Goal: Task Accomplishment & Management: Use online tool/utility

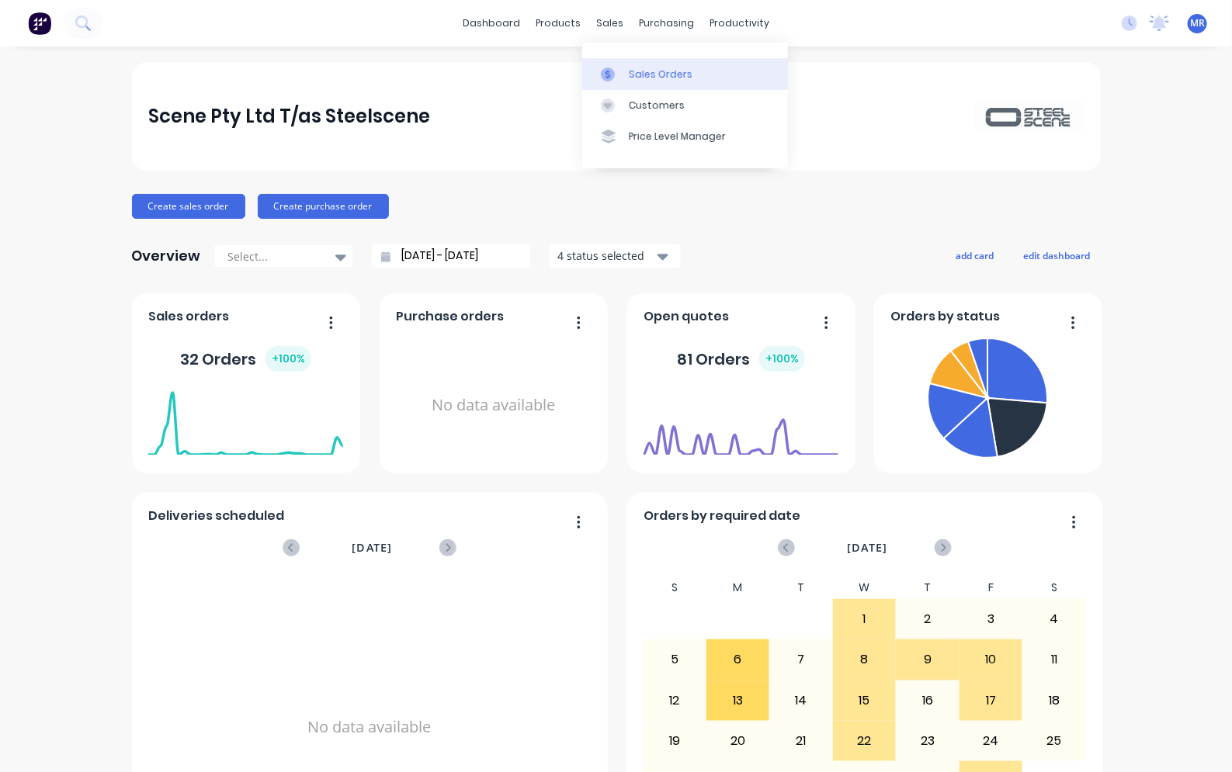
click at [638, 66] on link "Sales Orders" at bounding box center [685, 73] width 206 height 31
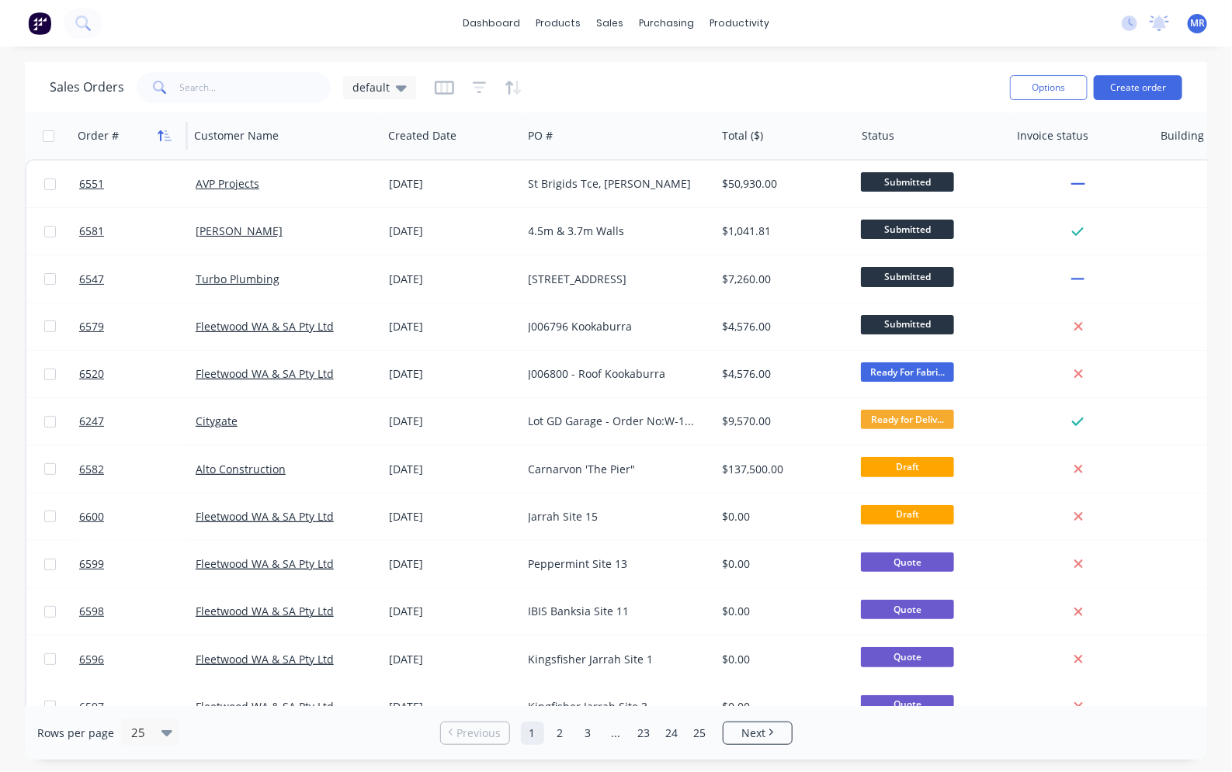
click at [165, 134] on icon "button" at bounding box center [168, 135] width 7 height 11
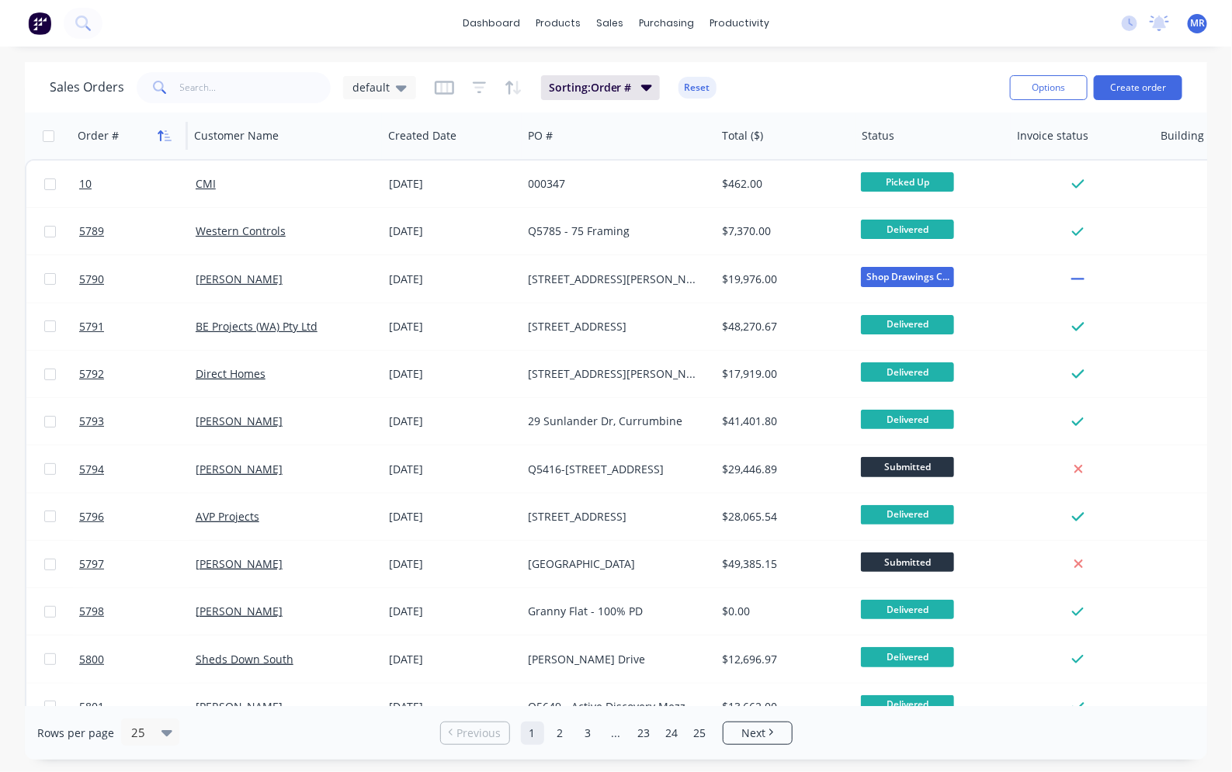
click at [171, 134] on icon "button" at bounding box center [165, 136] width 14 height 12
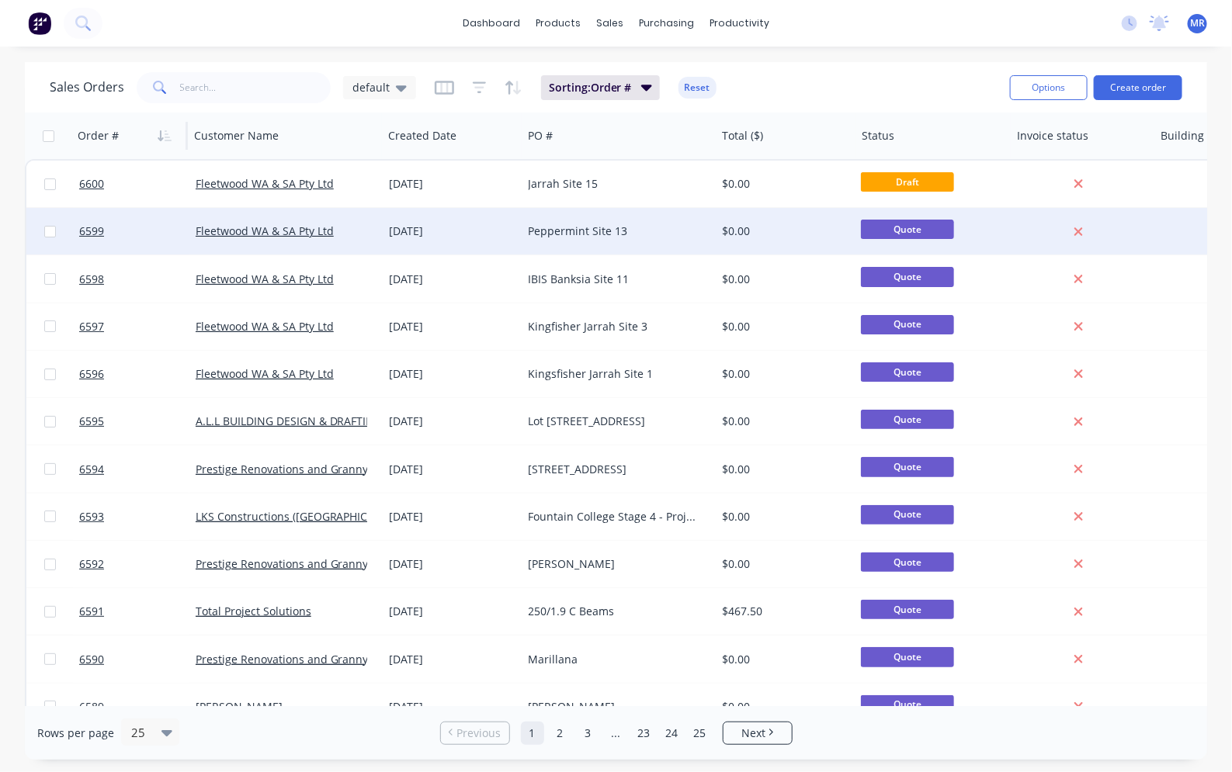
click at [600, 231] on div "Peppermint Site 13" at bounding box center [615, 232] width 172 height 16
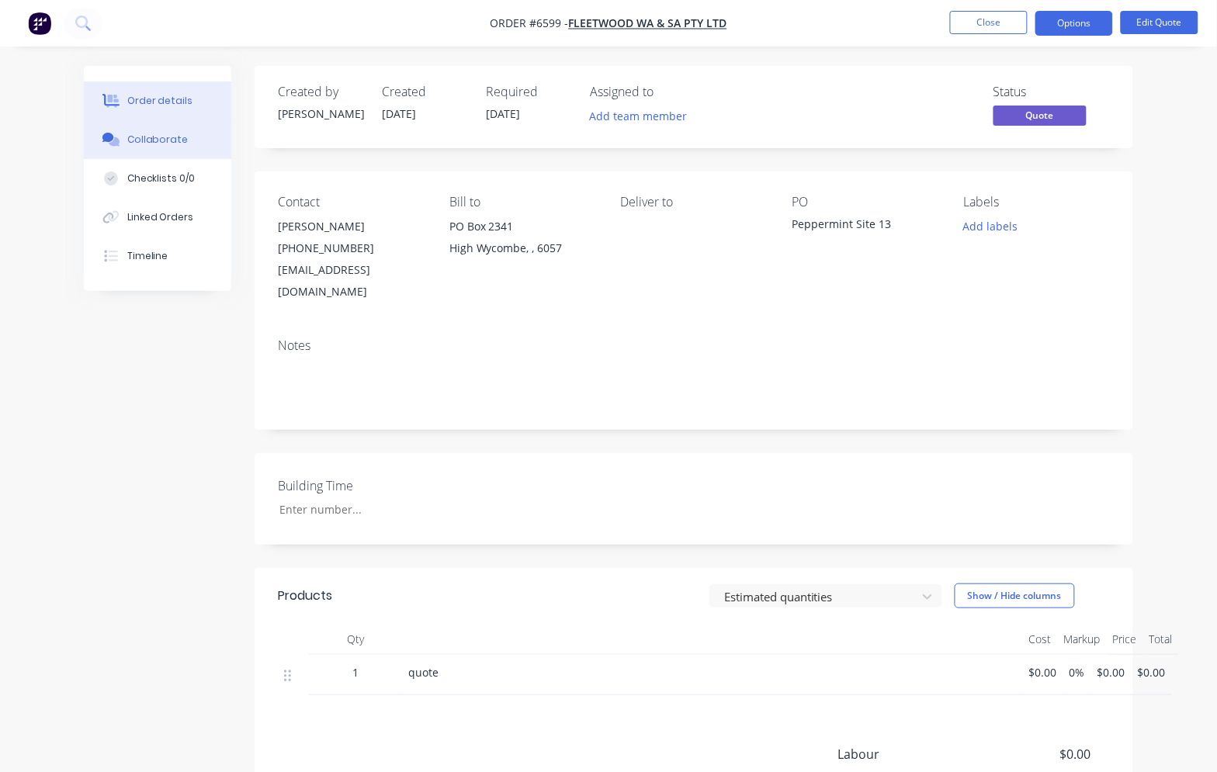
click at [151, 138] on div "Collaborate" at bounding box center [157, 140] width 61 height 14
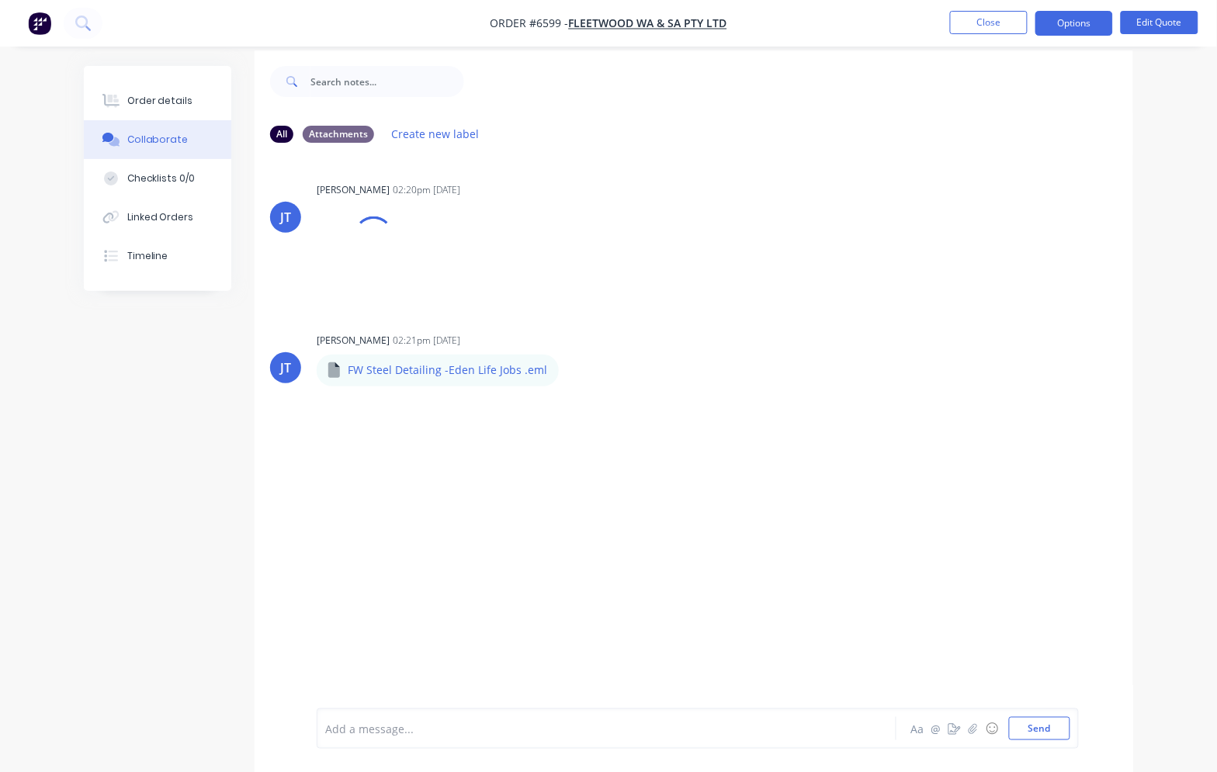
scroll to position [24, 0]
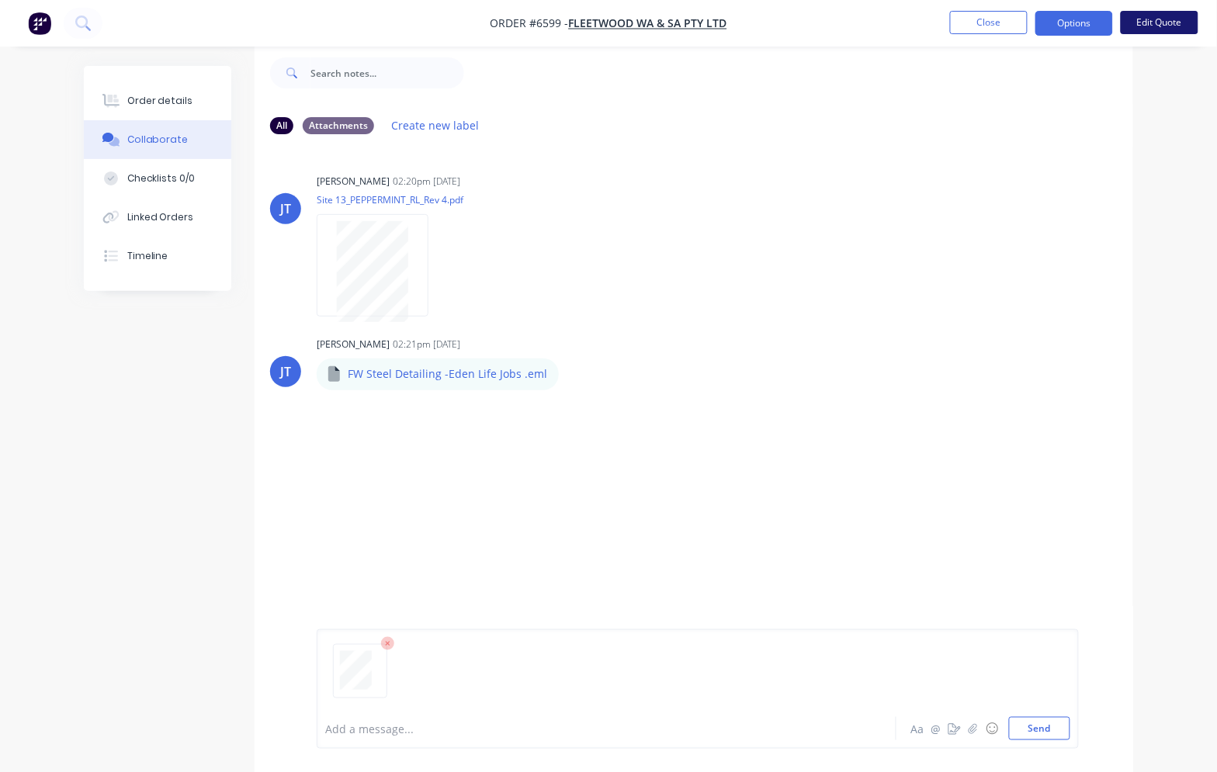
click at [1158, 16] on button "Edit Quote" at bounding box center [1160, 22] width 78 height 23
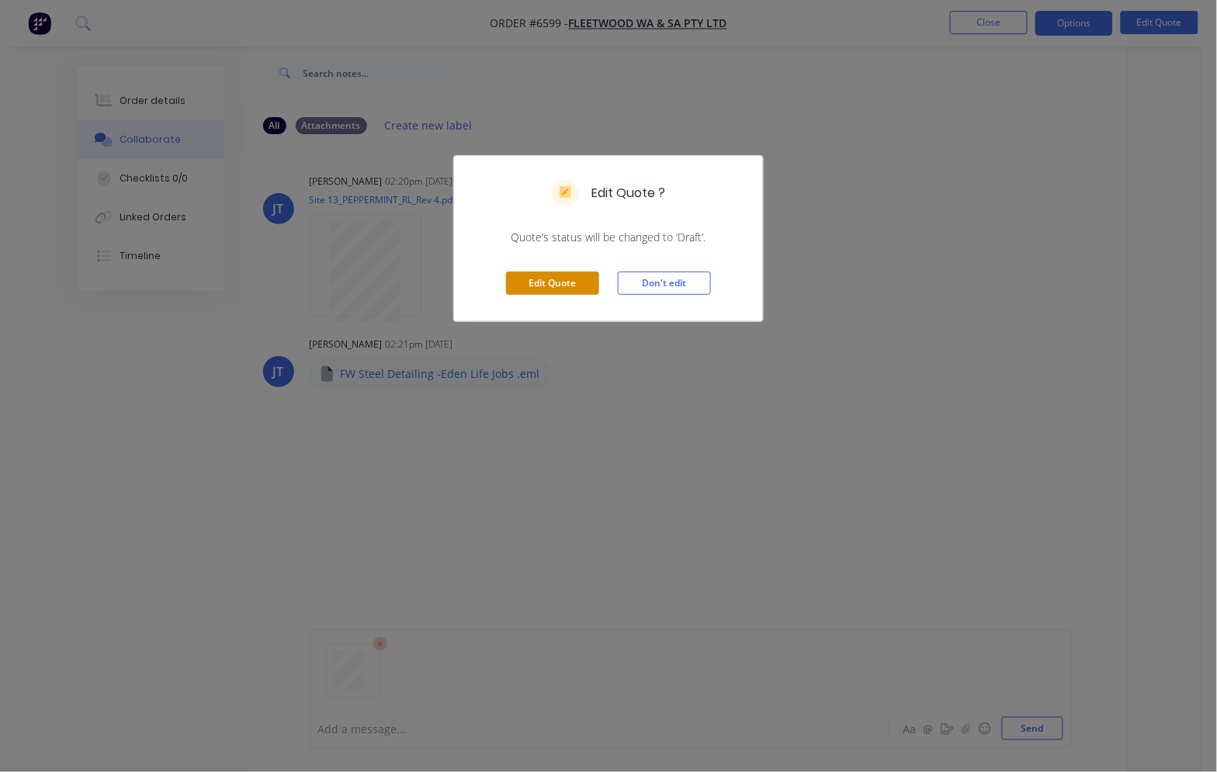
click at [584, 283] on button "Edit Quote" at bounding box center [552, 283] width 93 height 23
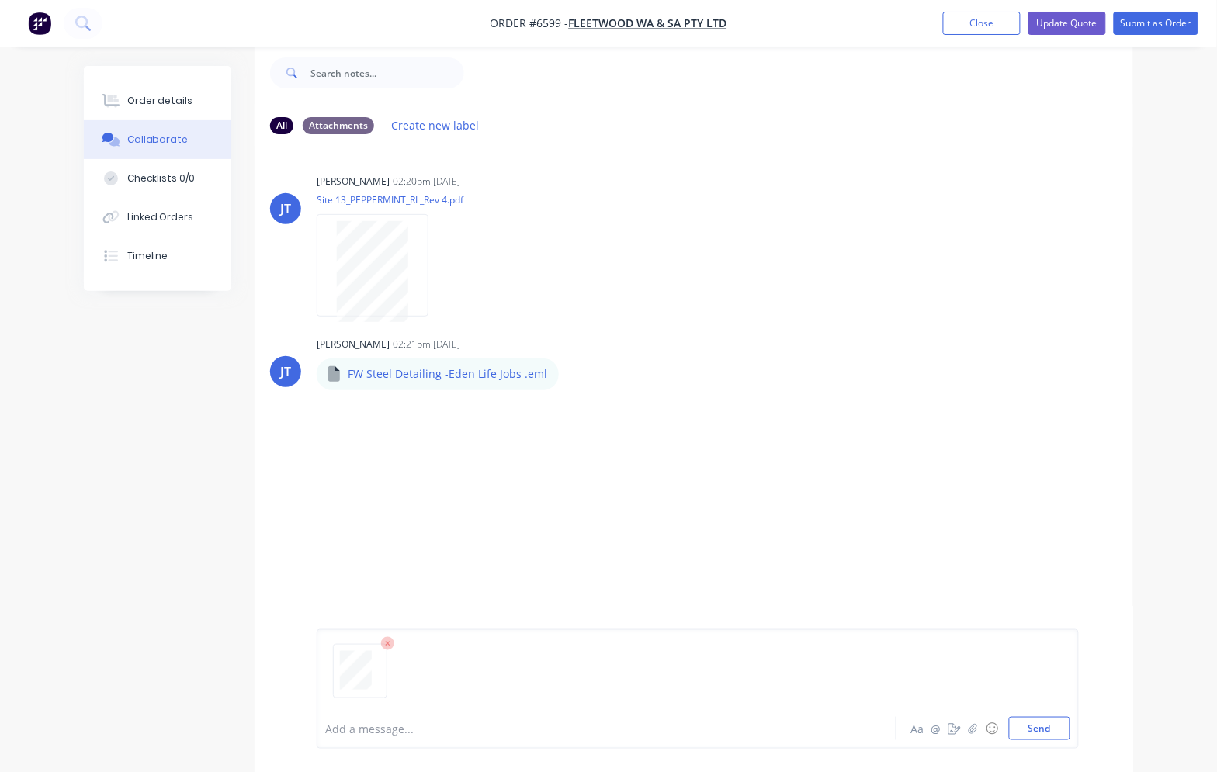
click at [996, 32] on button "Close" at bounding box center [982, 23] width 78 height 23
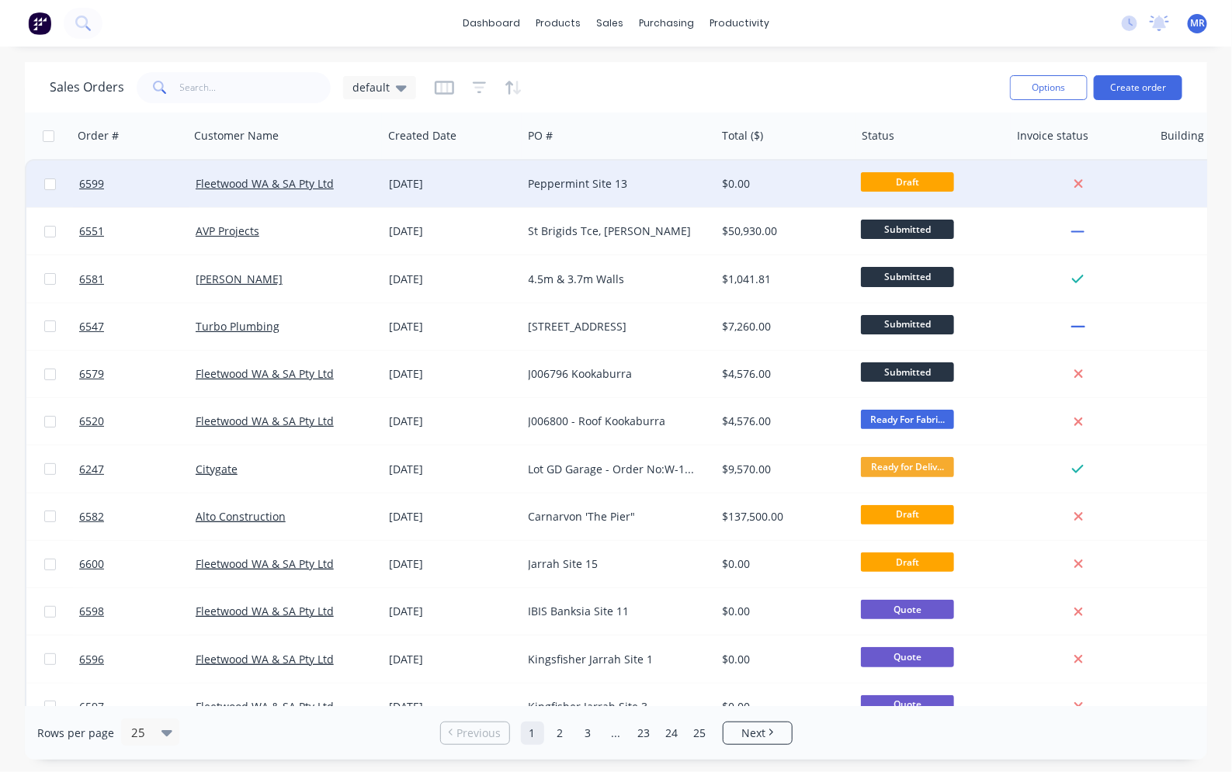
click at [618, 190] on div "Peppermint Site 13" at bounding box center [615, 184] width 172 height 16
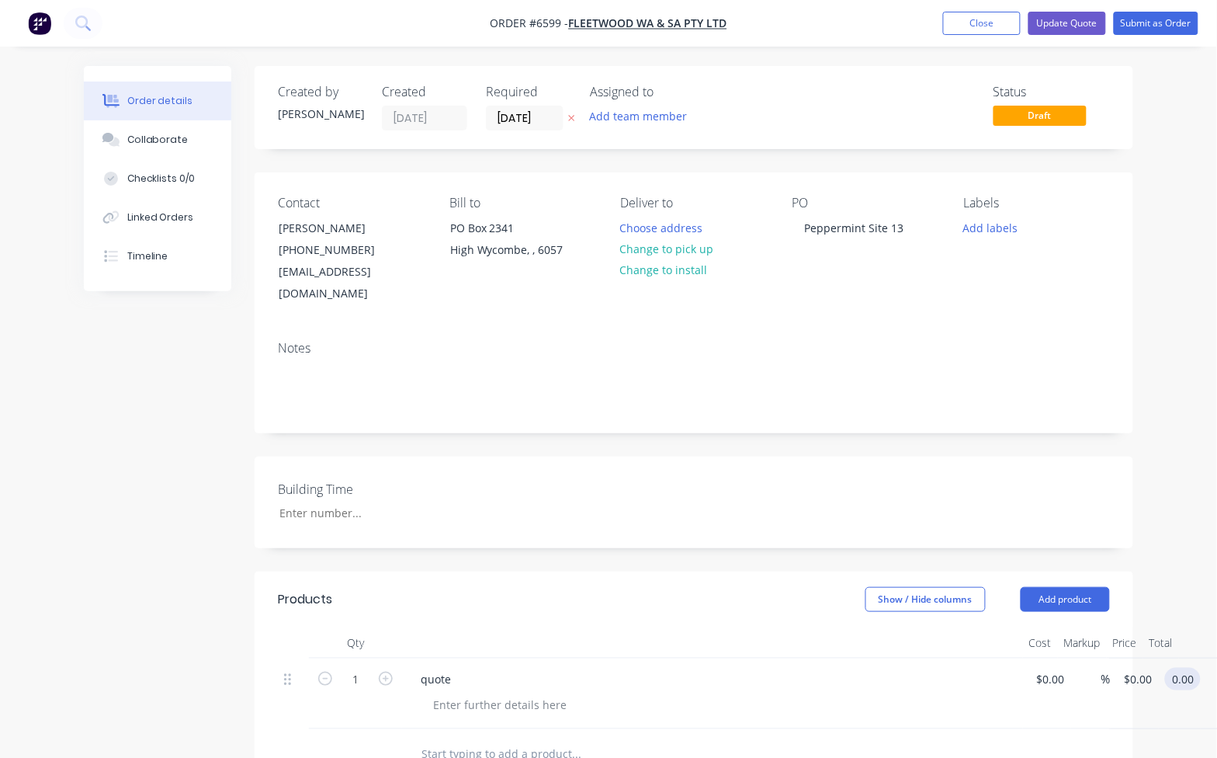
click at [1185, 668] on input "0.00" at bounding box center [1187, 679] width 30 height 23
type input "17200"
type input "$17,200.00"
click at [1190, 463] on div "Order details Collaborate Checklists 0/0 Linked Orders Timeline Order details C…" at bounding box center [608, 587] width 1217 height 1175
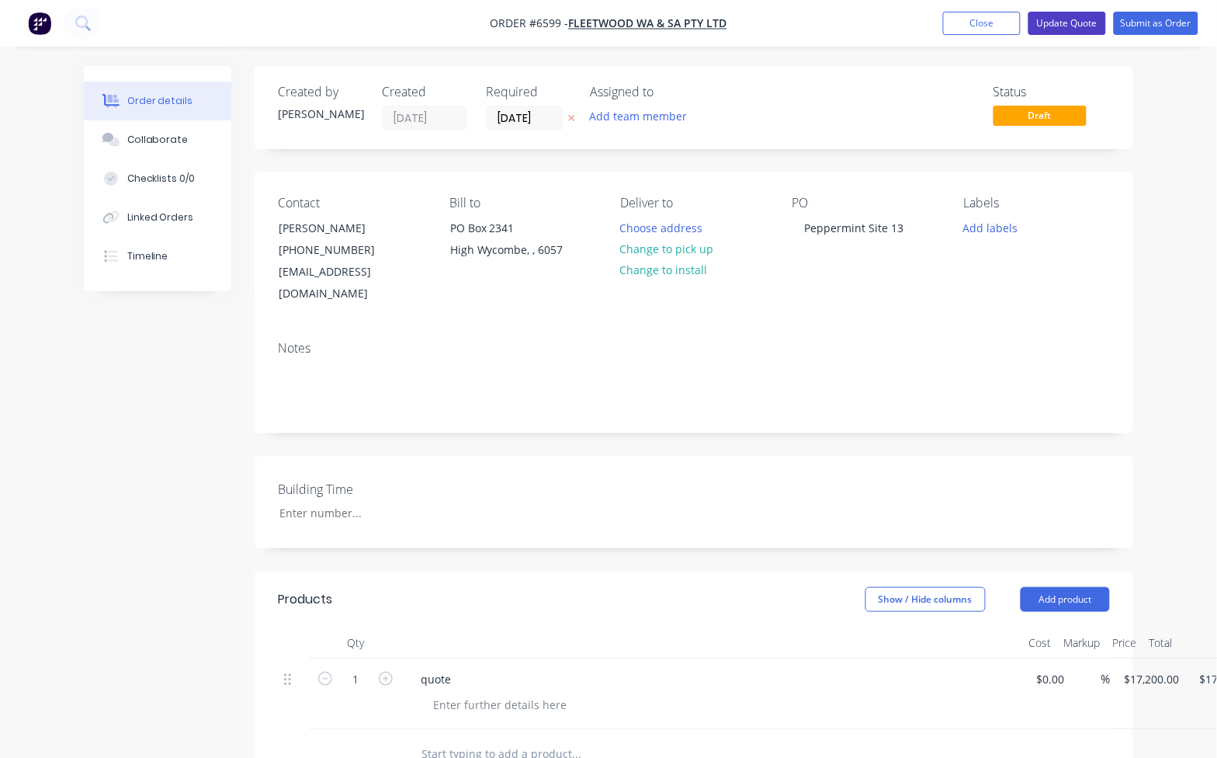
click at [1075, 26] on button "Update Quote" at bounding box center [1068, 23] width 78 height 23
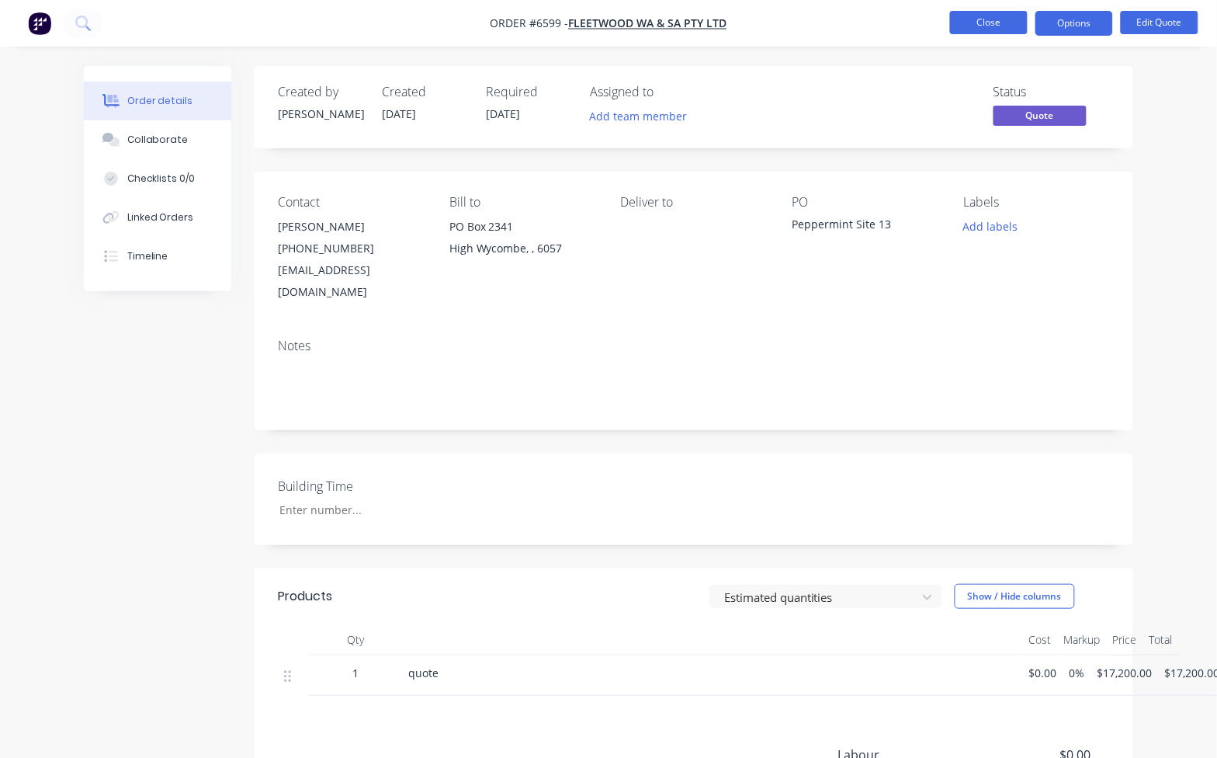
click at [1008, 26] on button "Close" at bounding box center [989, 22] width 78 height 23
drag, startPoint x: 183, startPoint y: 148, endPoint x: 179, endPoint y: 157, distance: 9.4
click at [181, 148] on button "Collaborate" at bounding box center [158, 139] width 148 height 39
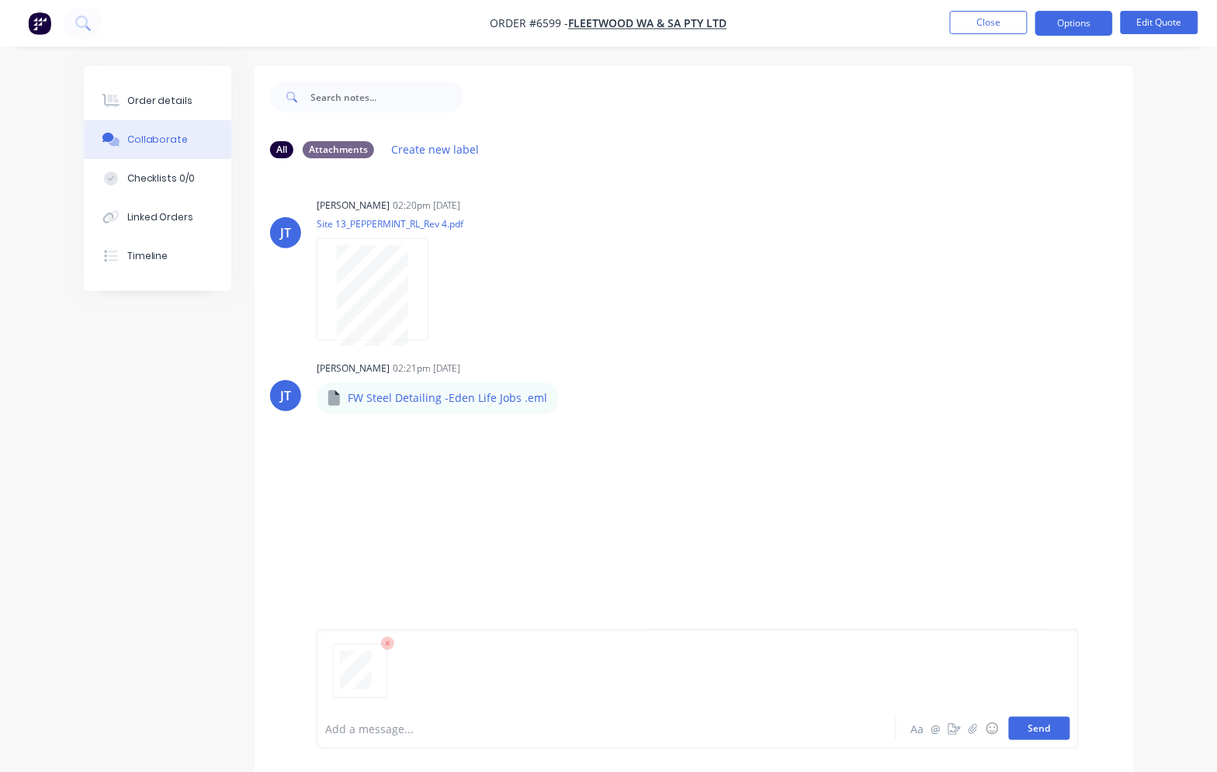
click at [1044, 734] on button "Send" at bounding box center [1039, 728] width 61 height 23
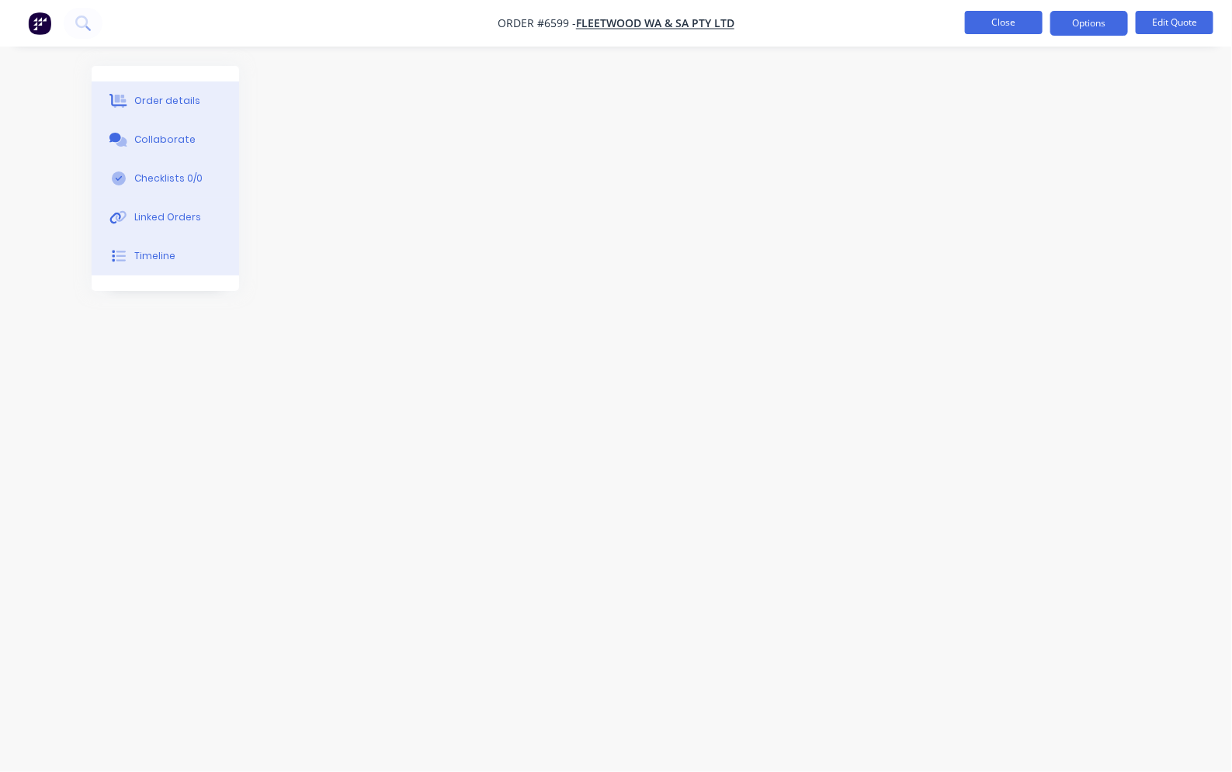
click at [1002, 26] on button "Close" at bounding box center [1004, 22] width 78 height 23
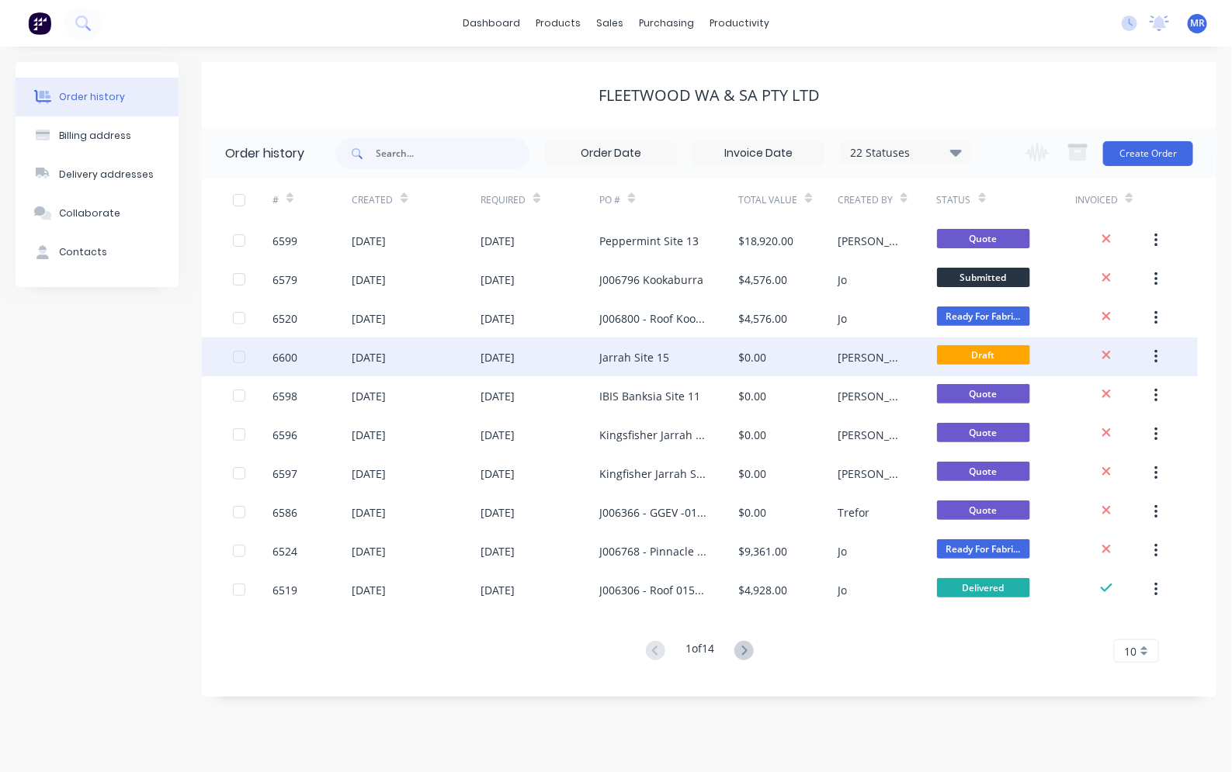
click at [686, 357] on div "Jarrah Site 15" at bounding box center [668, 357] width 139 height 39
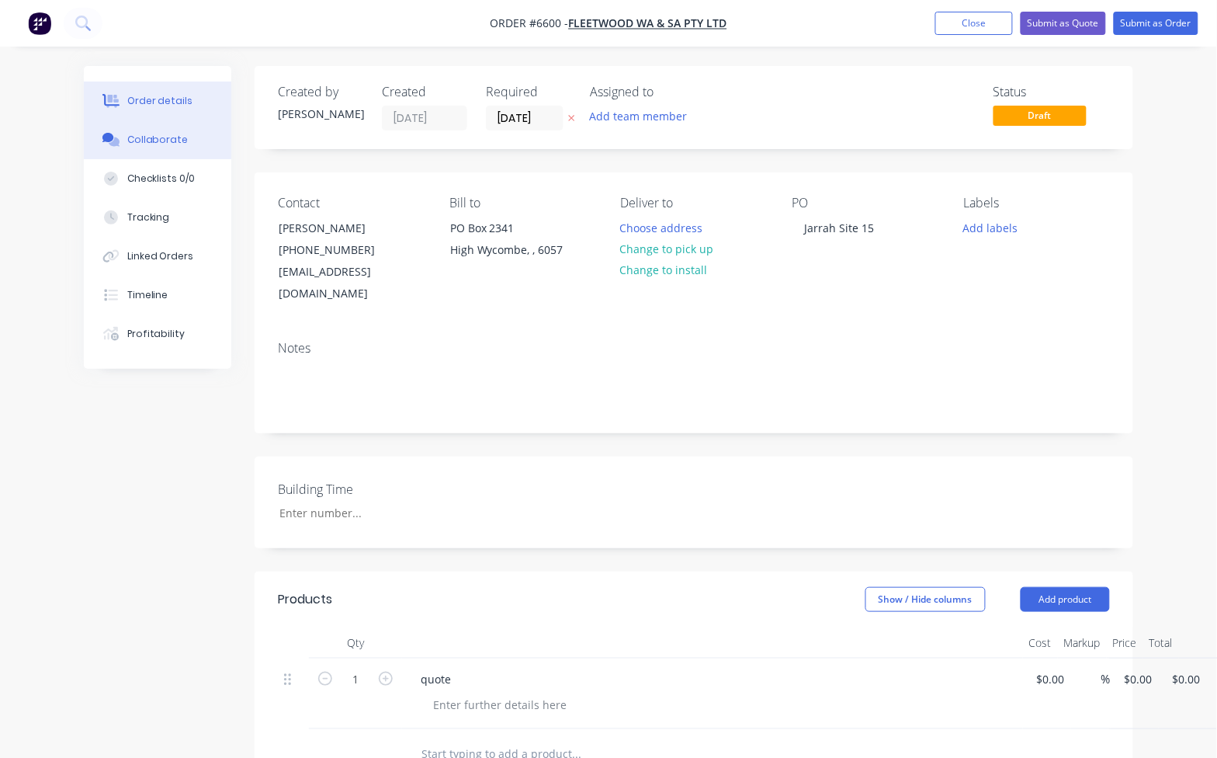
drag, startPoint x: 161, startPoint y: 141, endPoint x: 196, endPoint y: 175, distance: 49.4
click at [160, 141] on div "Collaborate" at bounding box center [157, 140] width 61 height 14
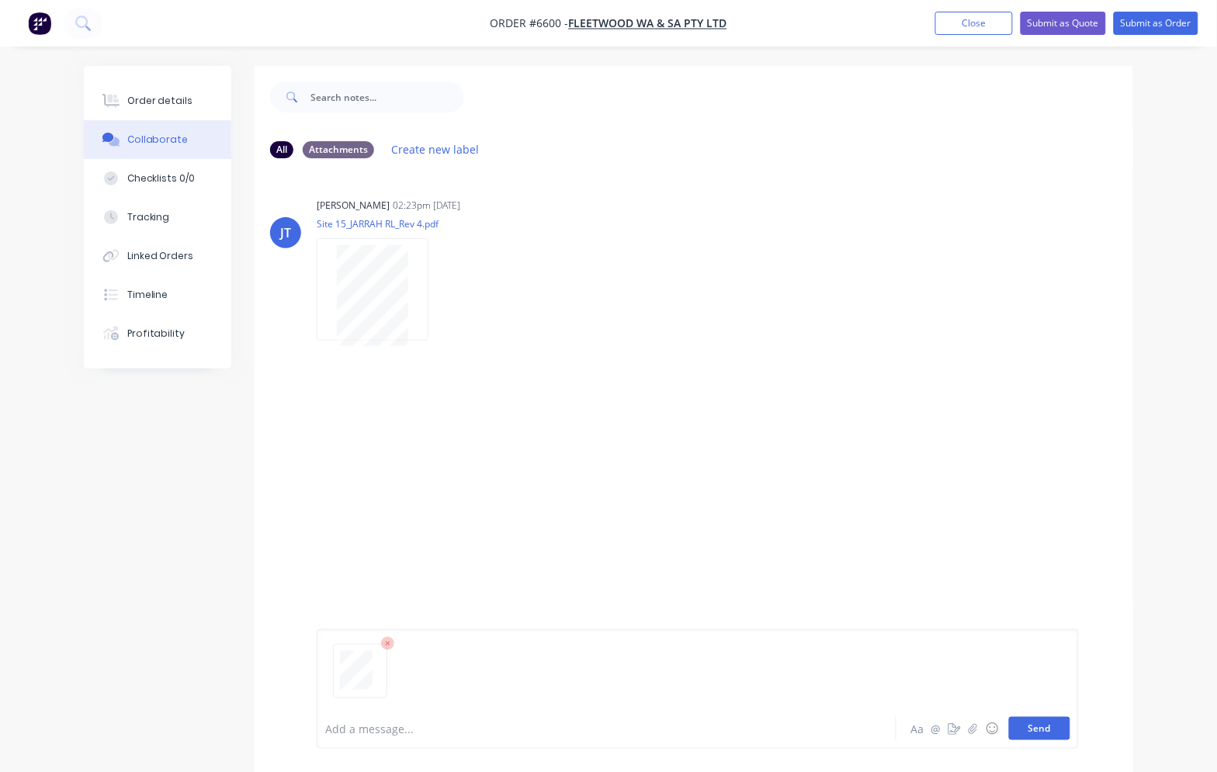
click at [1050, 731] on button "Send" at bounding box center [1039, 728] width 61 height 23
click at [984, 27] on button "Close" at bounding box center [975, 23] width 78 height 23
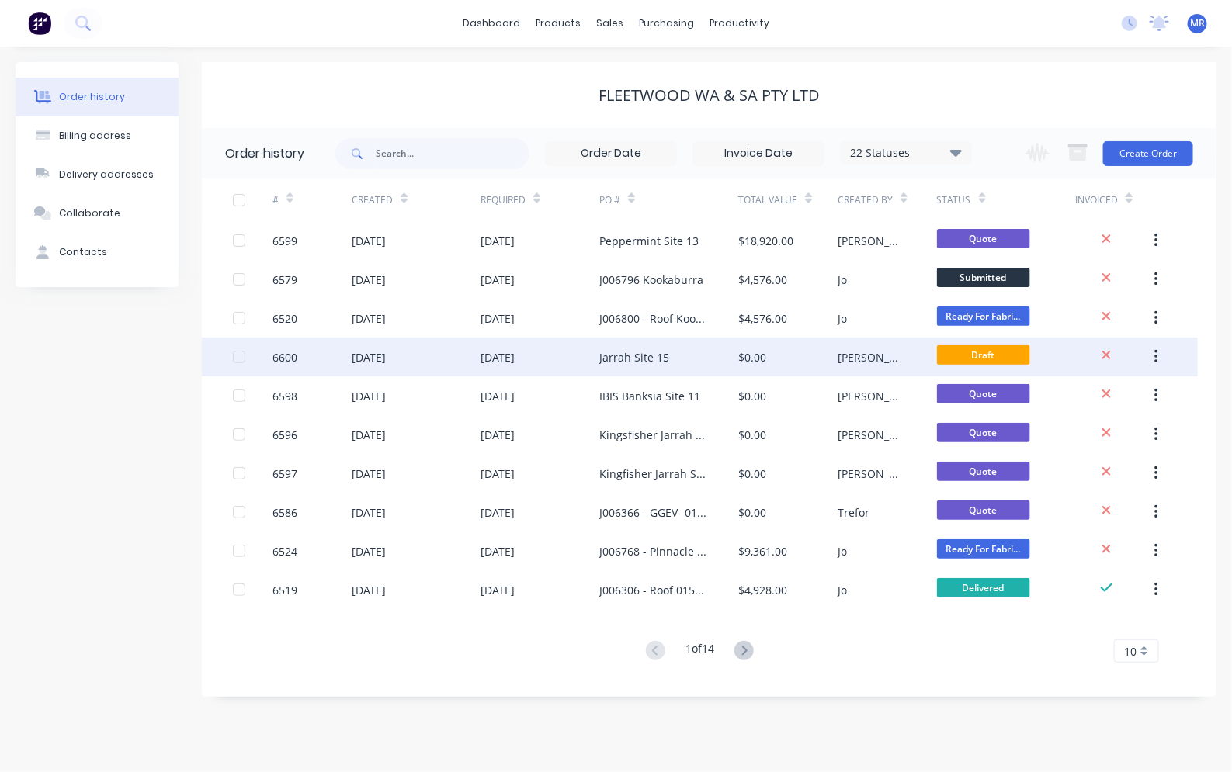
click at [758, 357] on div "$0.00" at bounding box center [752, 357] width 28 height 16
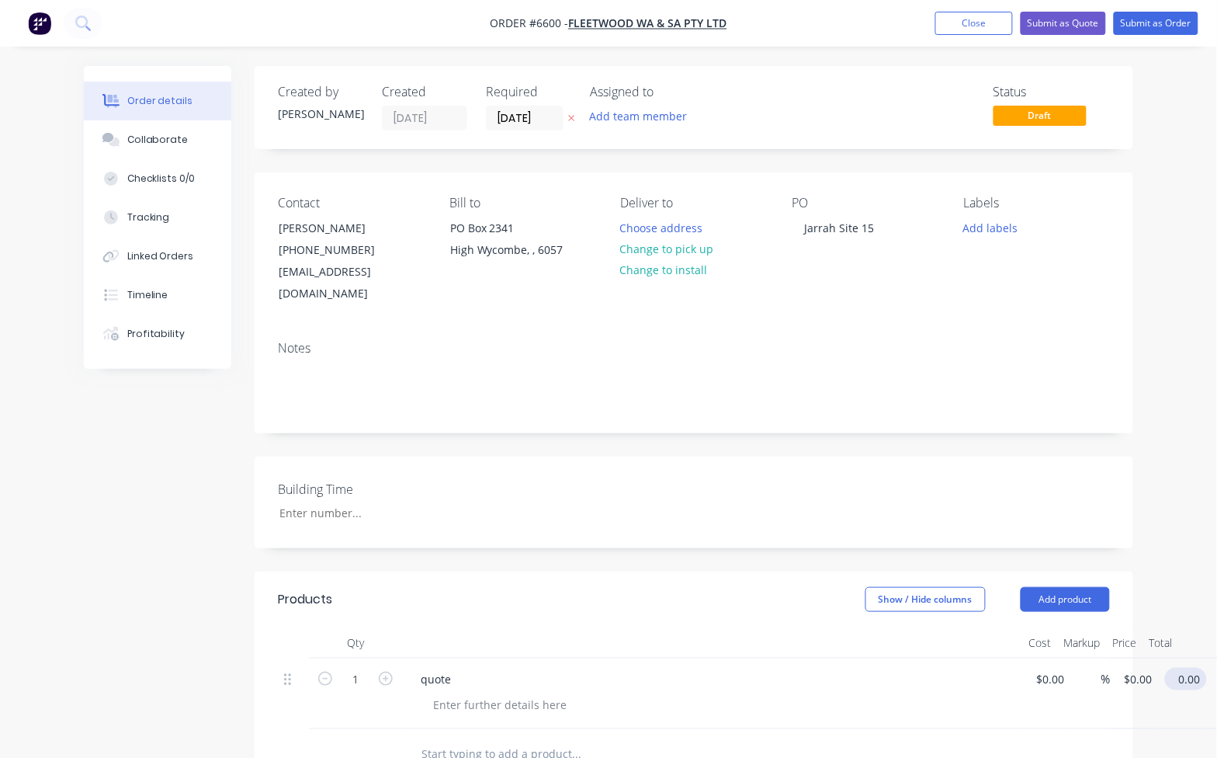
click at [1192, 668] on input "0.00" at bounding box center [1190, 679] width 36 height 23
type input "0.00"
type input "0"
type input "$0.00"
click at [1134, 668] on input "0" at bounding box center [1141, 679] width 36 height 23
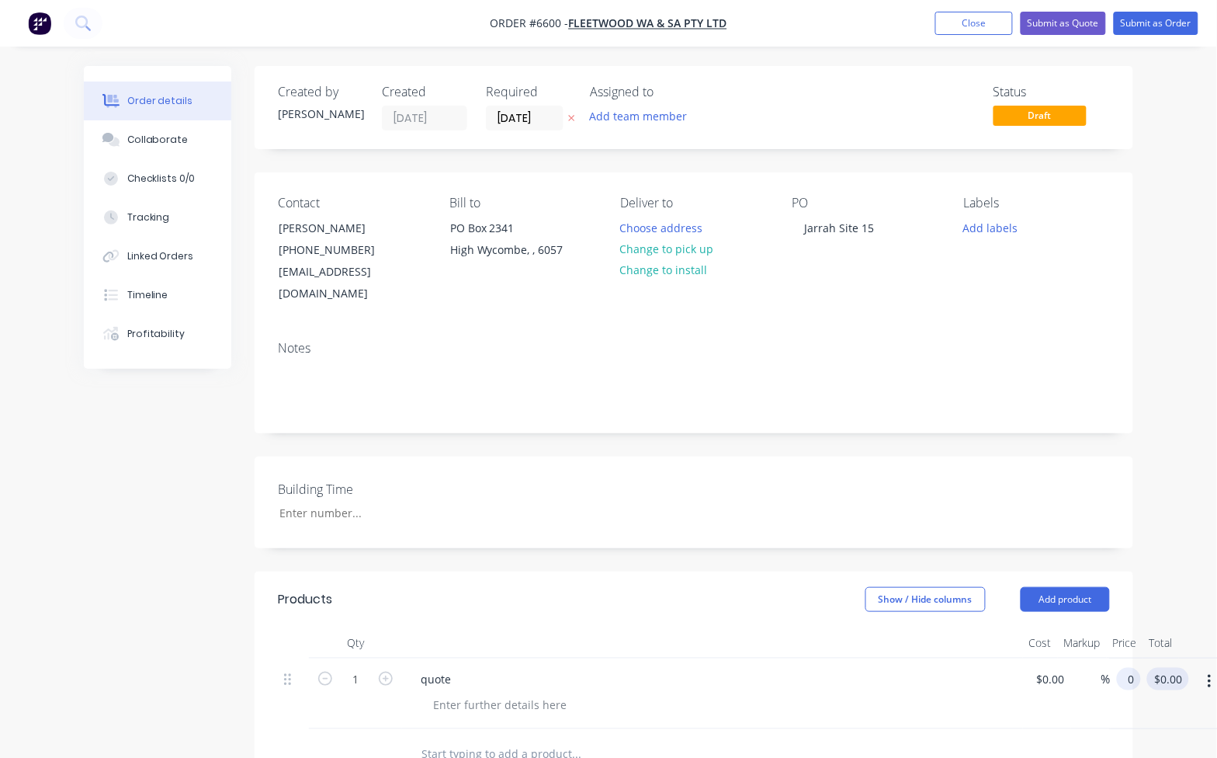
type input "$0.00"
click at [1173, 668] on input "0.00" at bounding box center [1172, 679] width 36 height 23
type input "17860"
type input "$17,860.00"
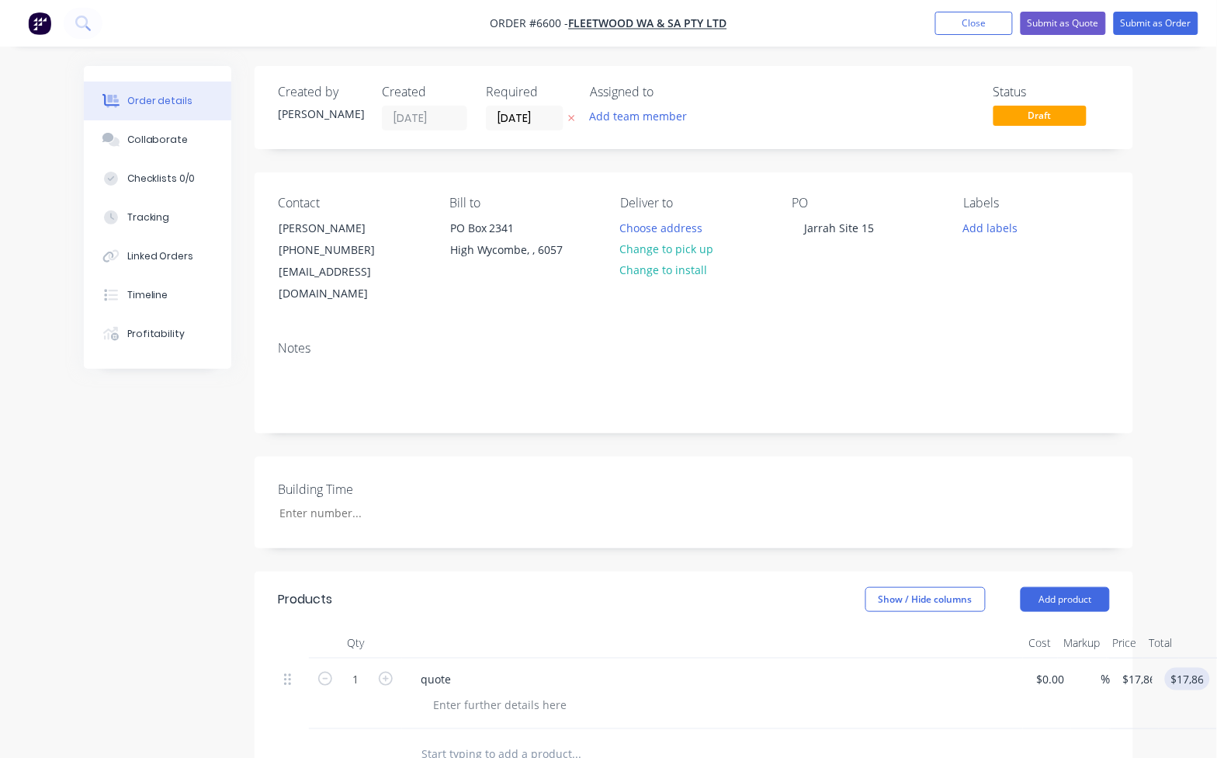
click at [1070, 696] on div "$0.00 $0.00" at bounding box center [1047, 693] width 48 height 71
click at [1054, 19] on button "Submit as Quote" at bounding box center [1063, 23] width 85 height 23
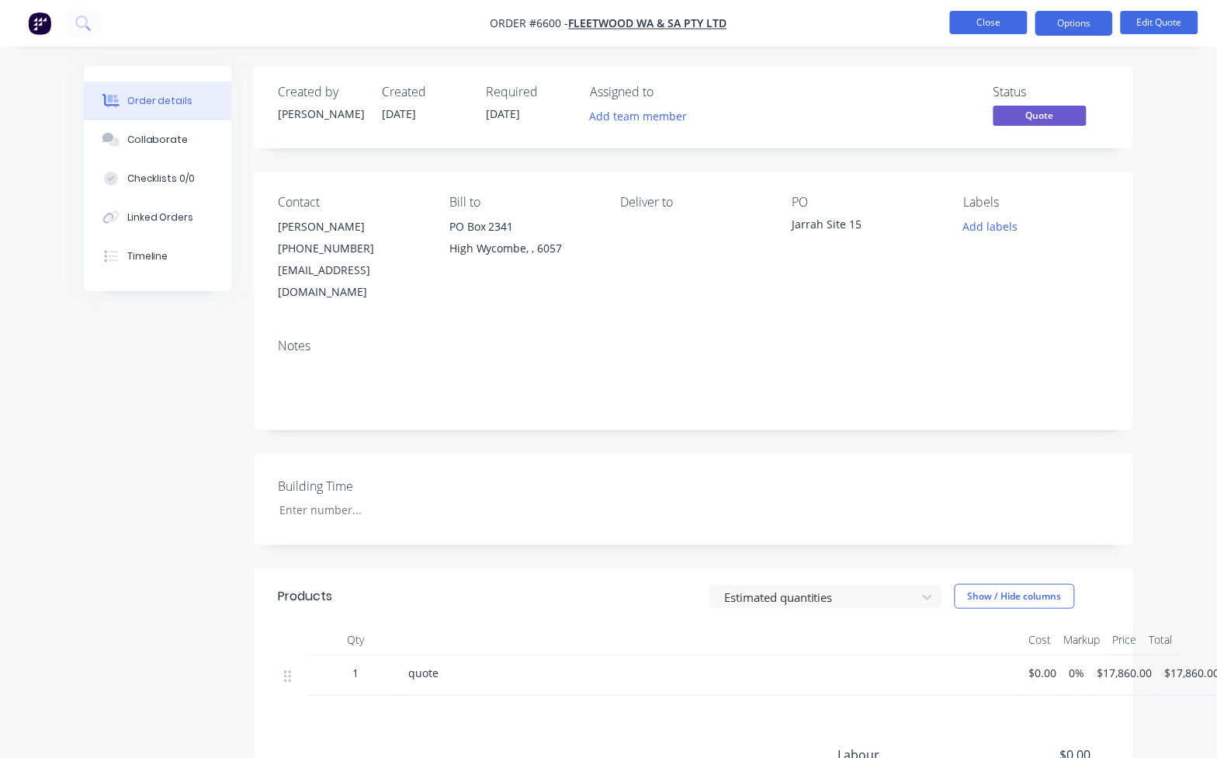
click at [995, 30] on button "Close" at bounding box center [989, 22] width 78 height 23
click at [153, 141] on div "Collaborate" at bounding box center [157, 140] width 61 height 14
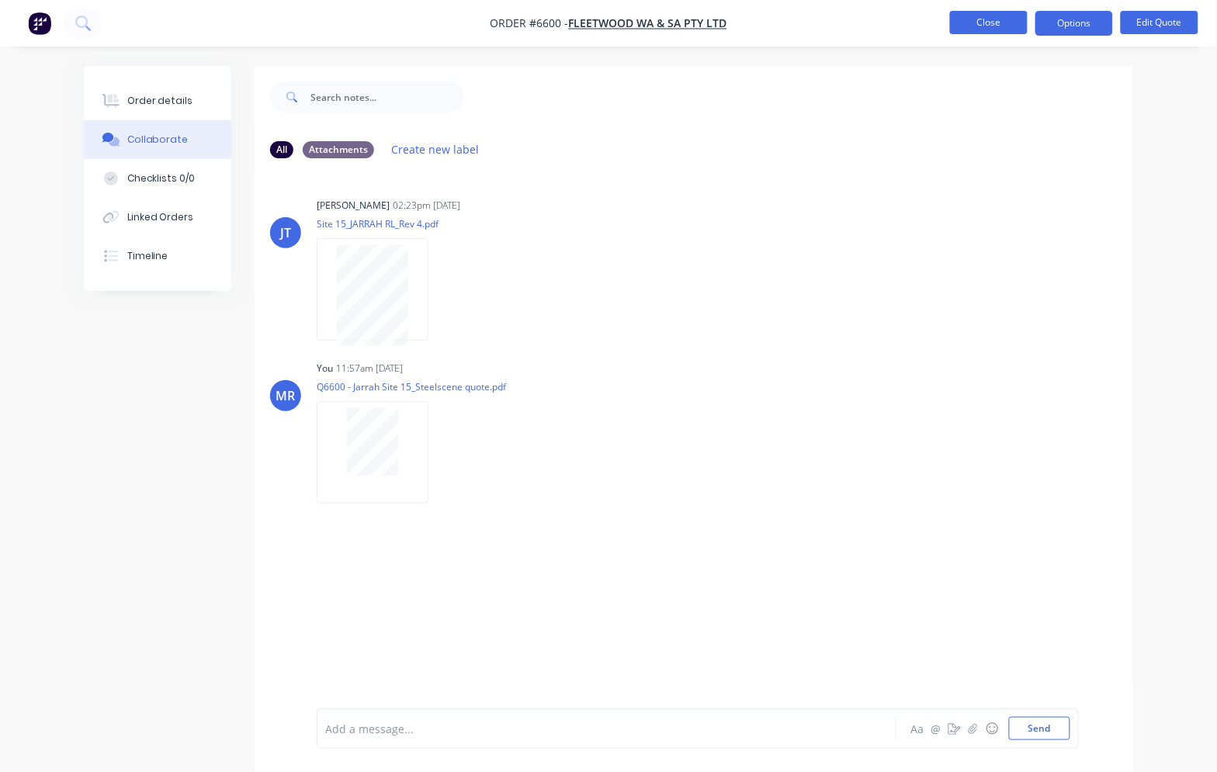
click at [991, 14] on button "Close" at bounding box center [989, 22] width 78 height 23
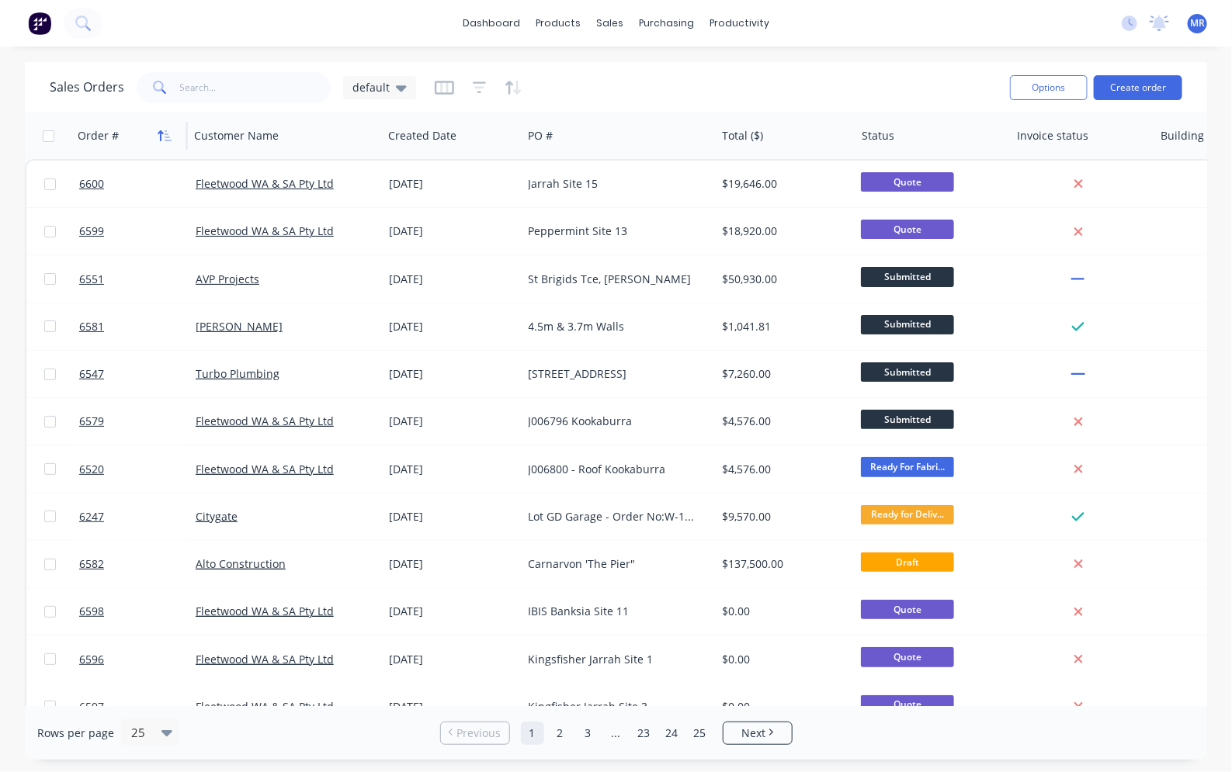
click at [167, 138] on icon "button" at bounding box center [165, 136] width 14 height 12
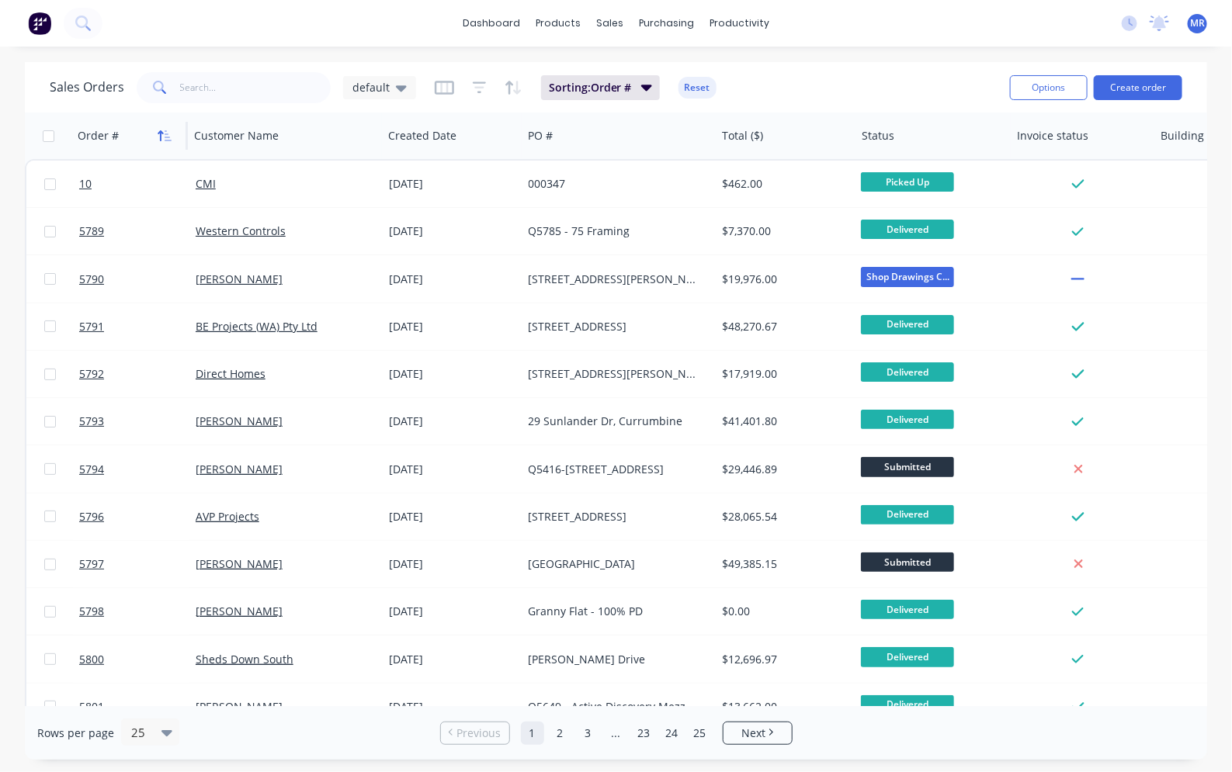
click at [165, 133] on icon "button" at bounding box center [165, 136] width 14 height 12
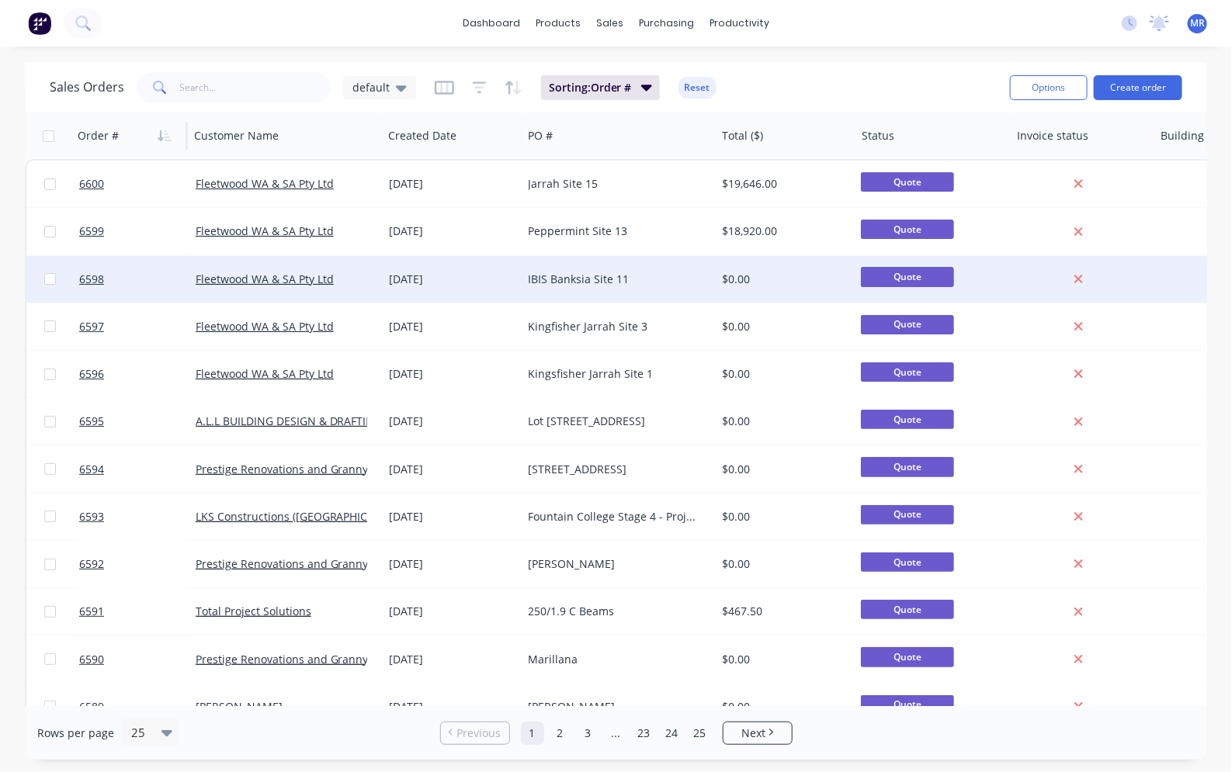
click at [583, 276] on div "IBIS Banksia Site 11" at bounding box center [615, 280] width 172 height 16
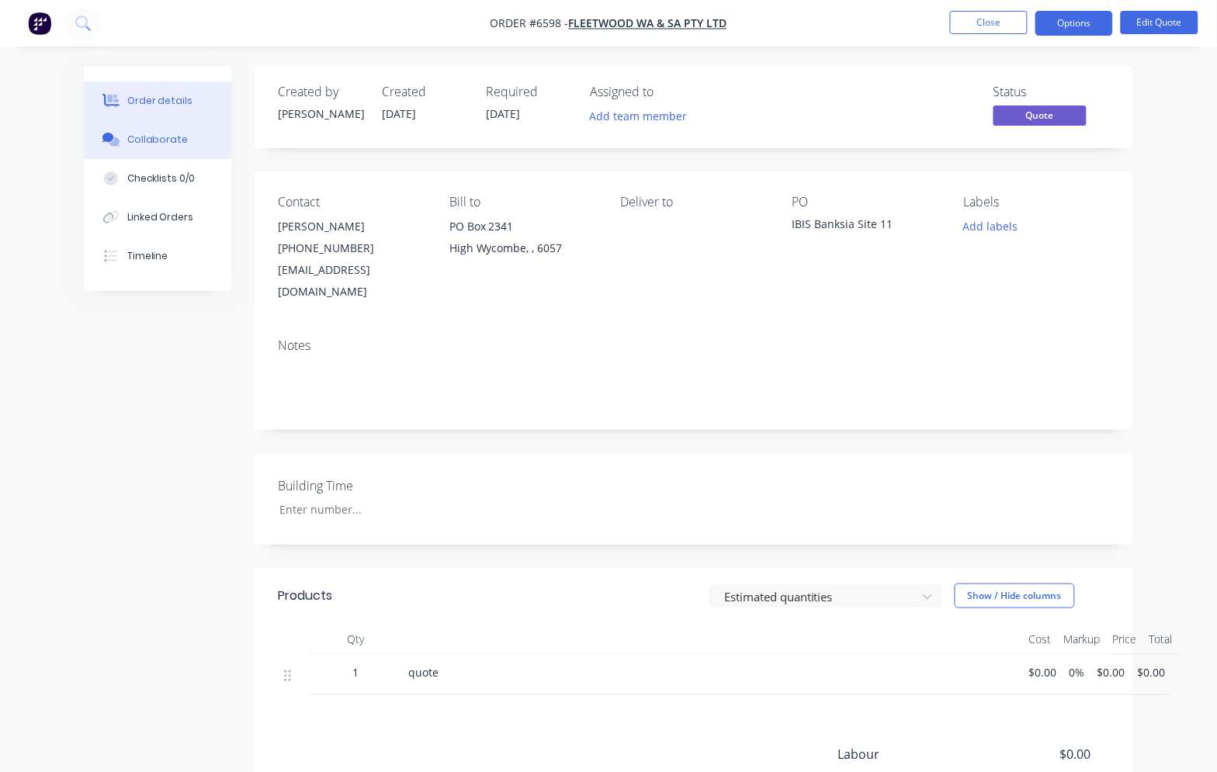
drag, startPoint x: 163, startPoint y: 148, endPoint x: 154, endPoint y: 152, distance: 10.4
click at [161, 148] on button "Collaborate" at bounding box center [158, 139] width 148 height 39
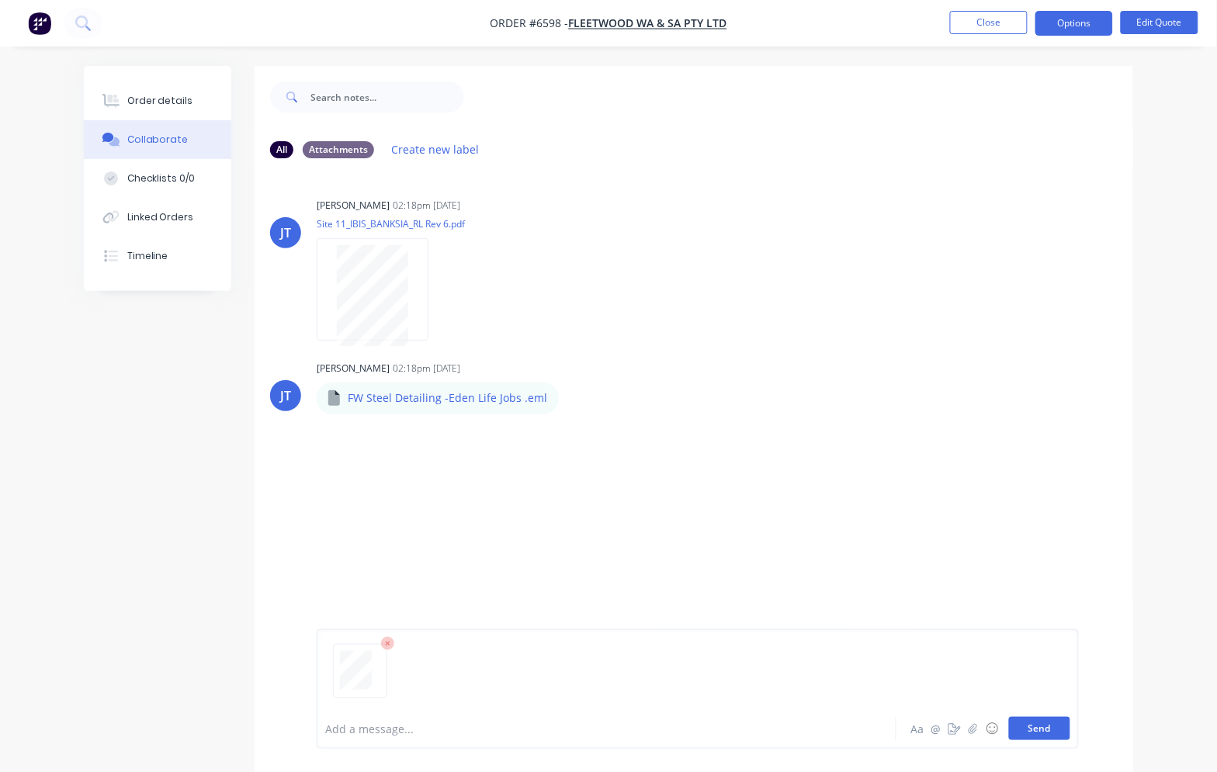
click at [1044, 726] on button "Send" at bounding box center [1039, 728] width 61 height 23
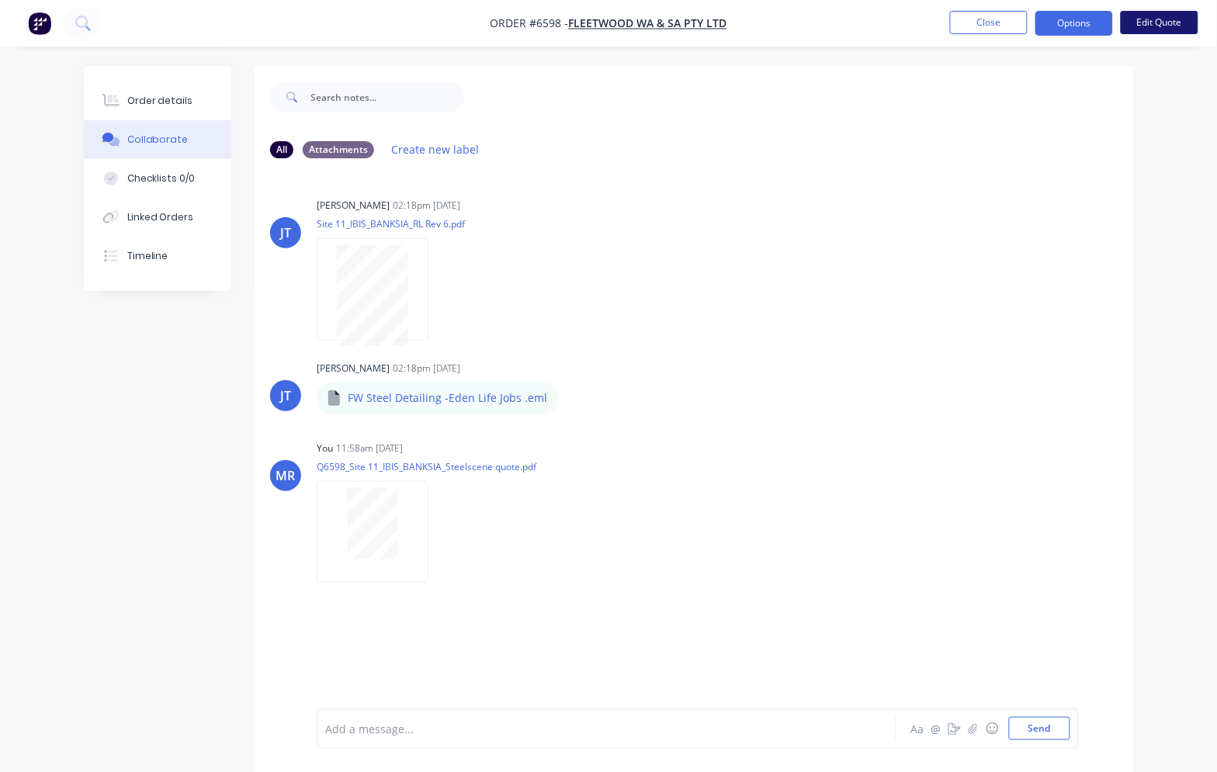
click at [1159, 24] on button "Edit Quote" at bounding box center [1160, 22] width 78 height 23
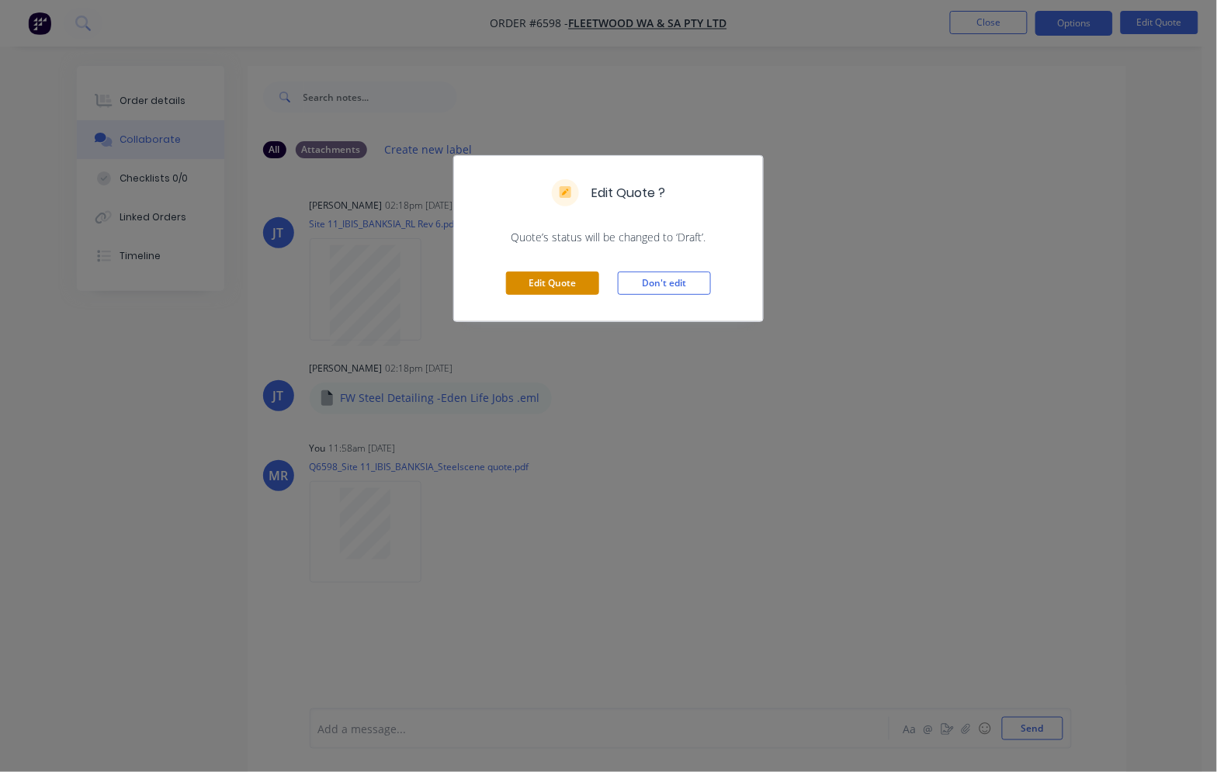
click at [577, 284] on button "Edit Quote" at bounding box center [552, 283] width 93 height 23
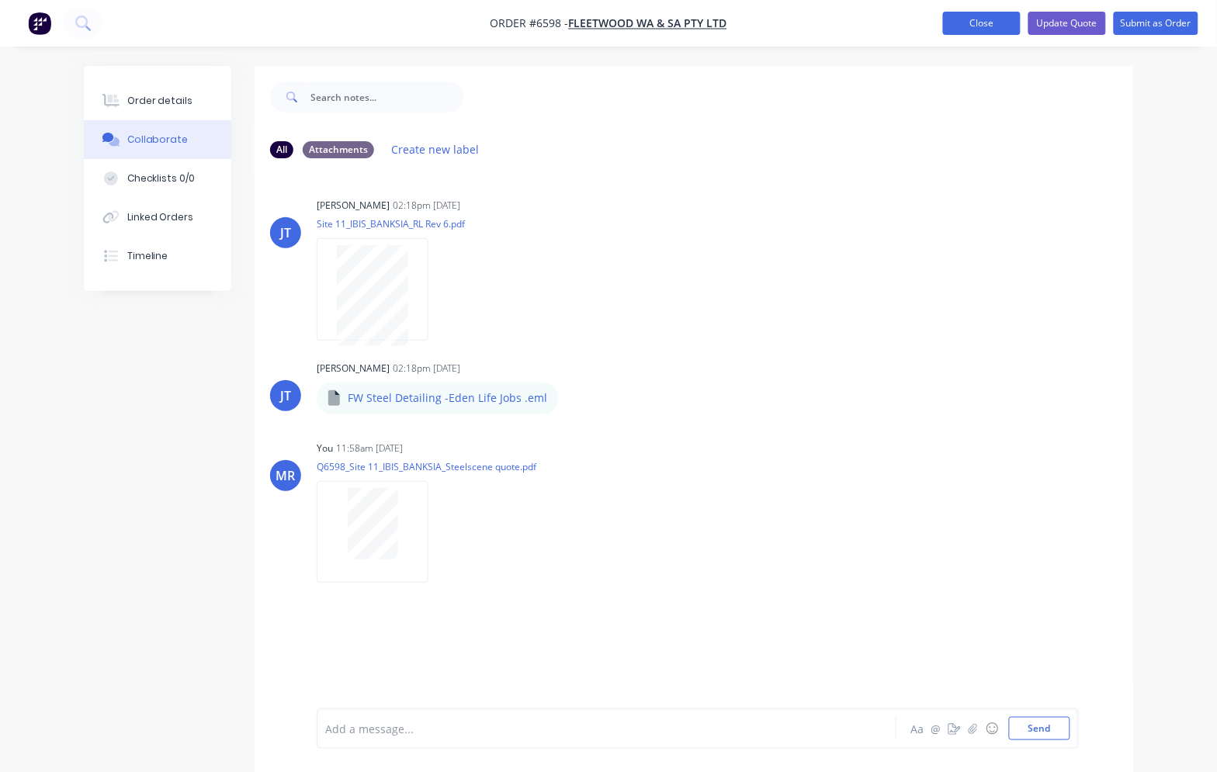
click at [965, 14] on button "Close" at bounding box center [982, 23] width 78 height 23
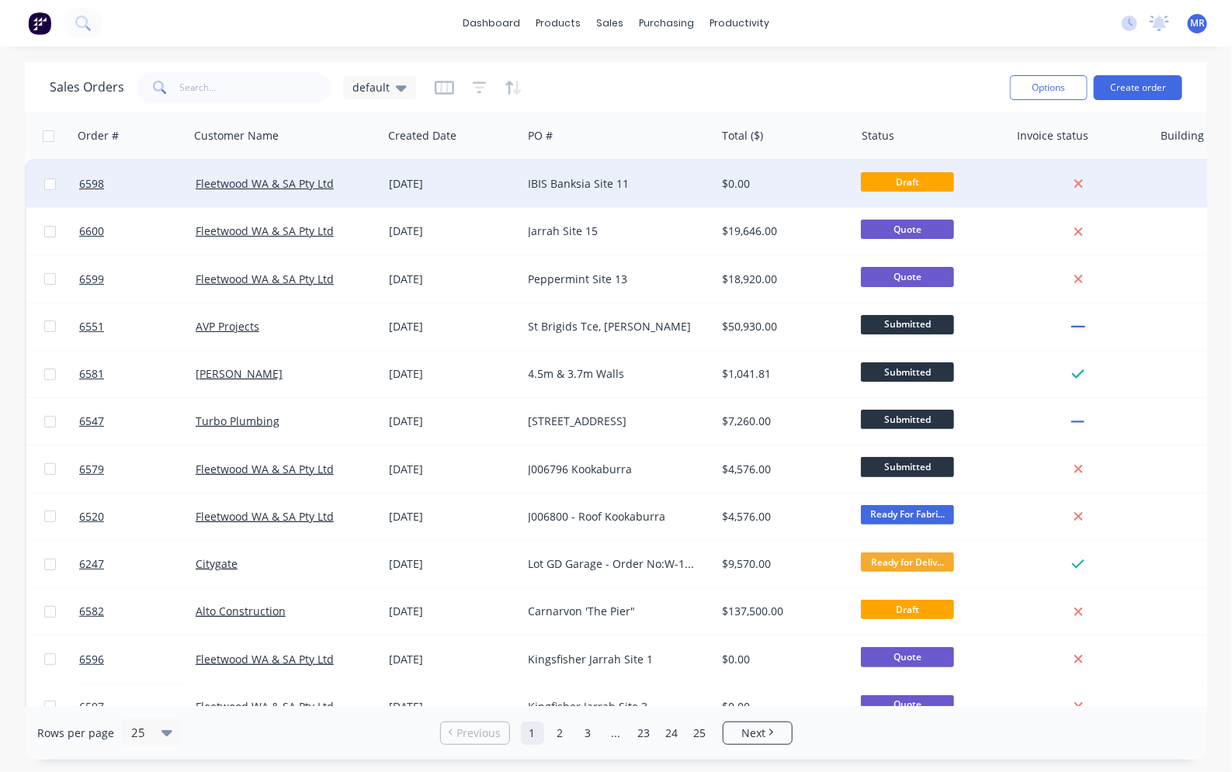
click at [606, 177] on div "IBIS Banksia Site 11" at bounding box center [615, 184] width 172 height 16
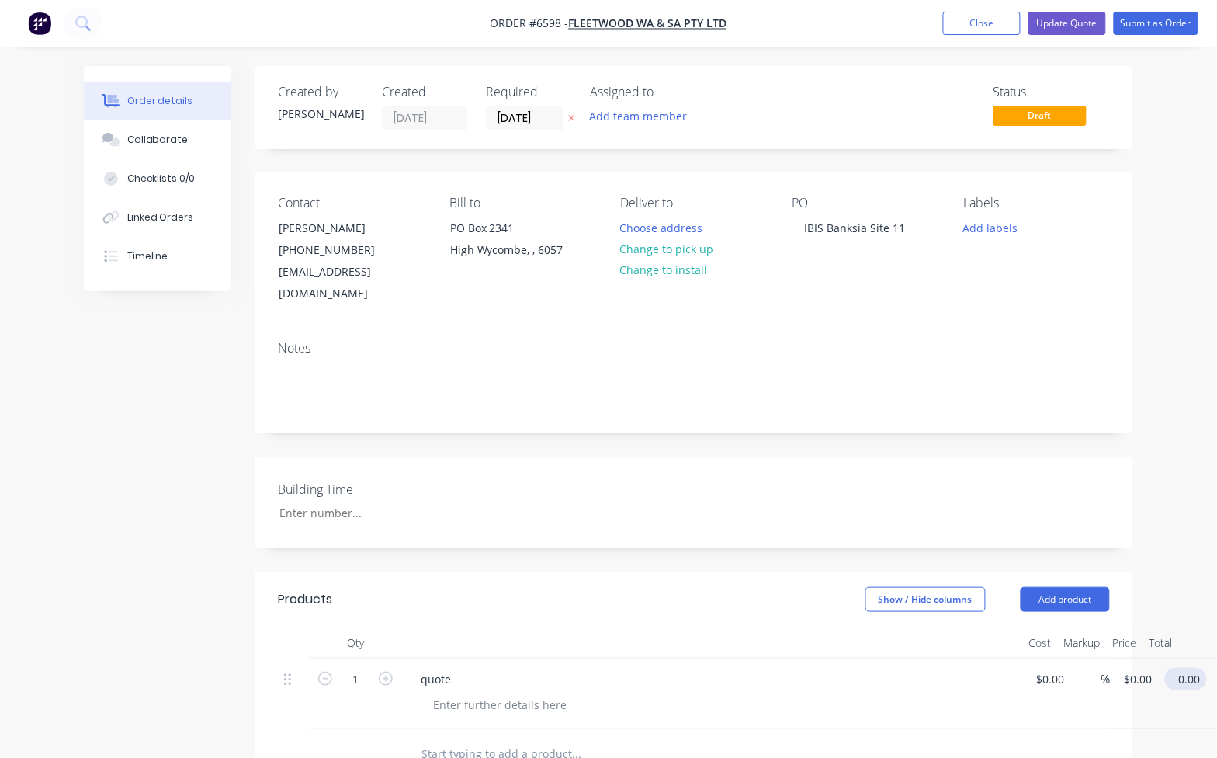
click at [1186, 668] on input "0.00" at bounding box center [1190, 679] width 36 height 23
type input "11000"
type input "$11,000.00"
click at [1070, 24] on button "Update Quote" at bounding box center [1068, 23] width 78 height 23
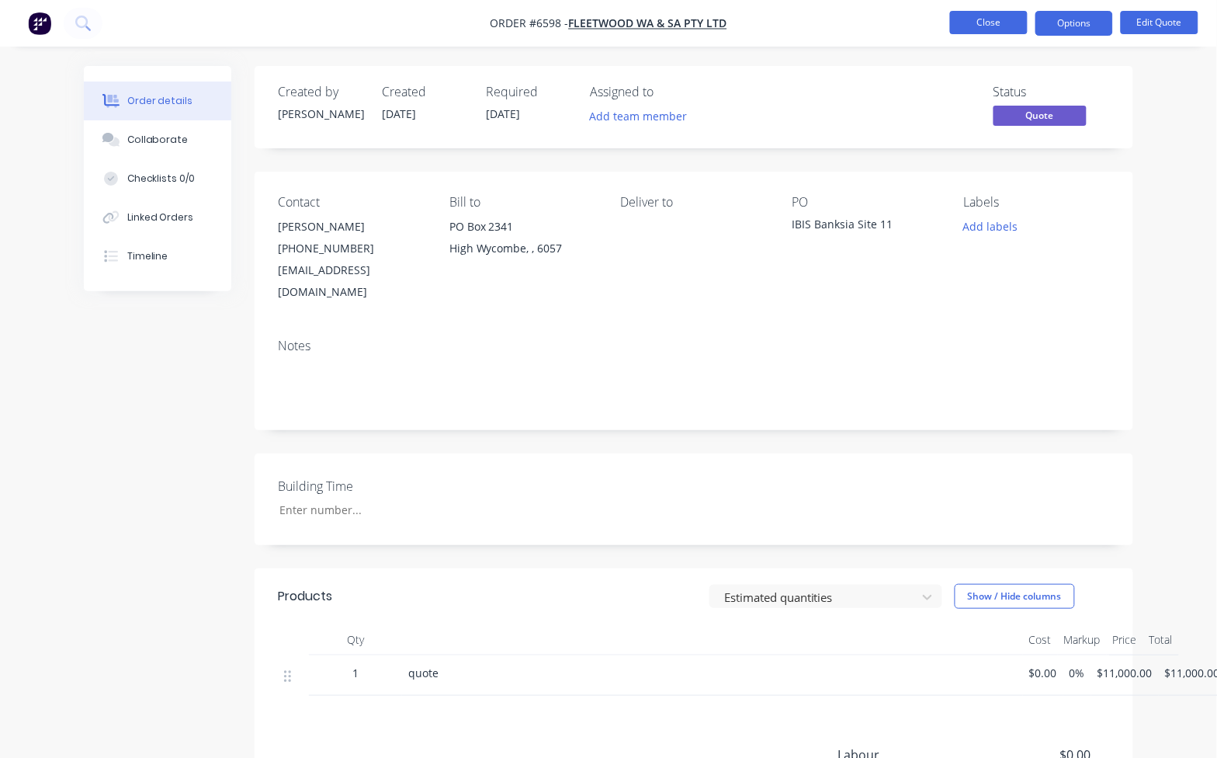
click at [996, 27] on button "Close" at bounding box center [989, 22] width 78 height 23
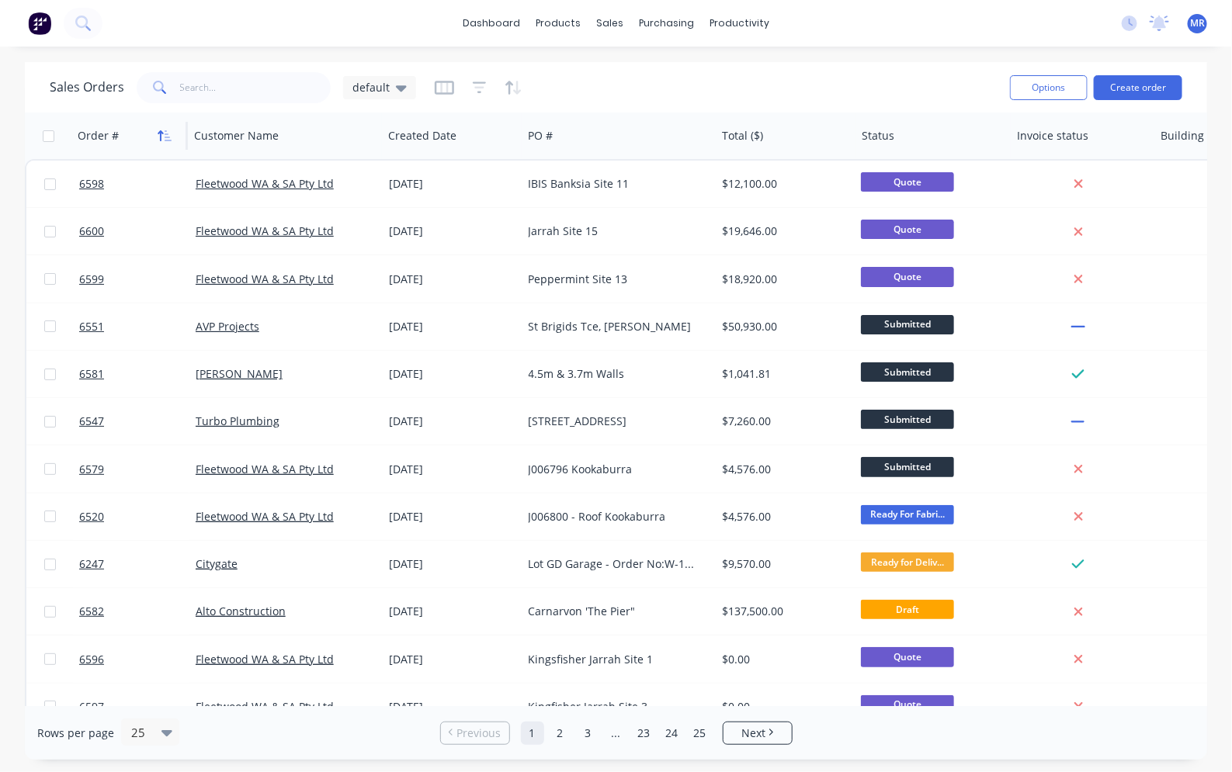
click at [168, 130] on icon "button" at bounding box center [165, 136] width 14 height 12
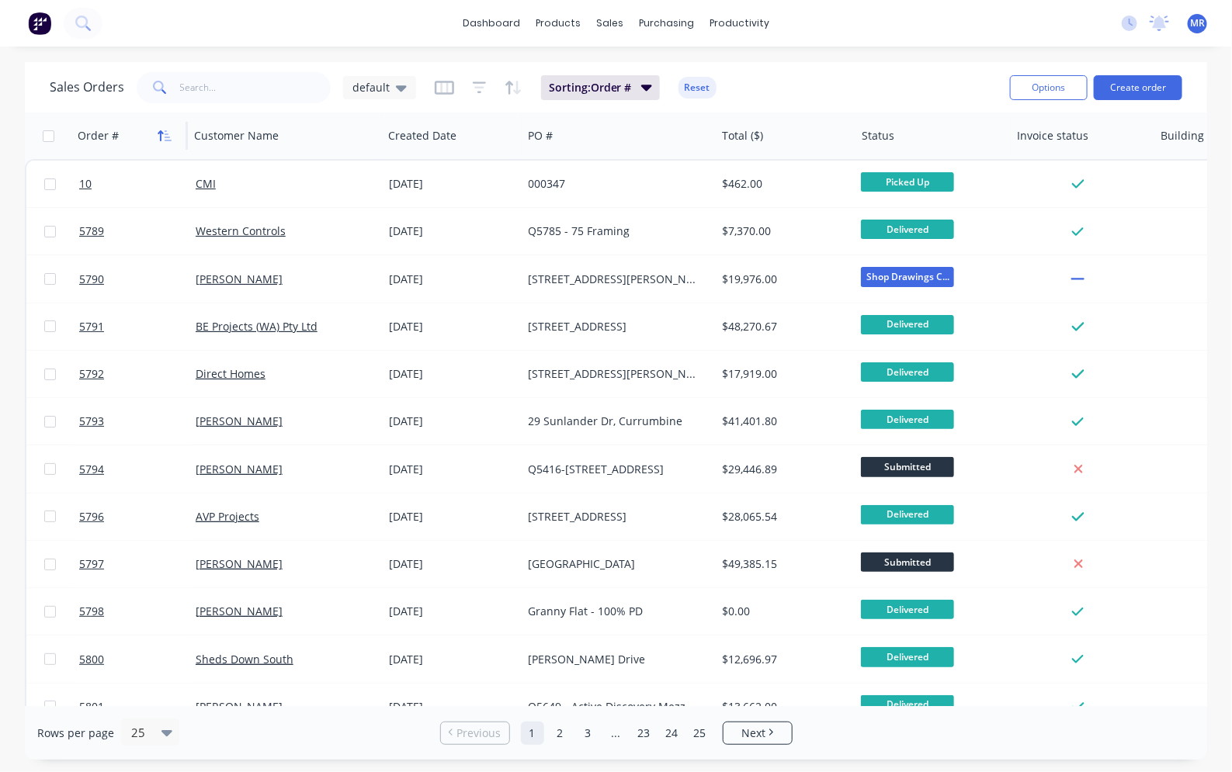
click at [167, 128] on button "button" at bounding box center [164, 135] width 23 height 23
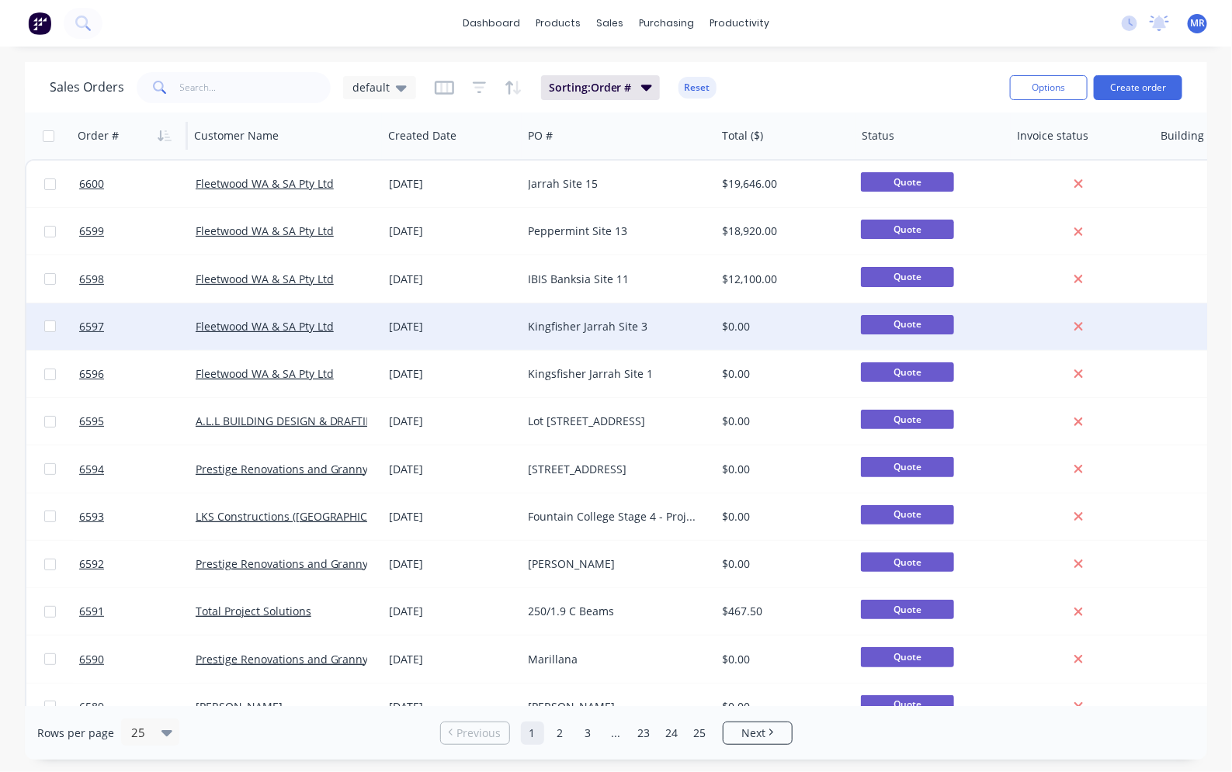
click at [604, 336] on div "Kingfisher Jarrah Site 3" at bounding box center [619, 327] width 193 height 47
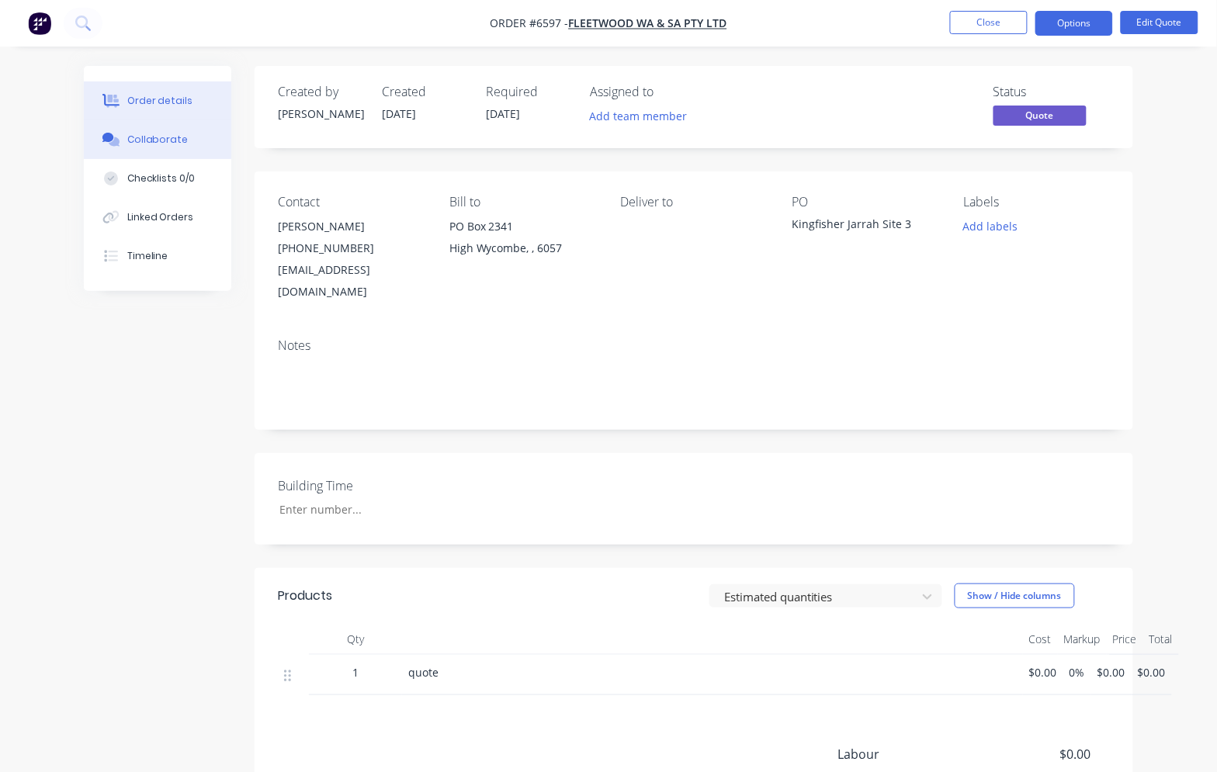
click at [159, 134] on div "Collaborate" at bounding box center [157, 140] width 61 height 14
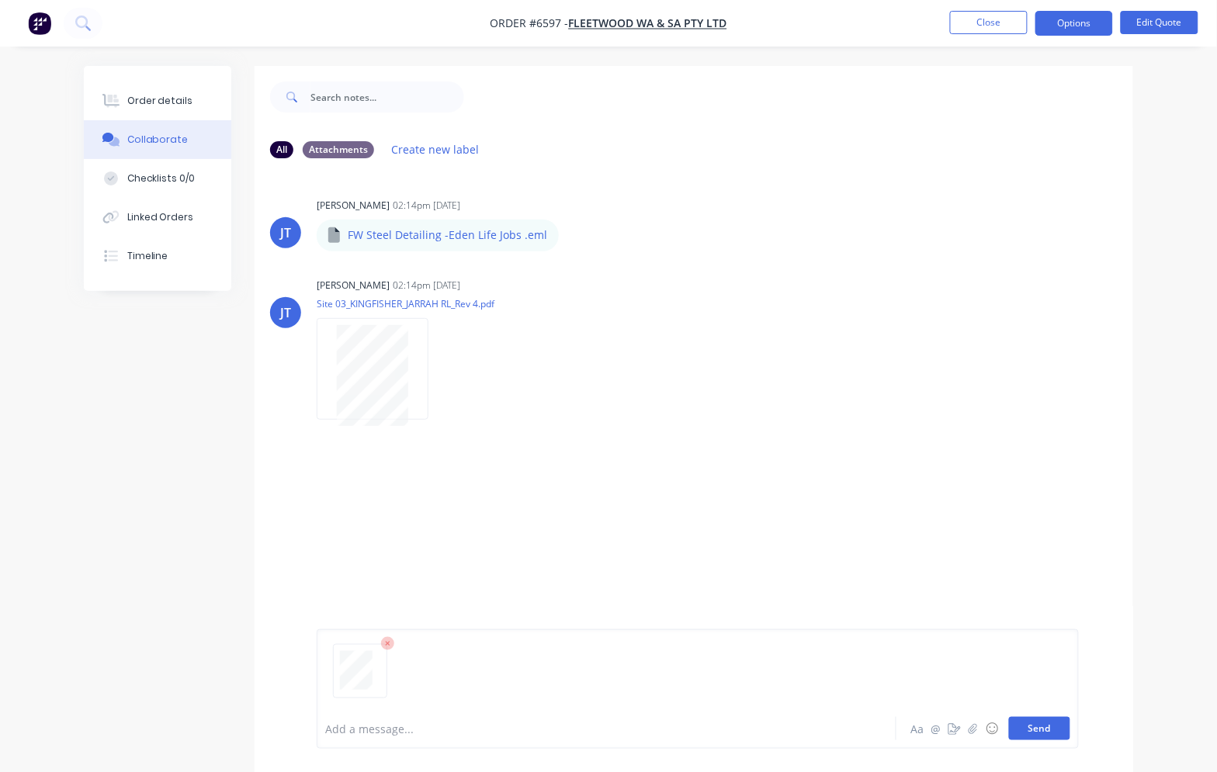
click at [1052, 731] on button "Send" at bounding box center [1039, 728] width 61 height 23
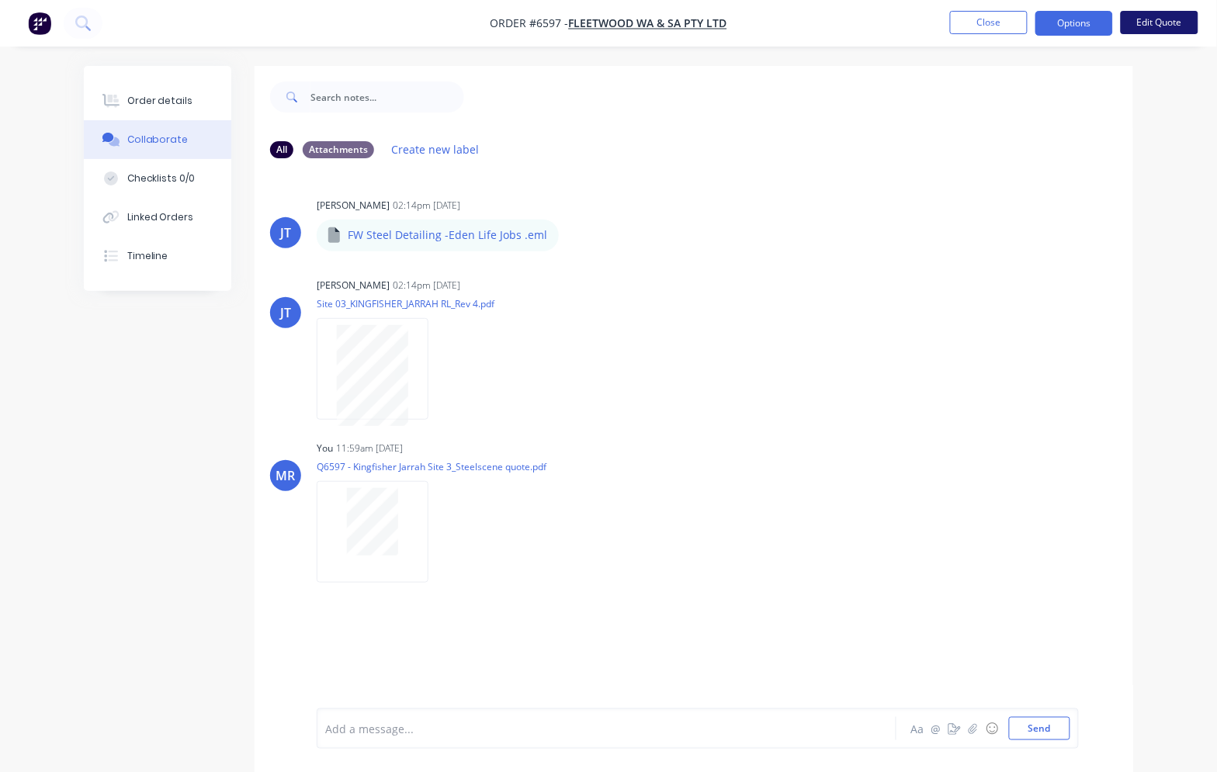
click at [1138, 20] on button "Edit Quote" at bounding box center [1160, 22] width 78 height 23
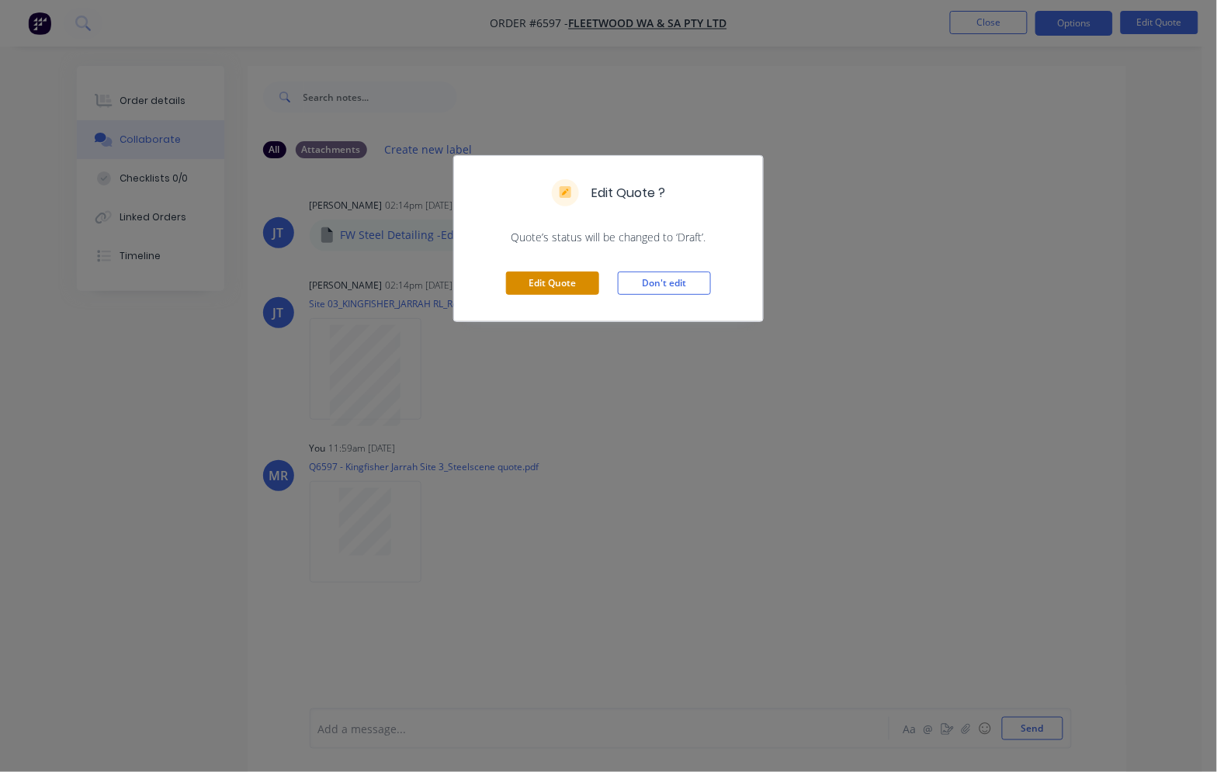
click at [557, 289] on button "Edit Quote" at bounding box center [552, 283] width 93 height 23
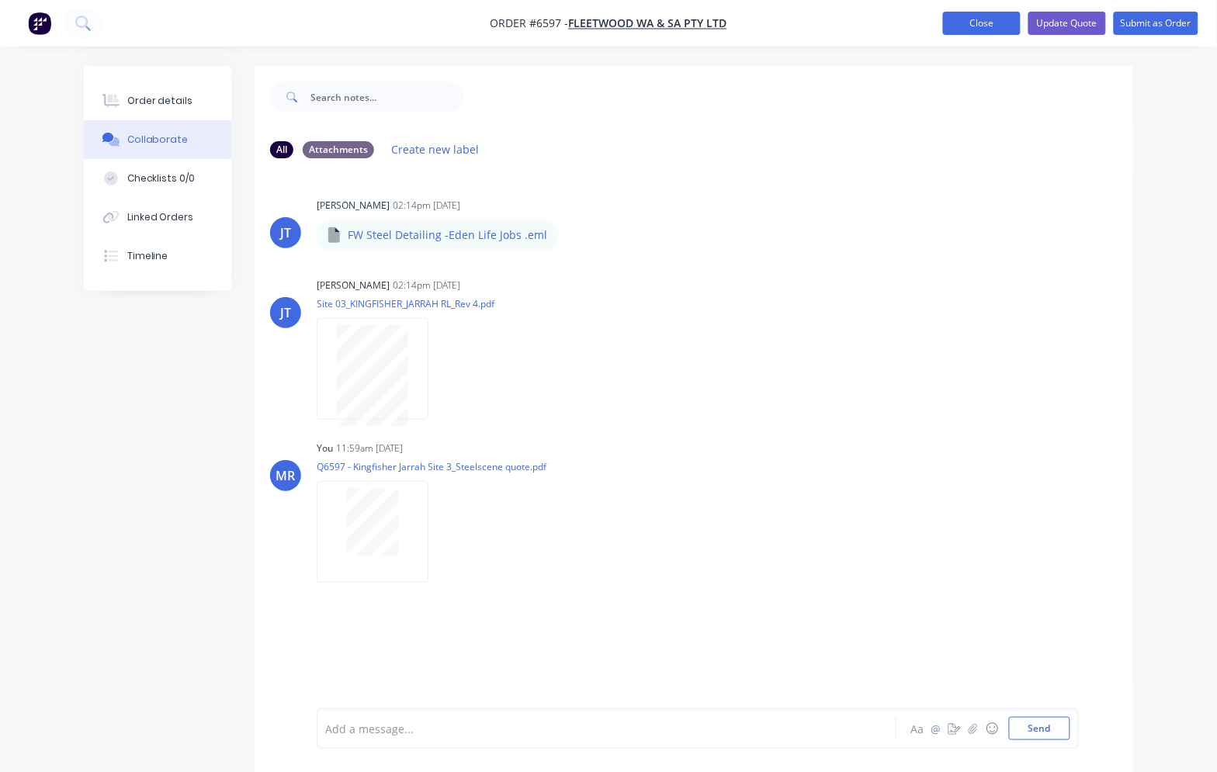
click at [973, 17] on button "Close" at bounding box center [982, 23] width 78 height 23
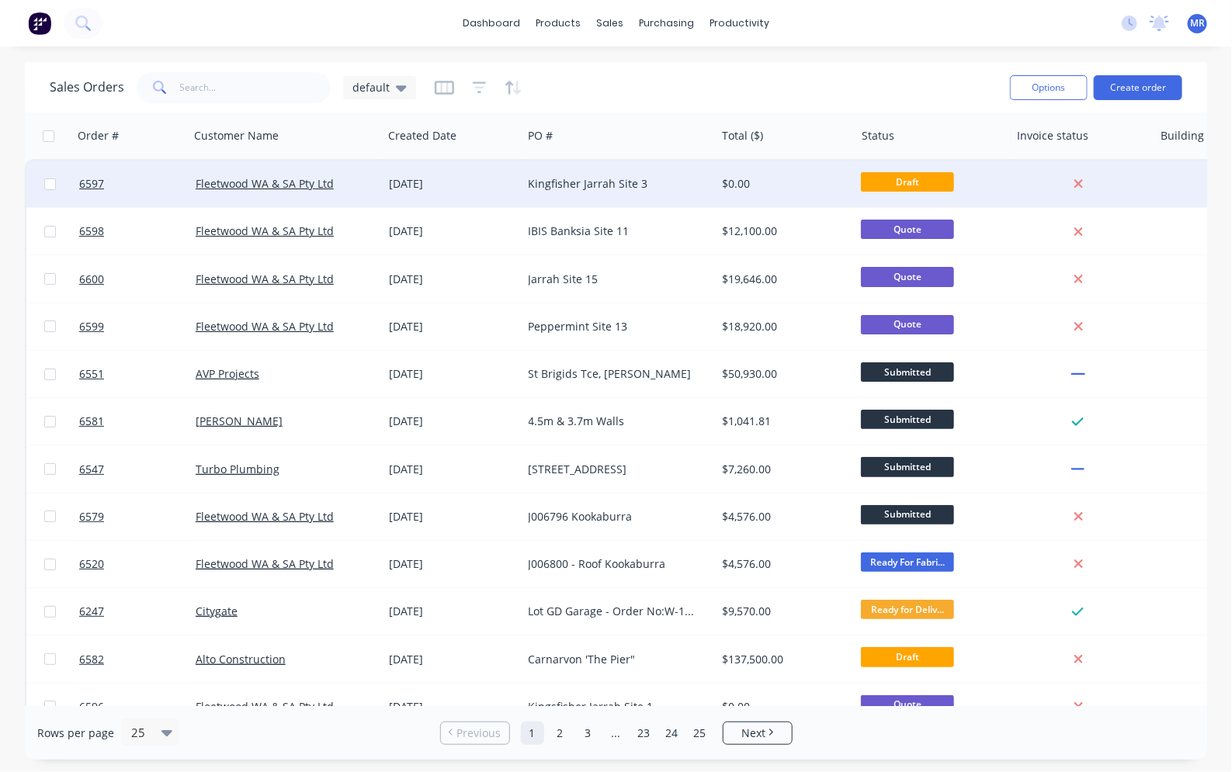
click at [584, 184] on div "Kingfisher Jarrah Site 3" at bounding box center [615, 184] width 172 height 16
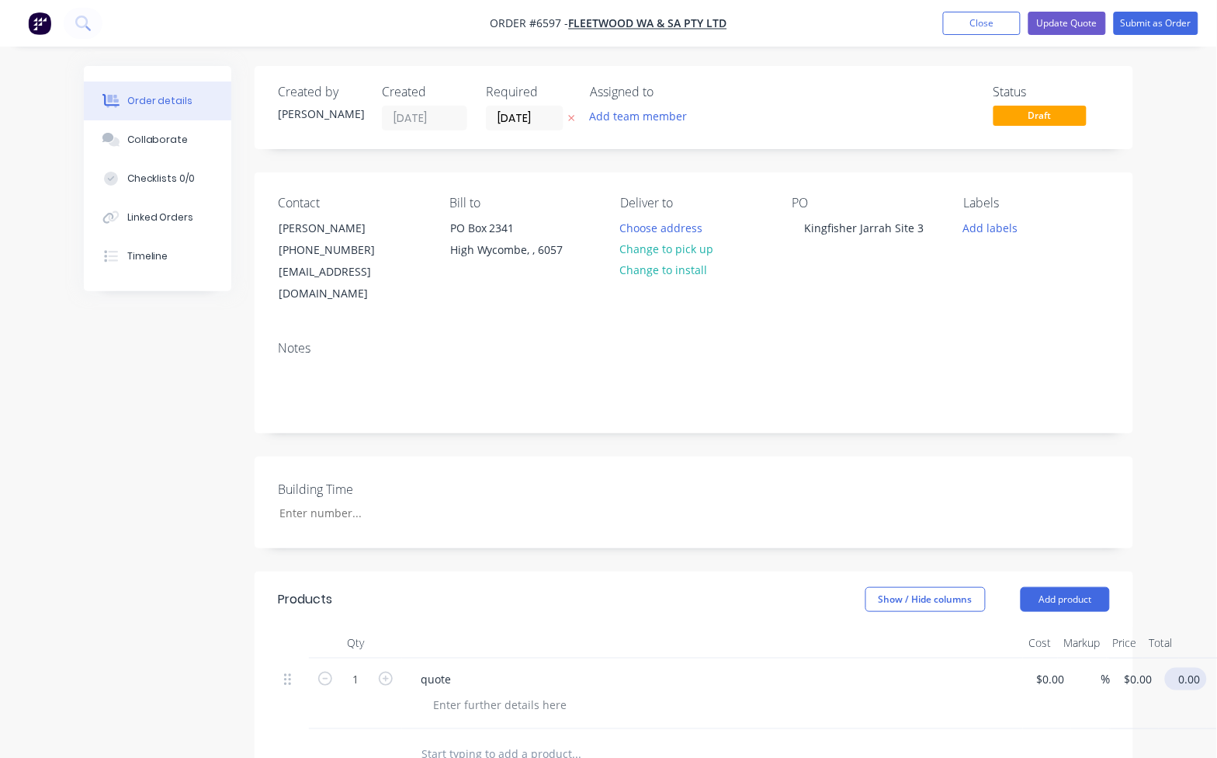
click at [1200, 668] on input "0.00" at bounding box center [1190, 679] width 36 height 23
type input "$0.00"
type input "0.00"
type input "0"
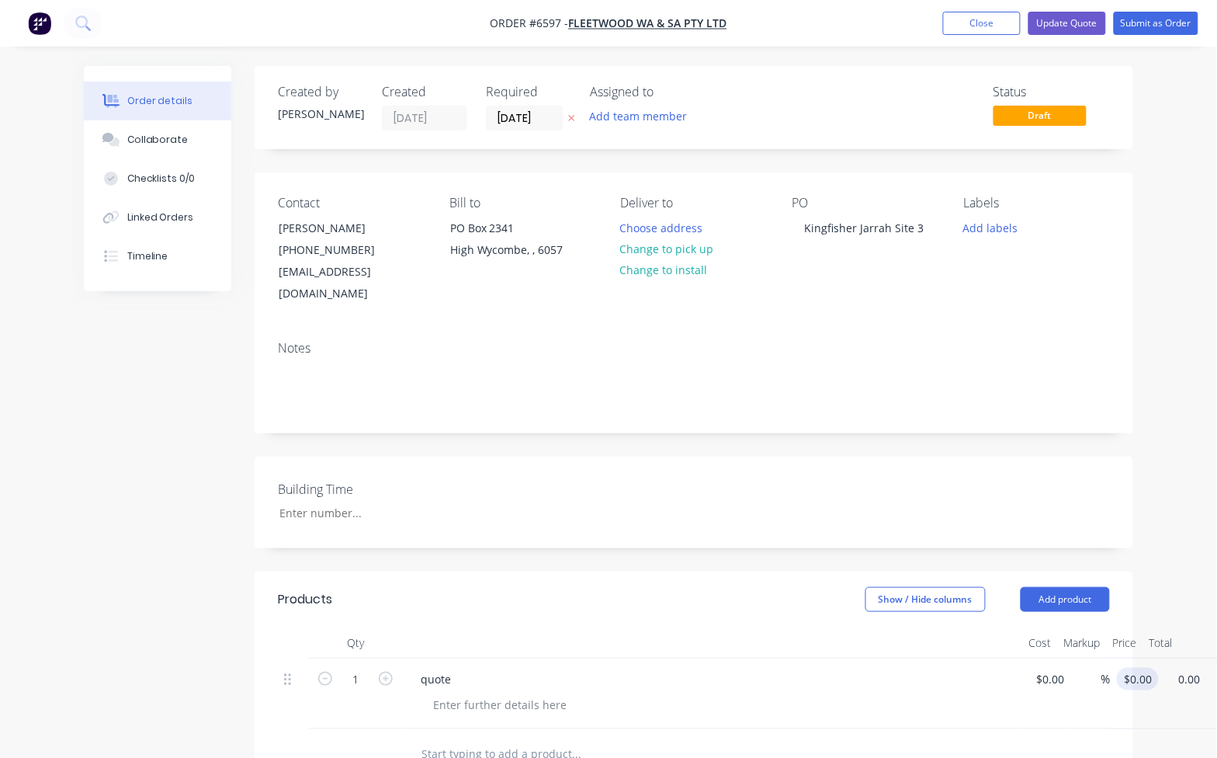
type input "$0.00"
type input "0.00"
type input "0"
type input "$0.00"
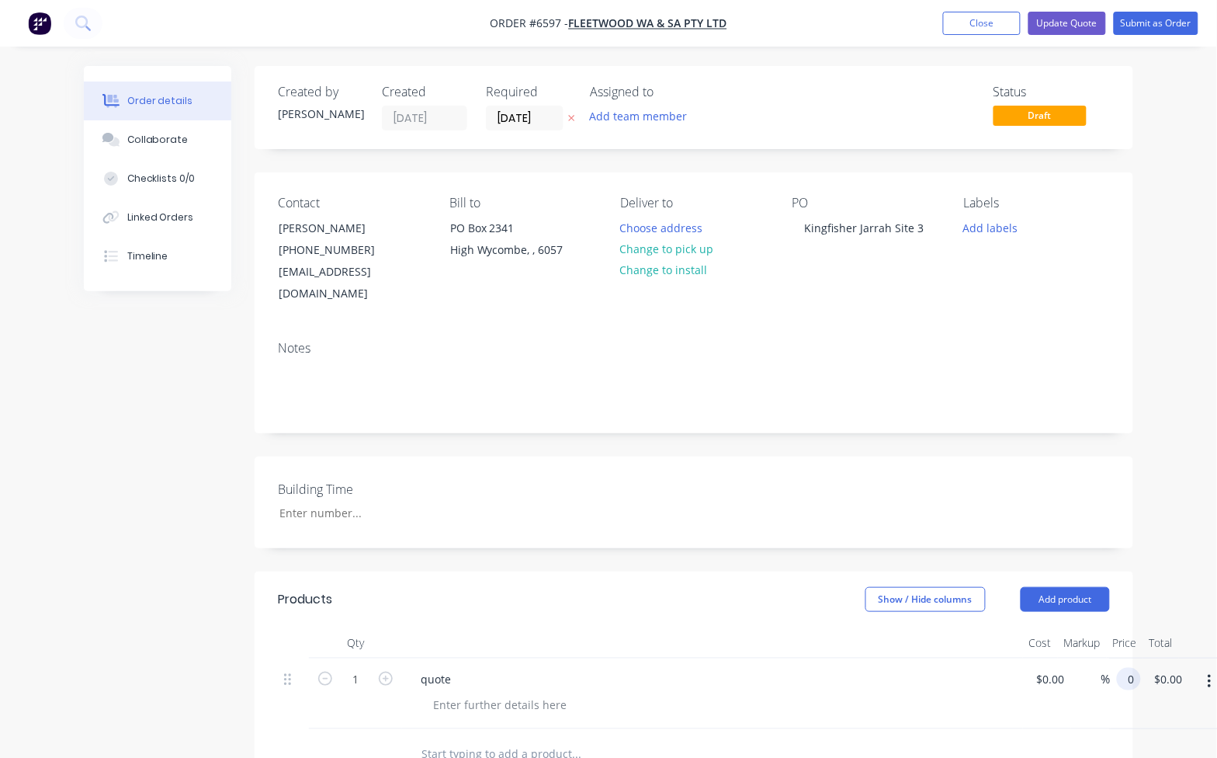
click at [1135, 668] on input "0" at bounding box center [1132, 679] width 18 height 23
type input "$0.00"
type input "0.00"
type input "0"
type input "$0.00"
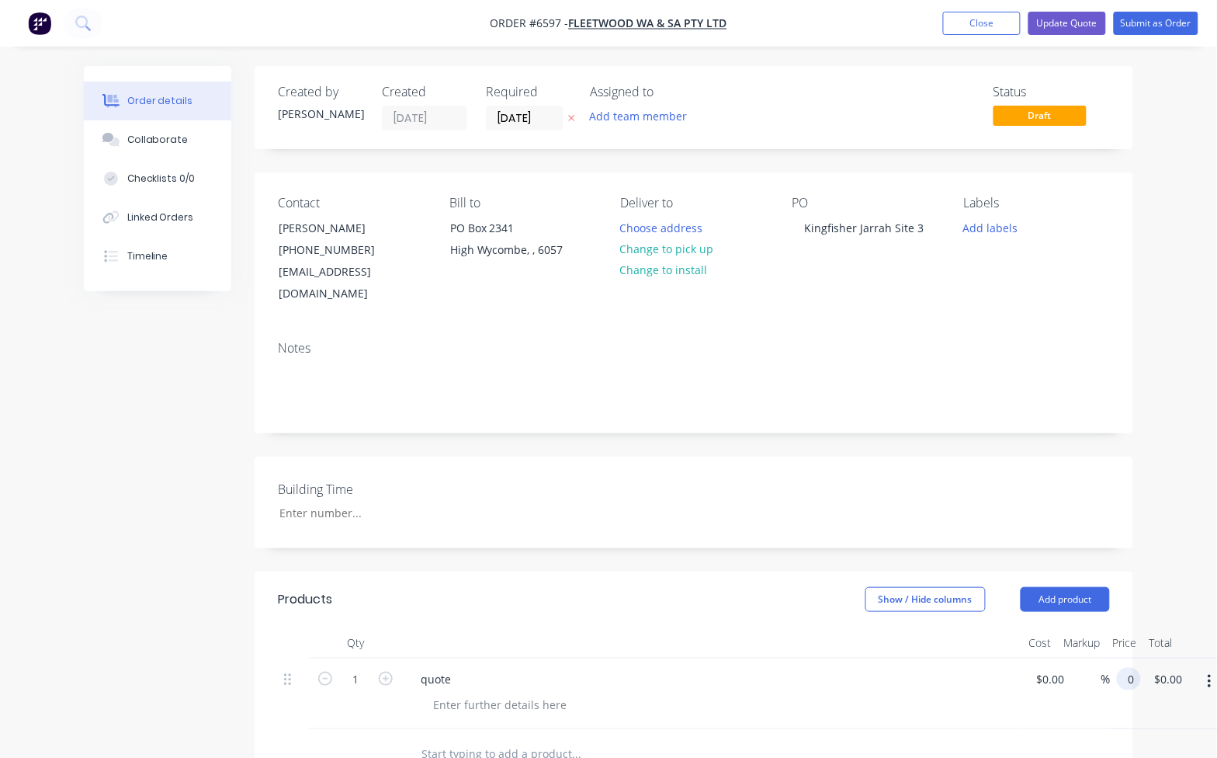
type input "$0.00"
type input "0.00"
type input "0"
type input "$0.00"
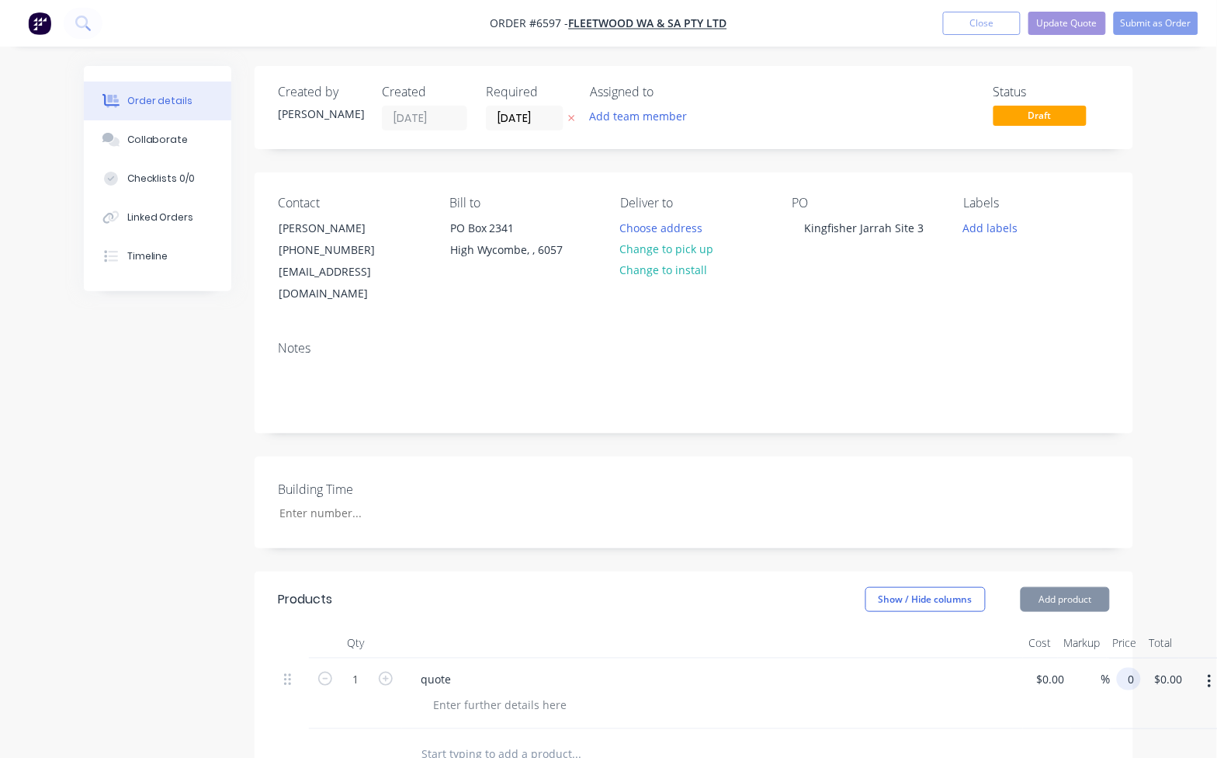
type input "0.00"
type input "0"
type input "$0.00"
type input "0.00"
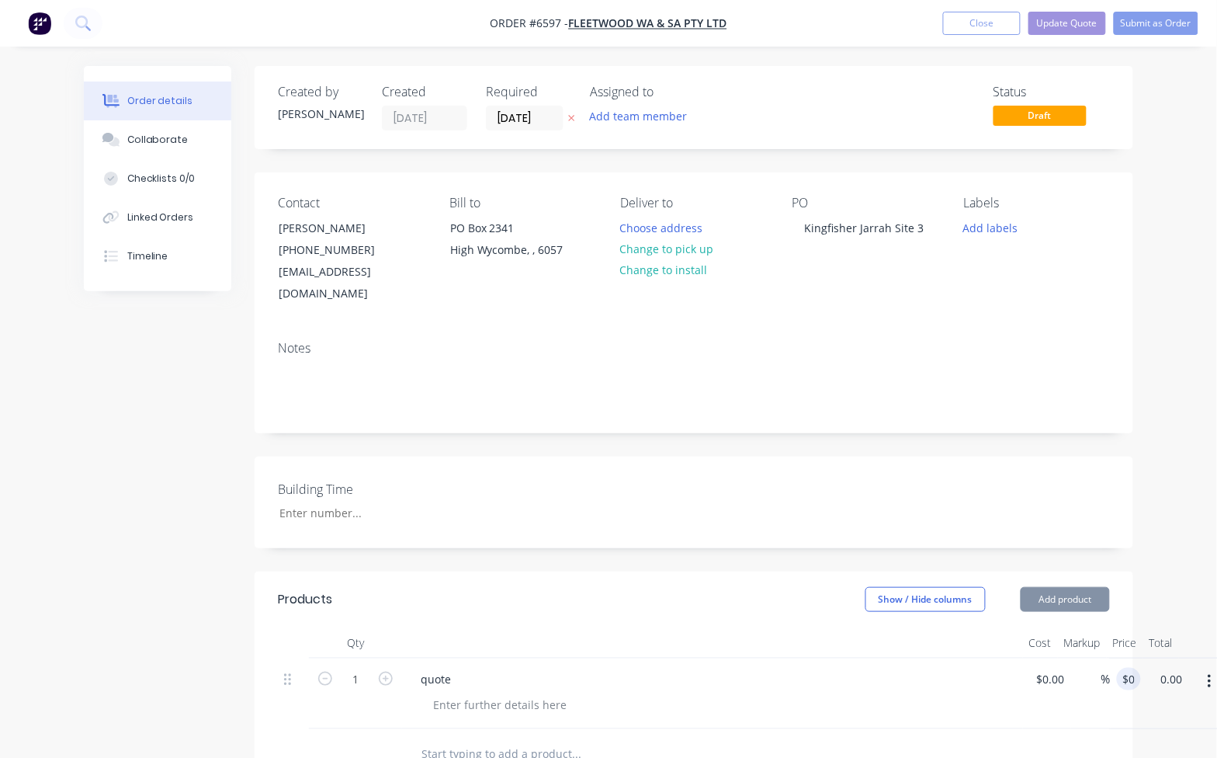
type input "0"
type input "$0.00"
type input "0.00"
type input "0"
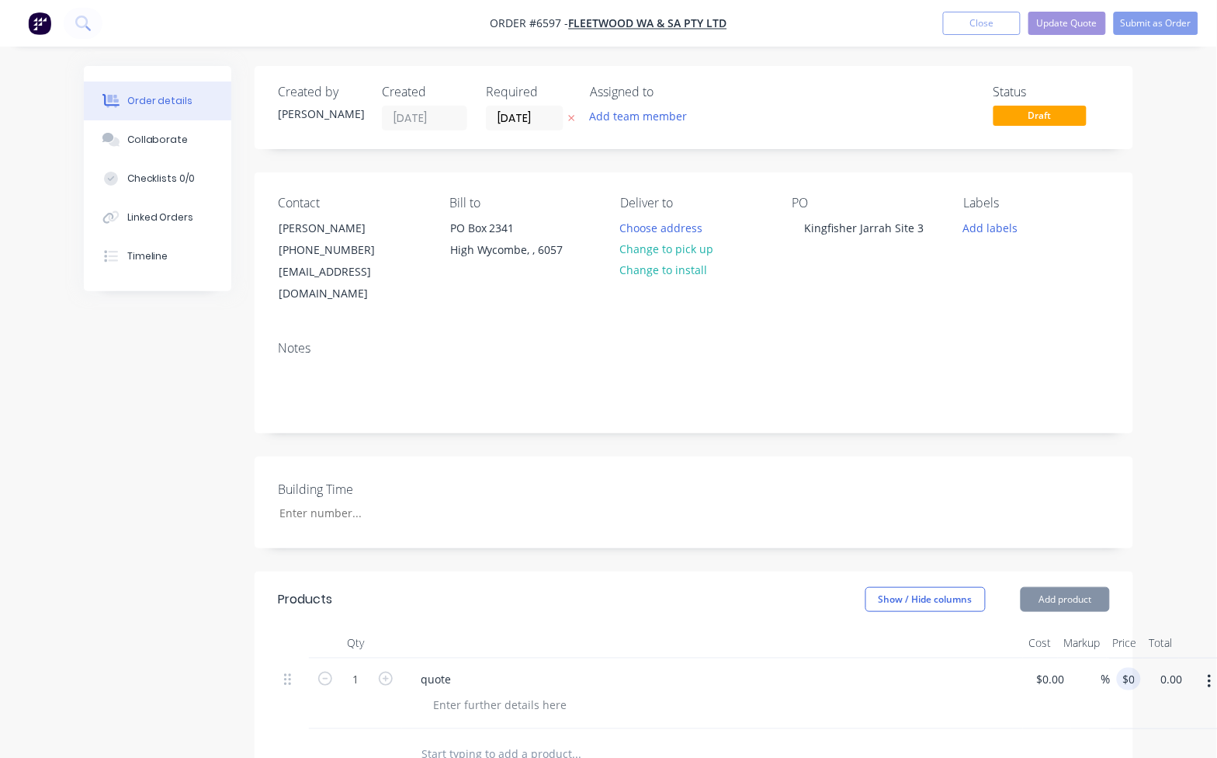
type input "$0.00"
type input "0.00"
type input "0"
type input "$0.00"
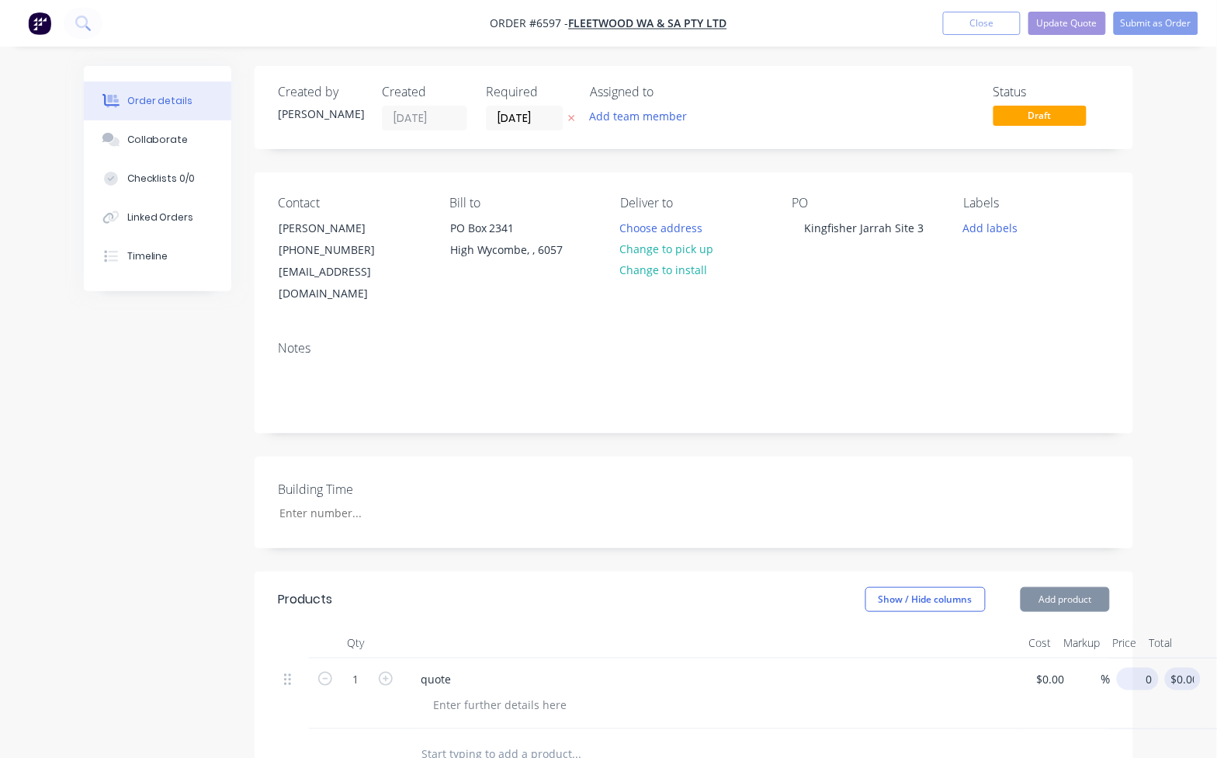
type input "$0.00"
type input "0.00"
type input "0"
type input "$0.00"
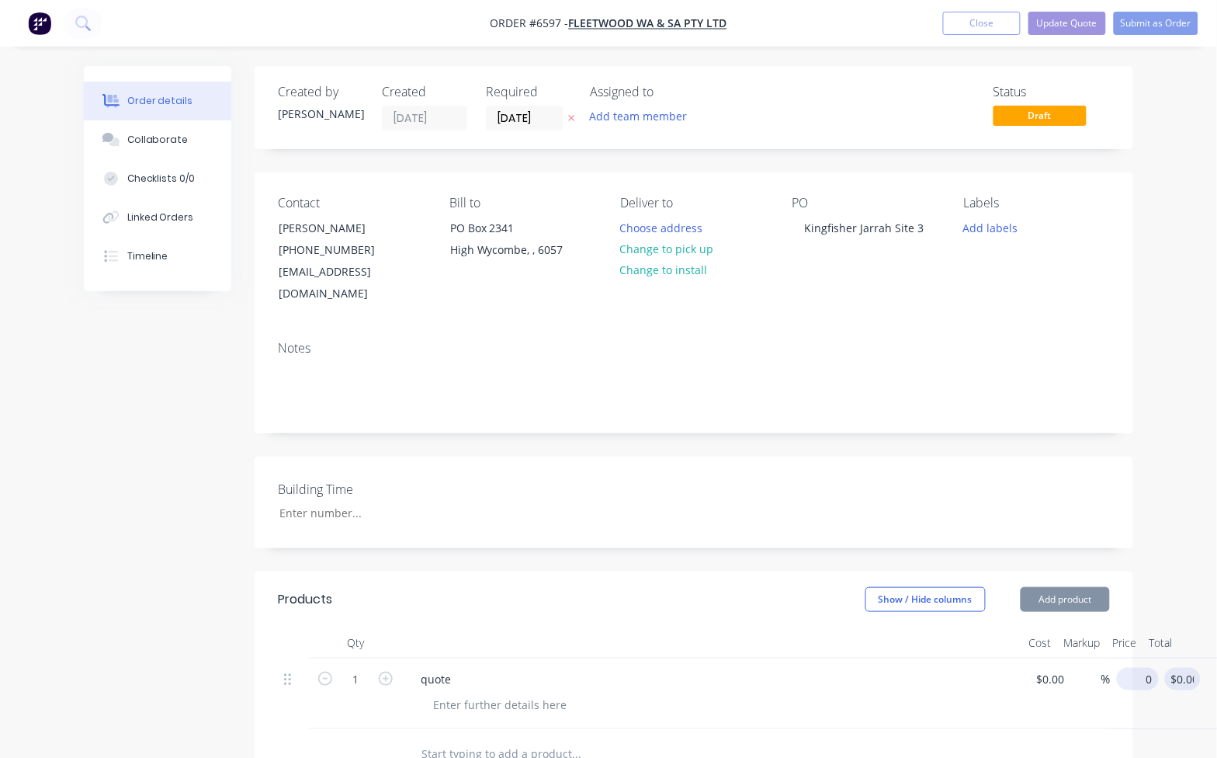
type input "0.00"
type input "0"
type input "$0.00"
type input "0.00"
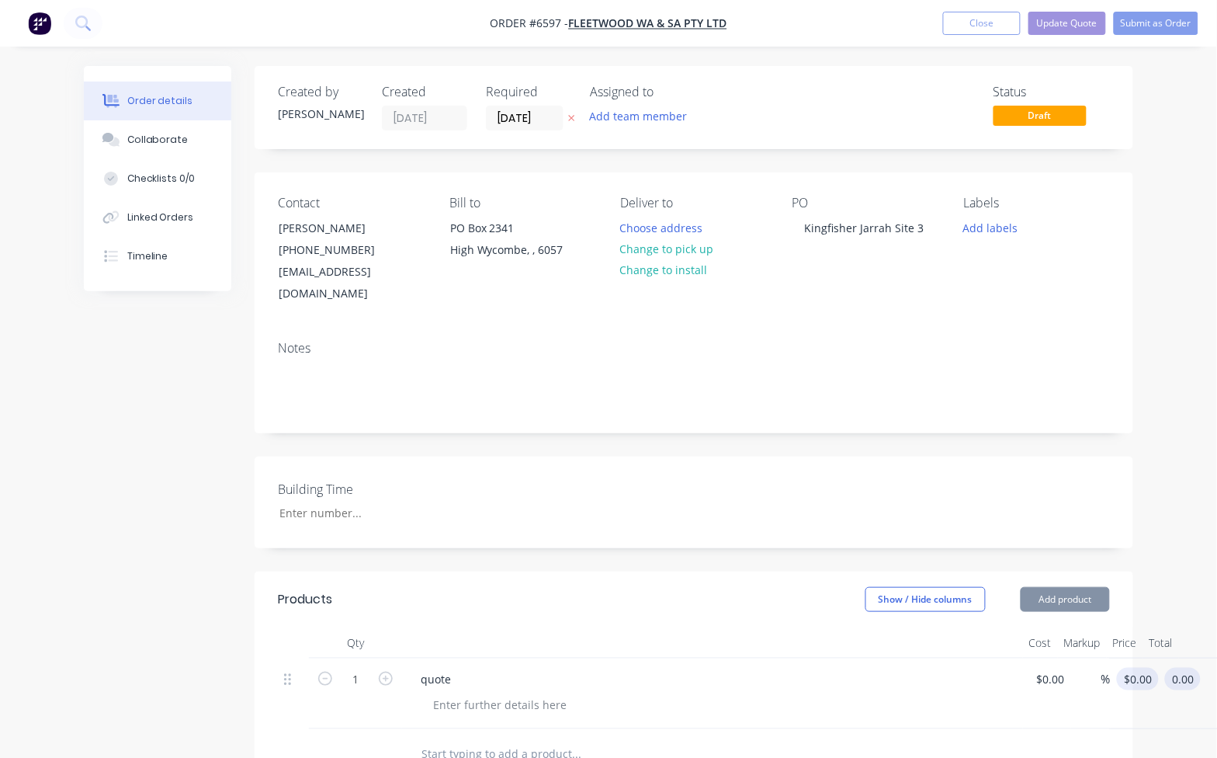
type input "0"
type input "$0.00"
type input "0.00"
type input "01"
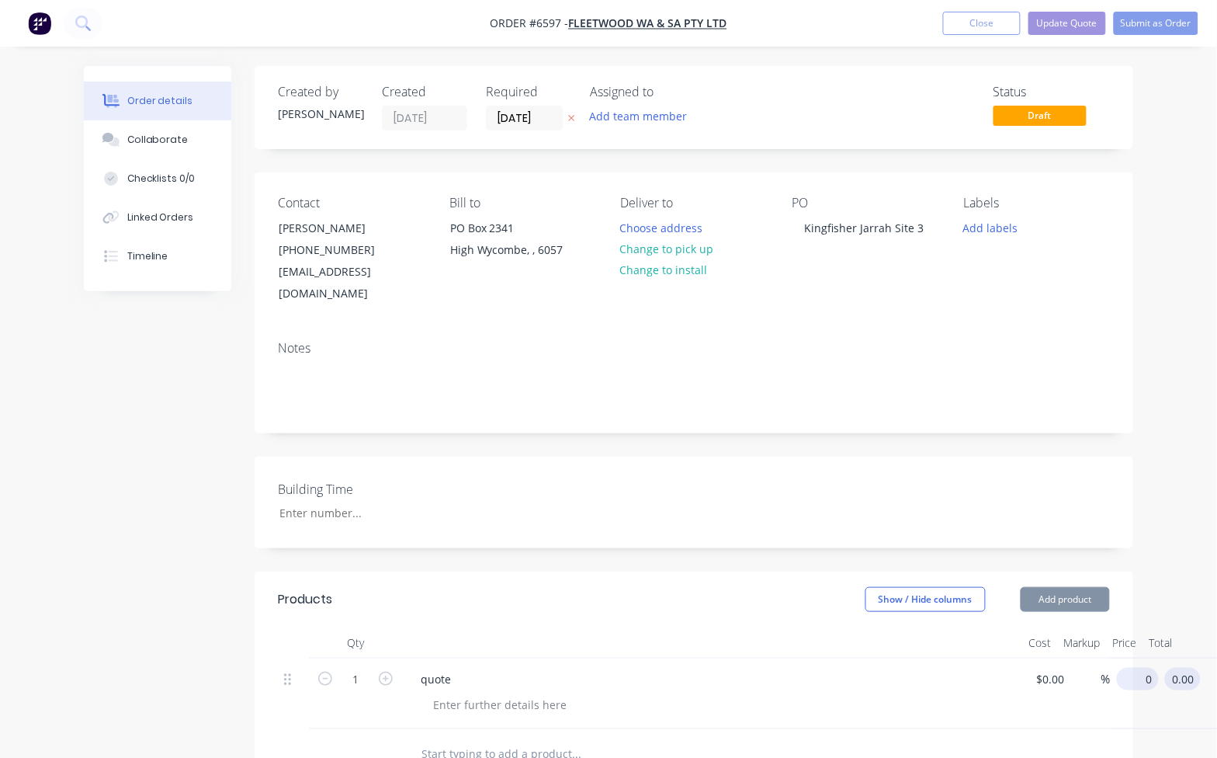
type input "$0.00"
type input "0.00"
type input "0"
type input "$0.00"
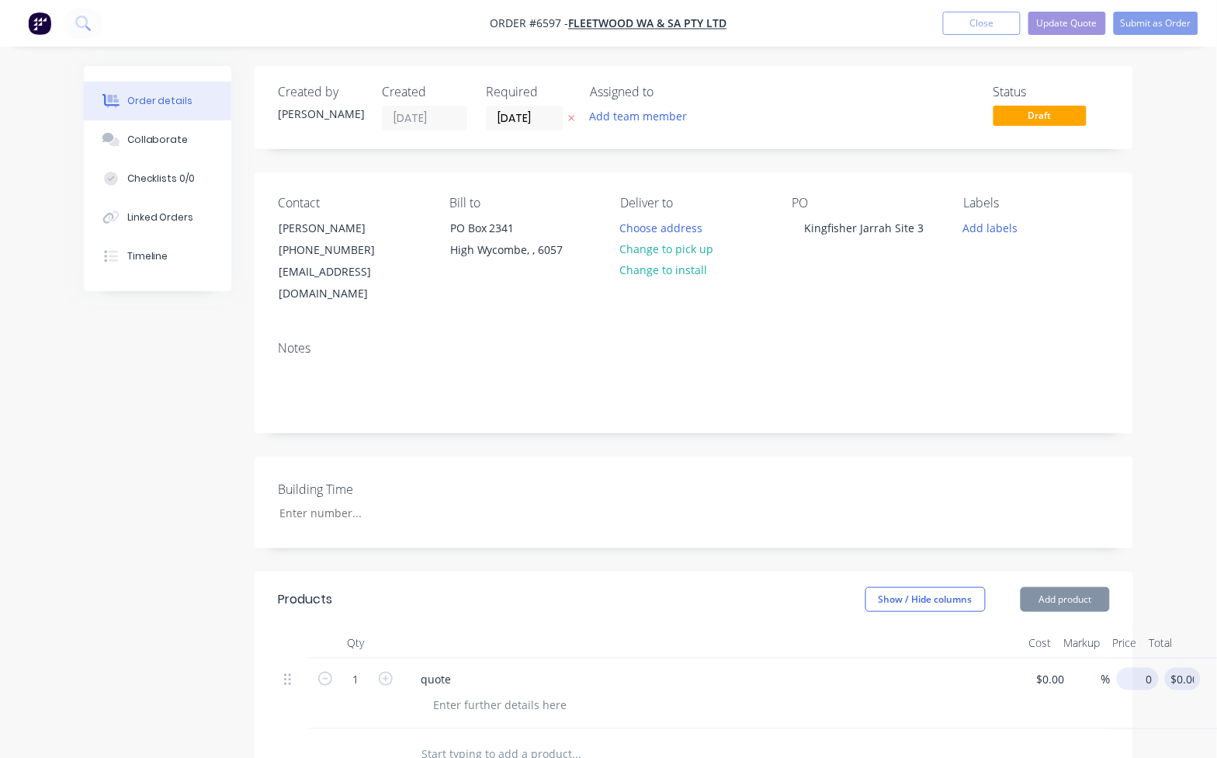
type input "$0.00"
type input "0.00"
type input "0"
type input "$0.00"
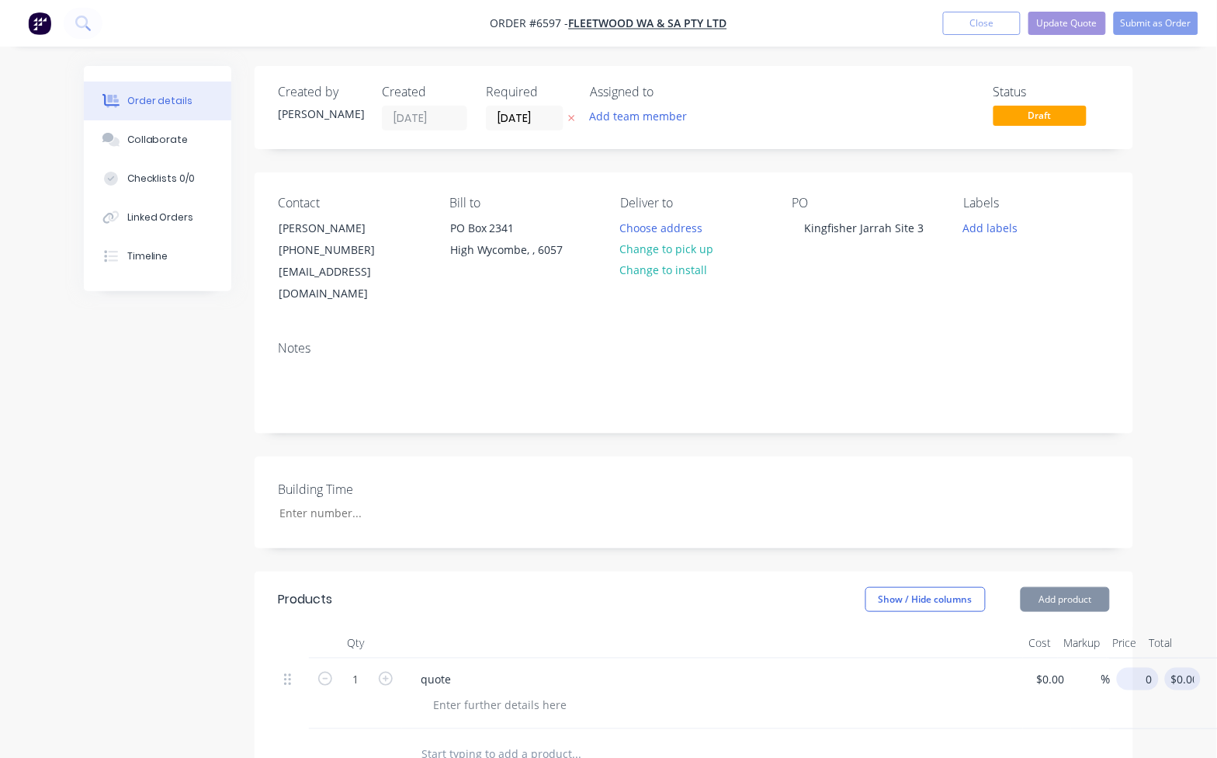
type input "0.00"
type input "0"
type input "$0.00"
type input "0.00"
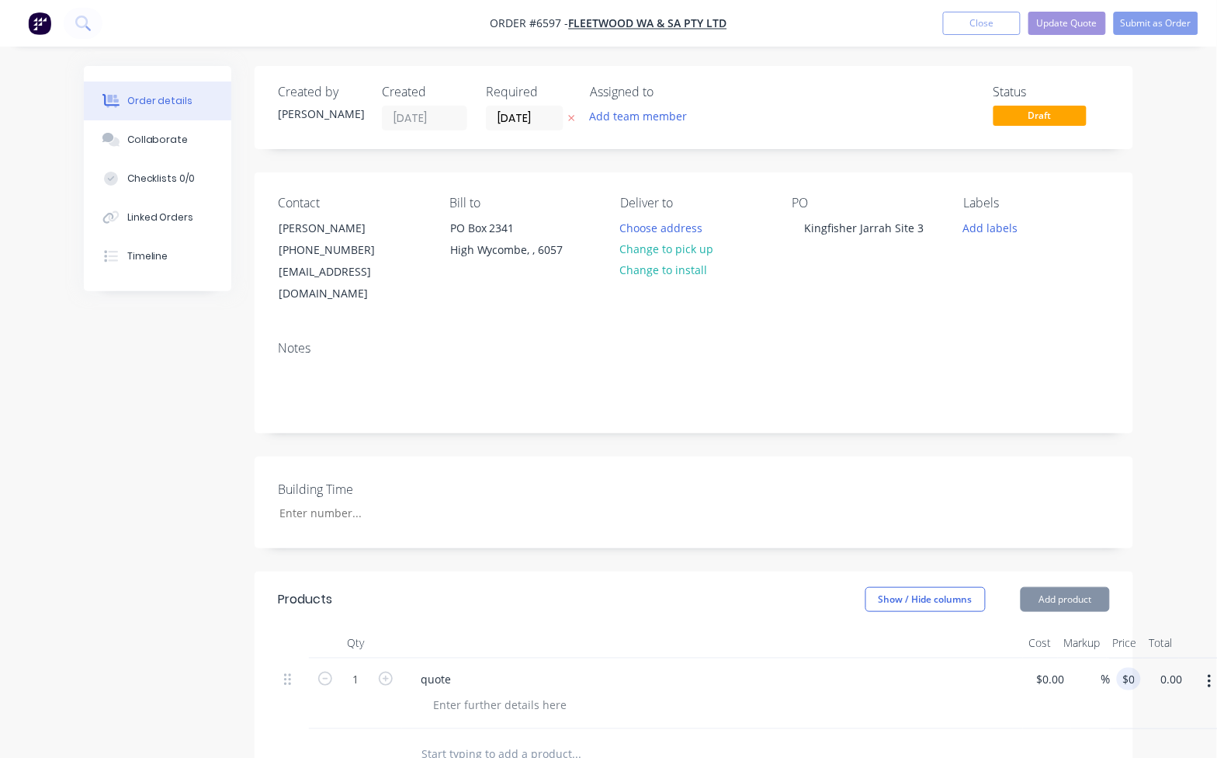
type input "0"
type input "0.00"
type input "$0.00"
type input "0.007"
type input "0.01"
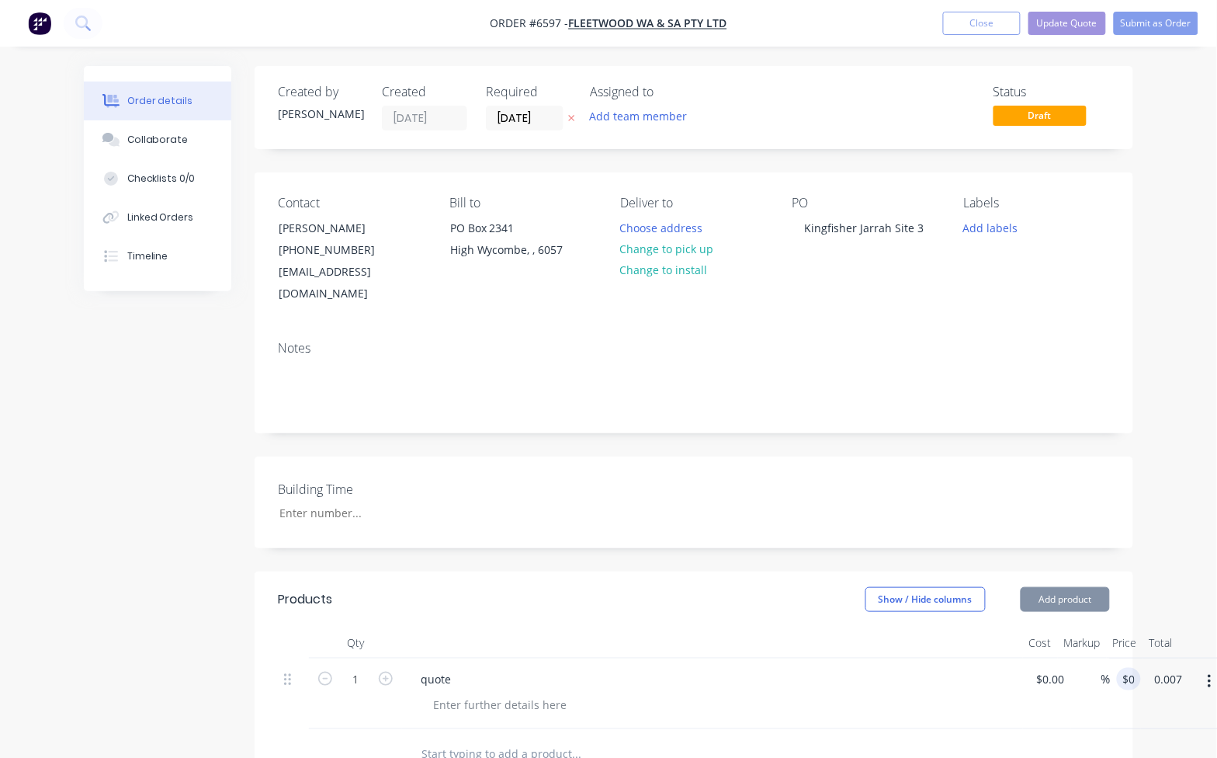
type input "$0.01"
type input "0.01"
type input "$0.01"
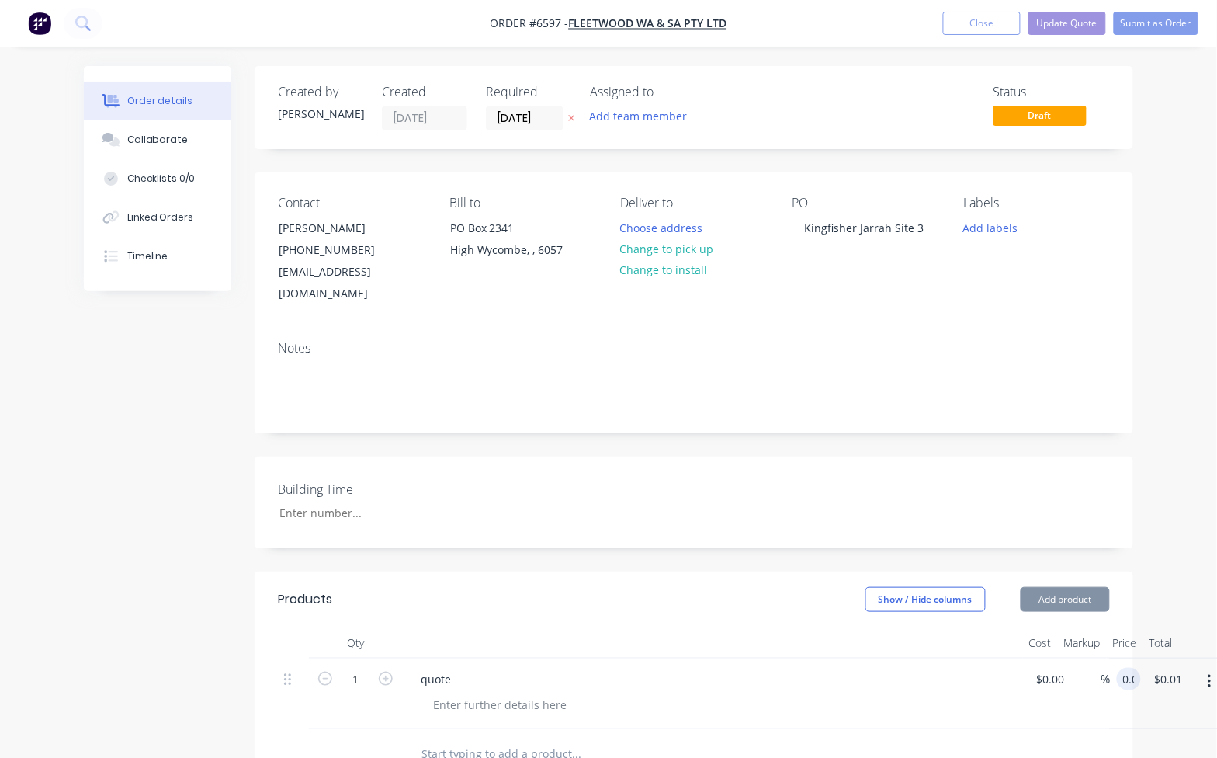
type input "$0.01"
type input "0.01"
type input "$0.01"
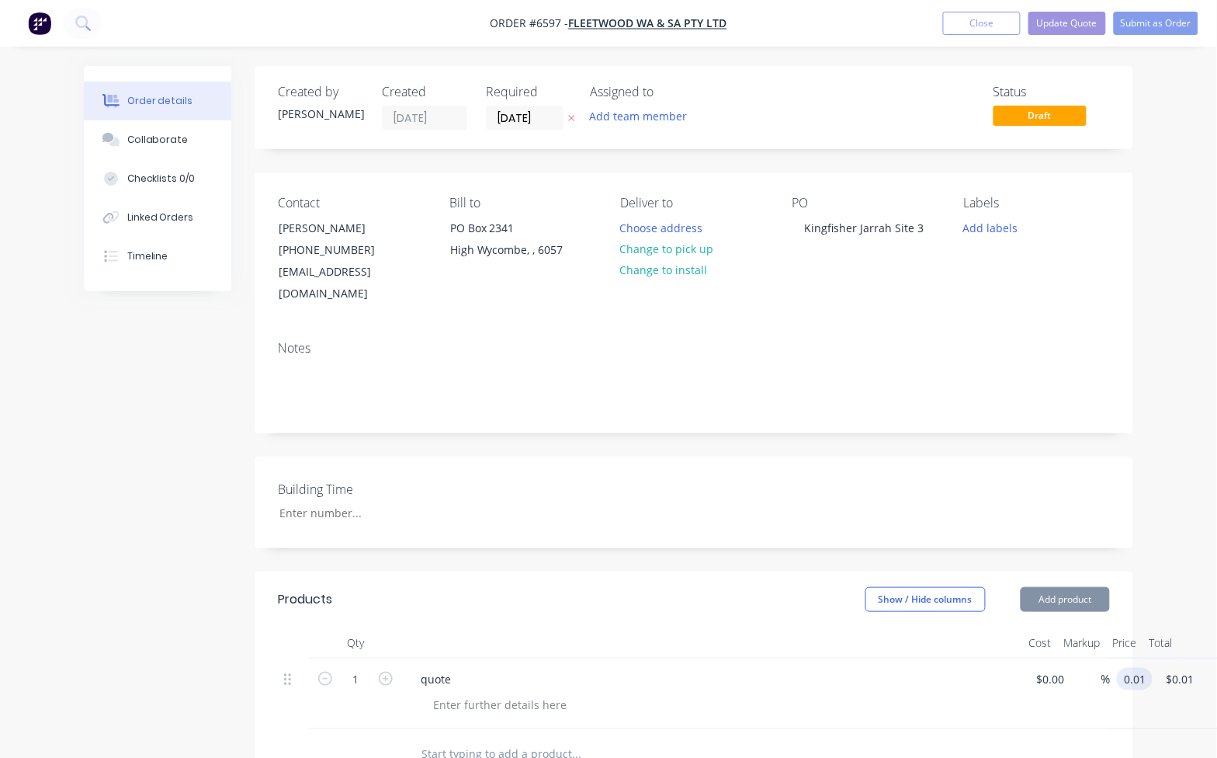
type input "0.01"
type input "$0.01"
type input "0.01"
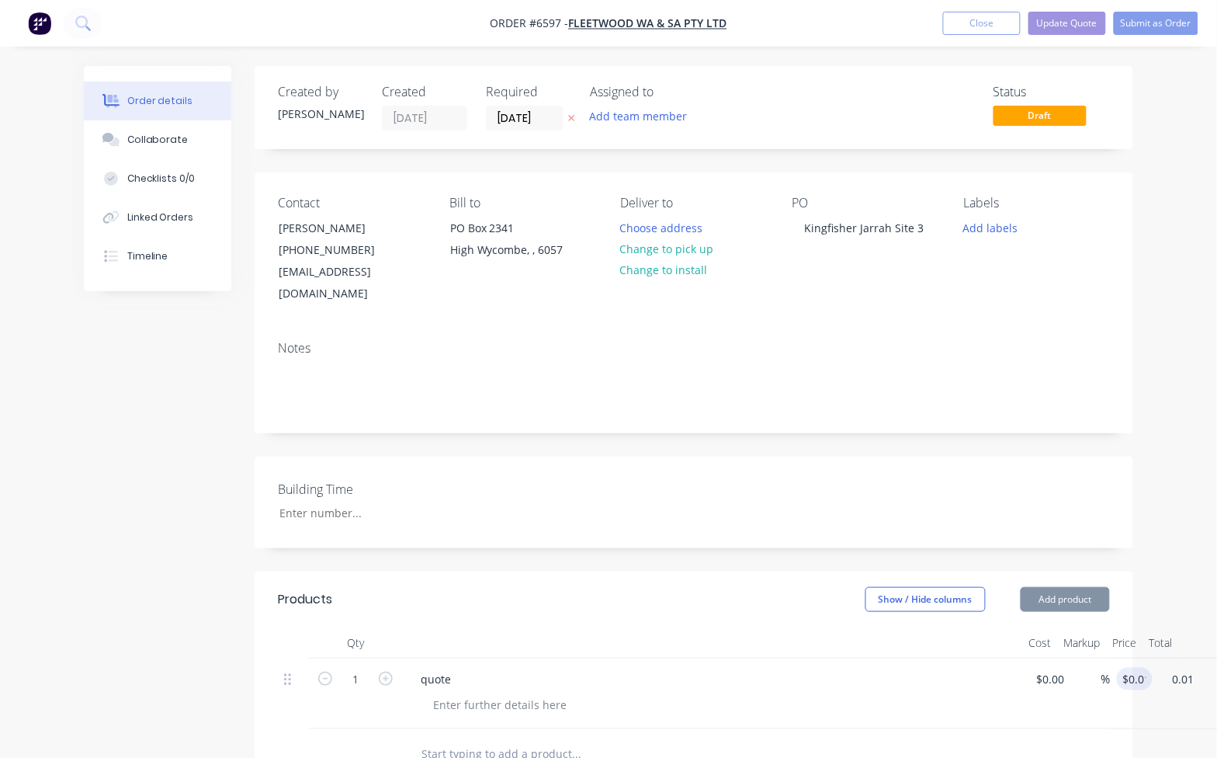
type input "0.01"
type input "$0.01"
type input "$0.018"
type input "0.01"
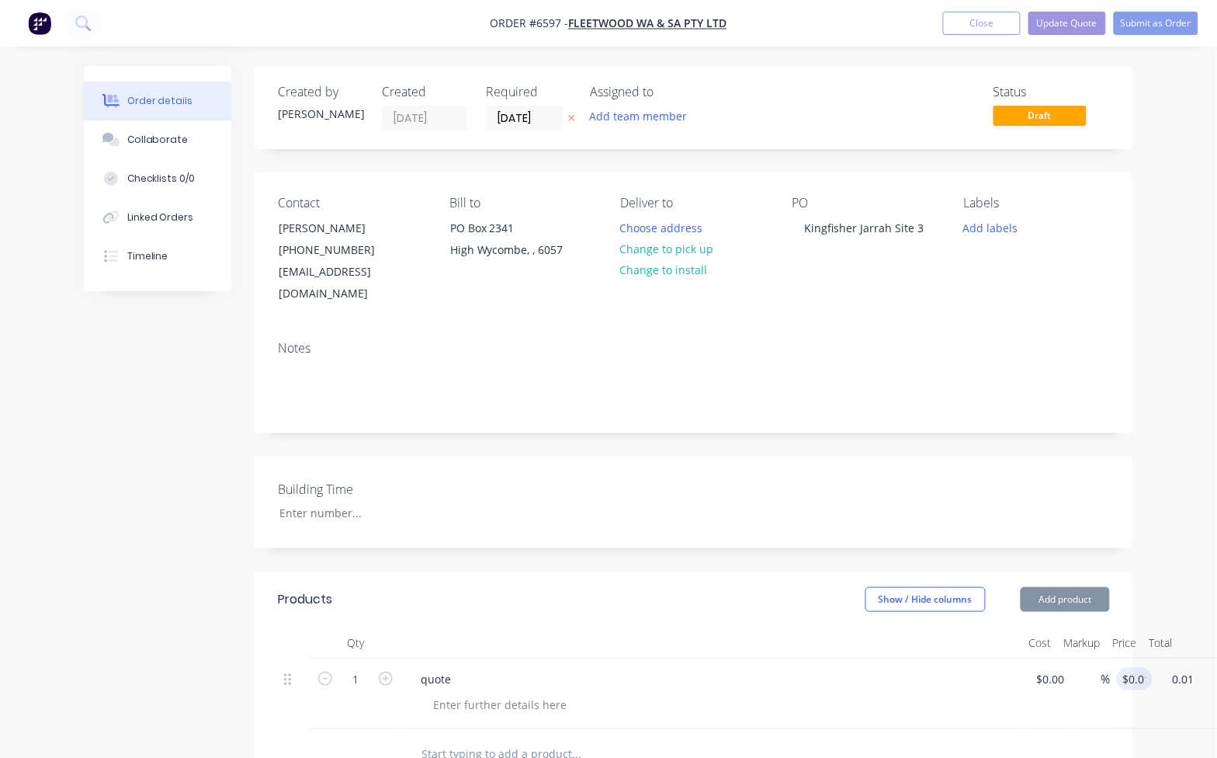
type input "$0.01"
type input "0.01"
type input "$0.01"
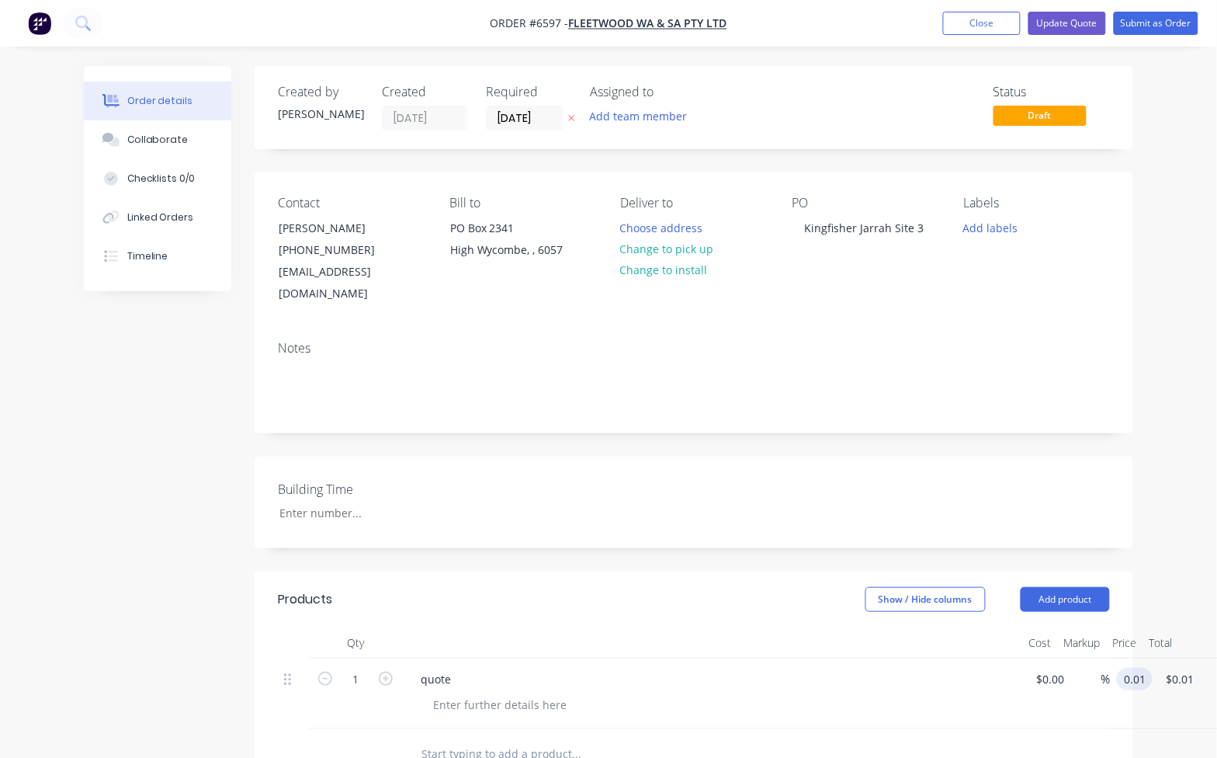
type input "$0.01"
type input "0.01"
type input "$0.01"
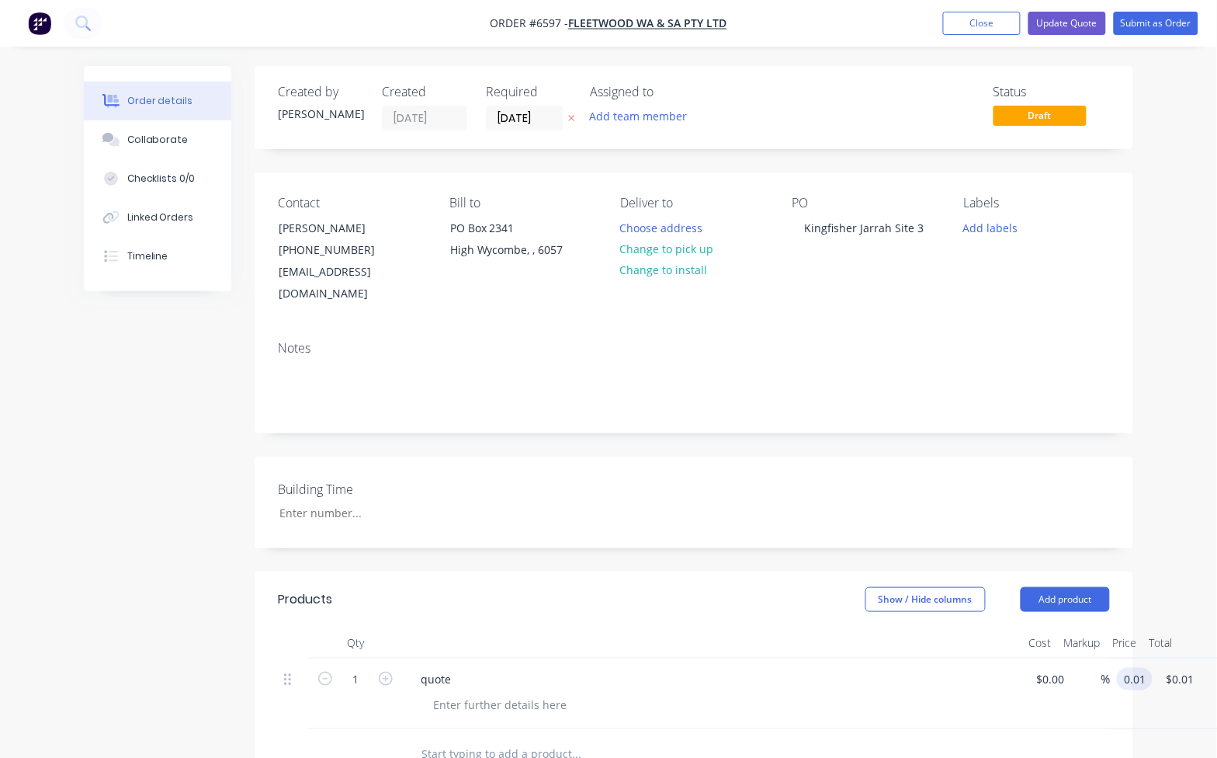
type input "0.01"
type input "$0.01"
type input "0.01"
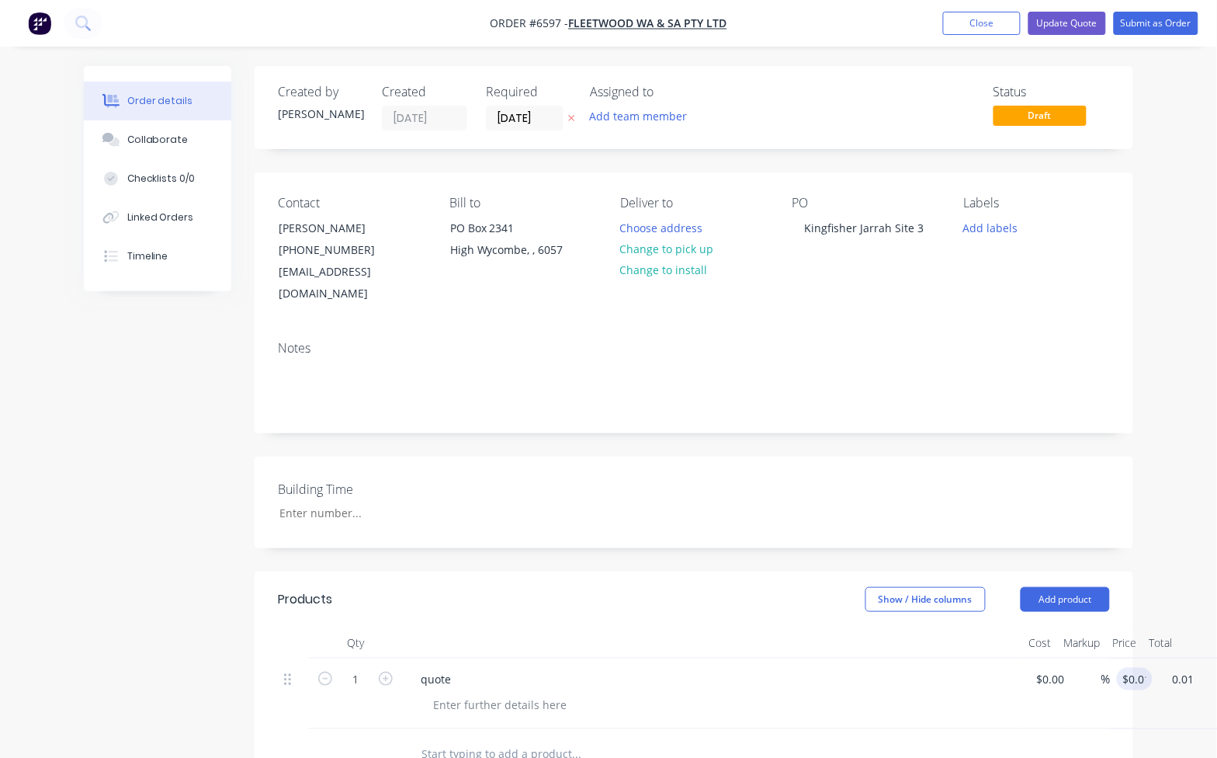
type input "0.01"
type input "$0.01"
type input "0.01"
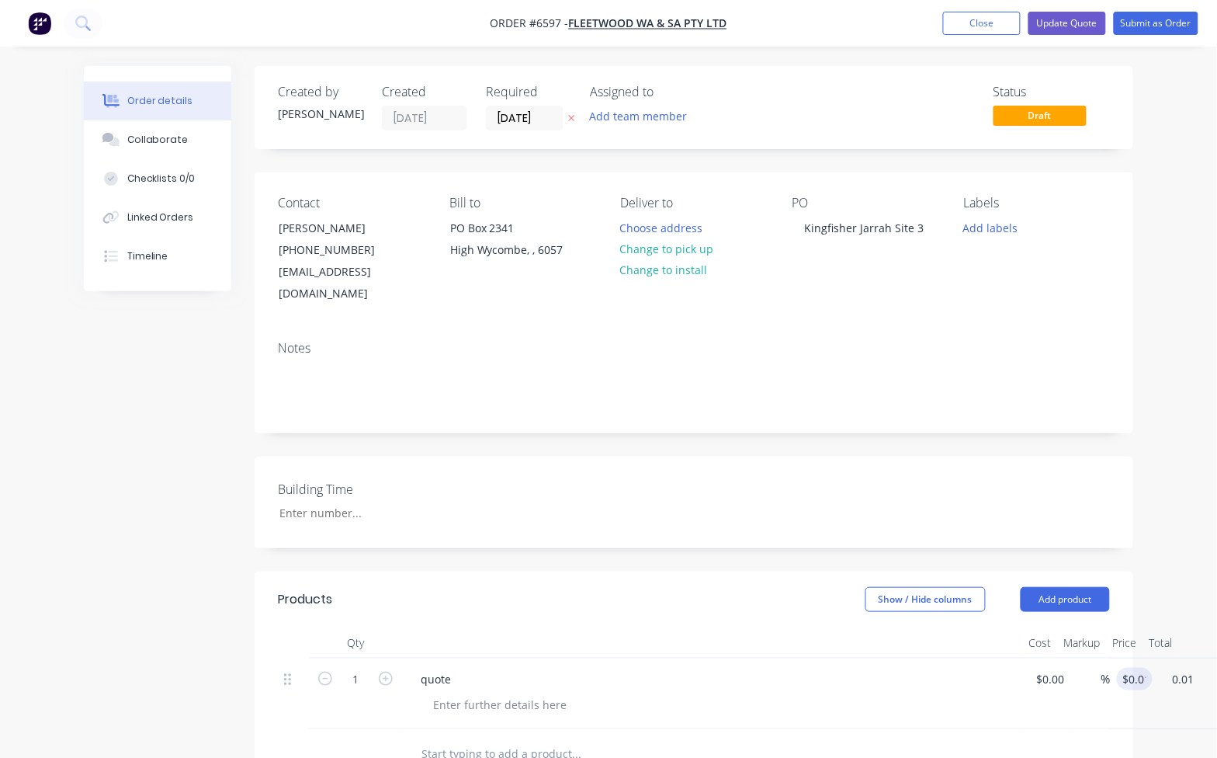
type input "$0.01"
type input "$0.016"
type input "0.01"
type input "$0.01"
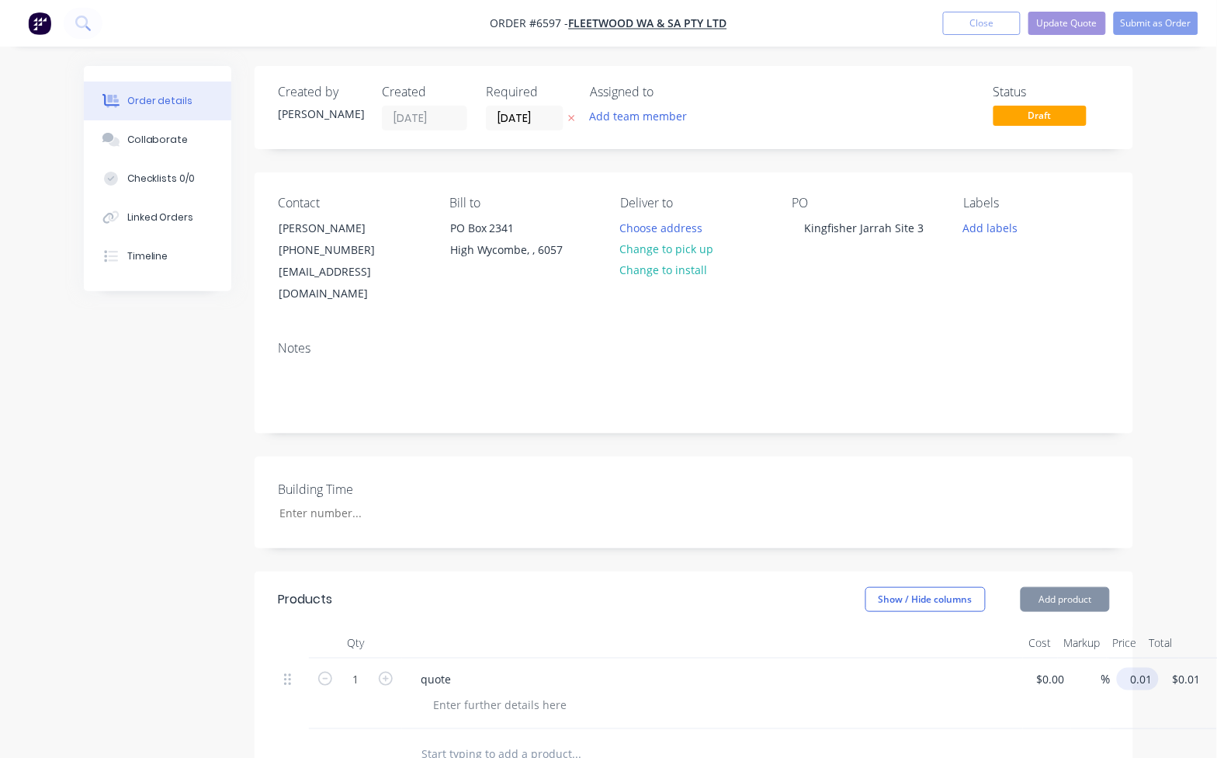
type input "$0.01"
type input "0.01"
type input "$0.01"
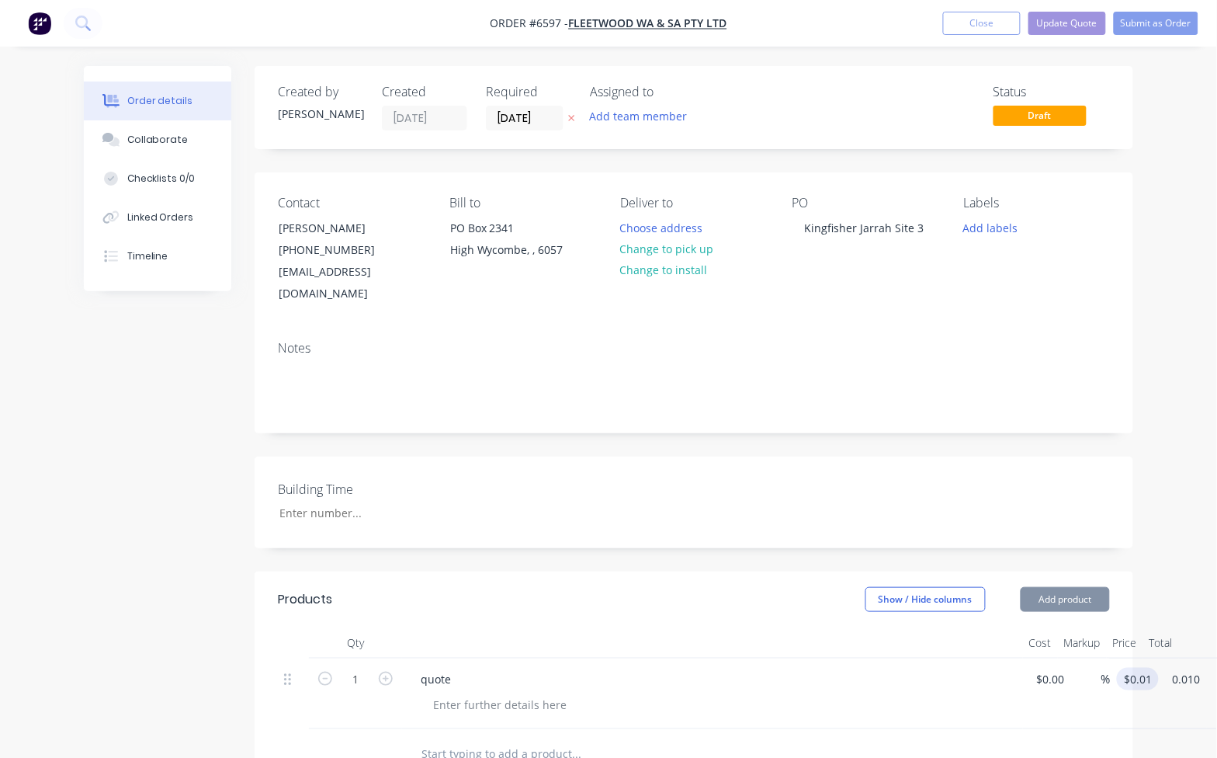
type input "0.010"
type input "0.01"
type input "$0.010"
type input "$0.01"
type input "0.010"
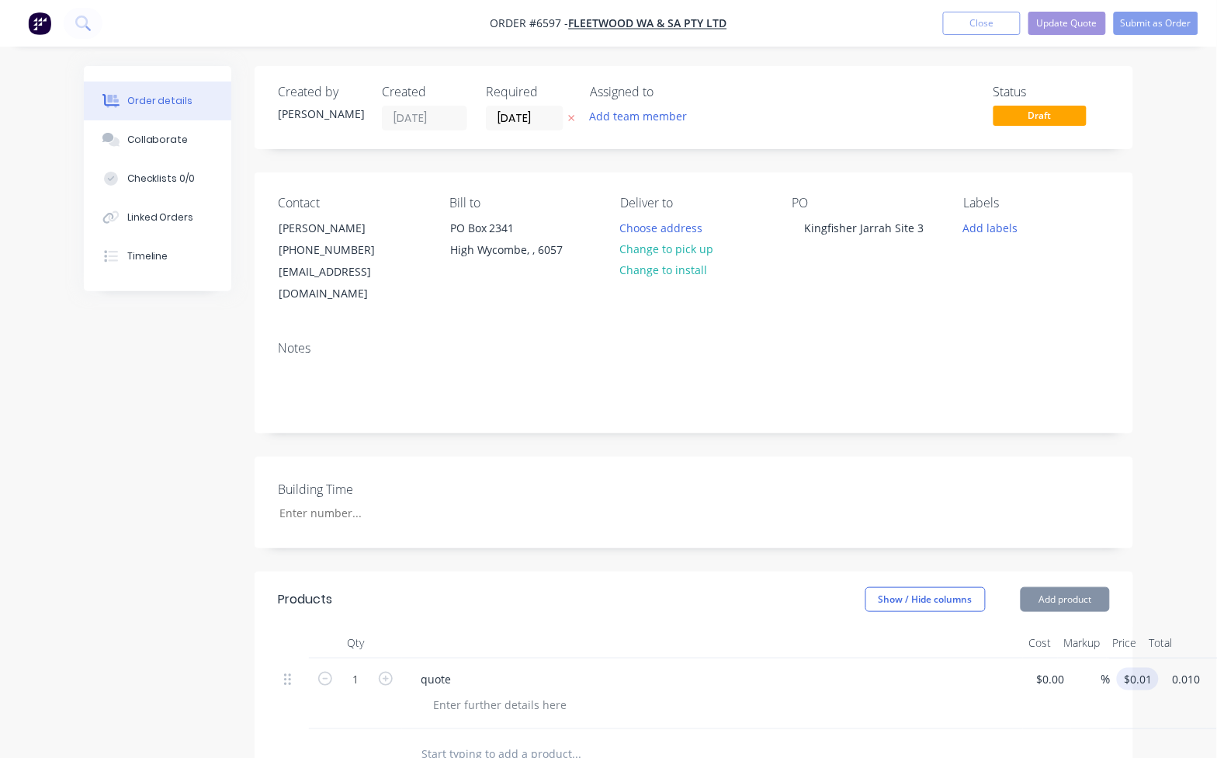
type input "0.01"
type input "$0.010"
type input "$0.01"
type input "0.010"
type input "0.01"
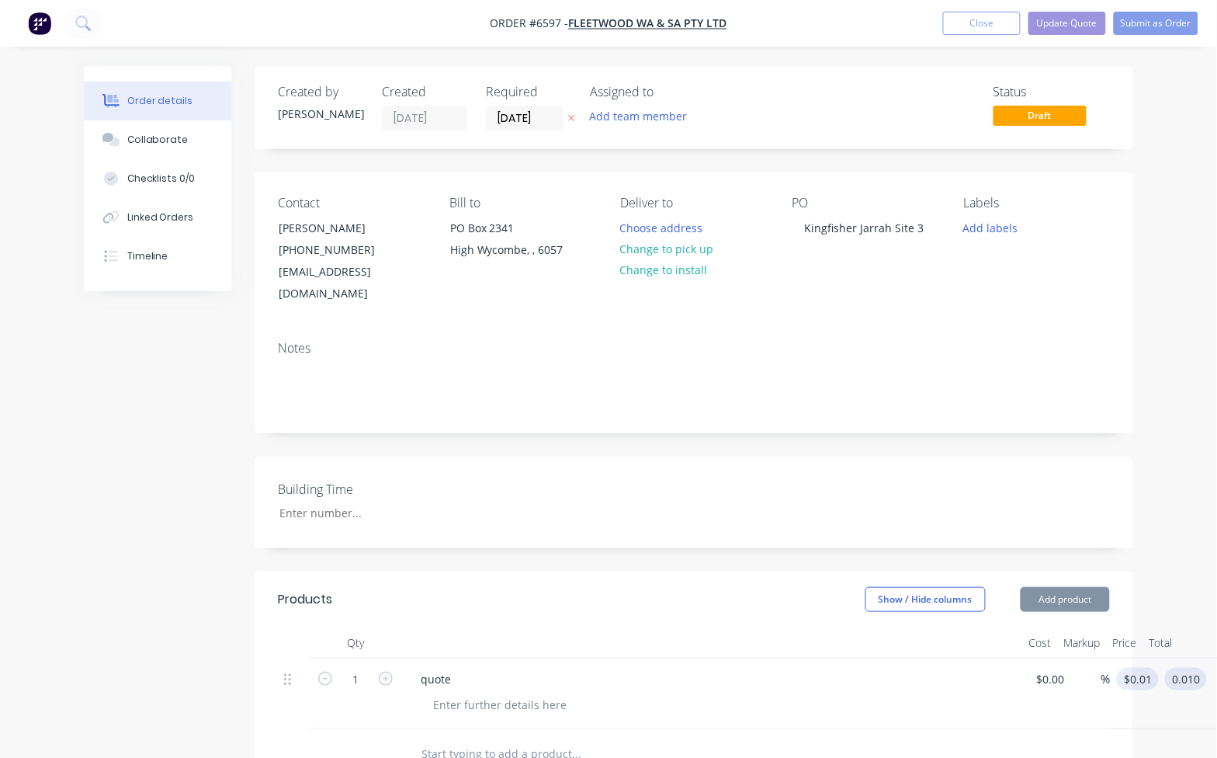
type input "$0.010"
type input "$0.01"
type input "0.010"
type input "0.01"
type input "$0.010"
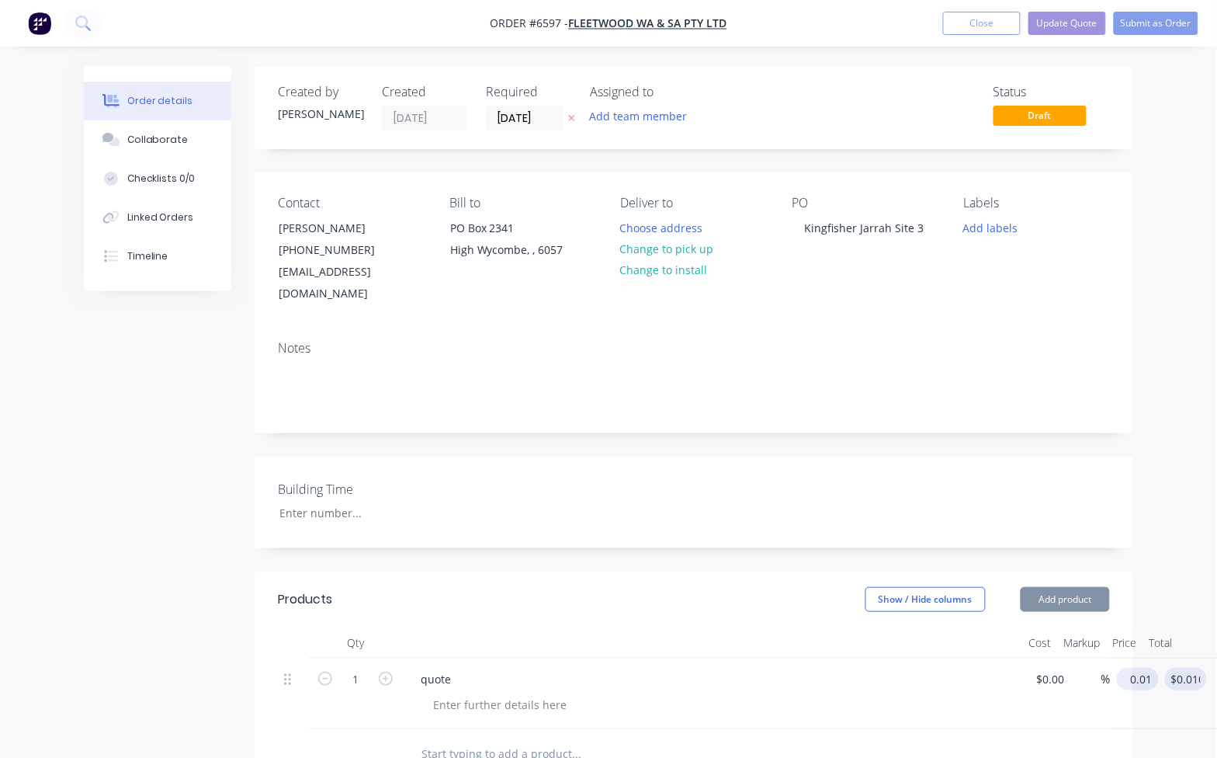
type input "$0.01"
type input "0.010"
type input "0.01"
type input "$0.010"
type input "$0.01"
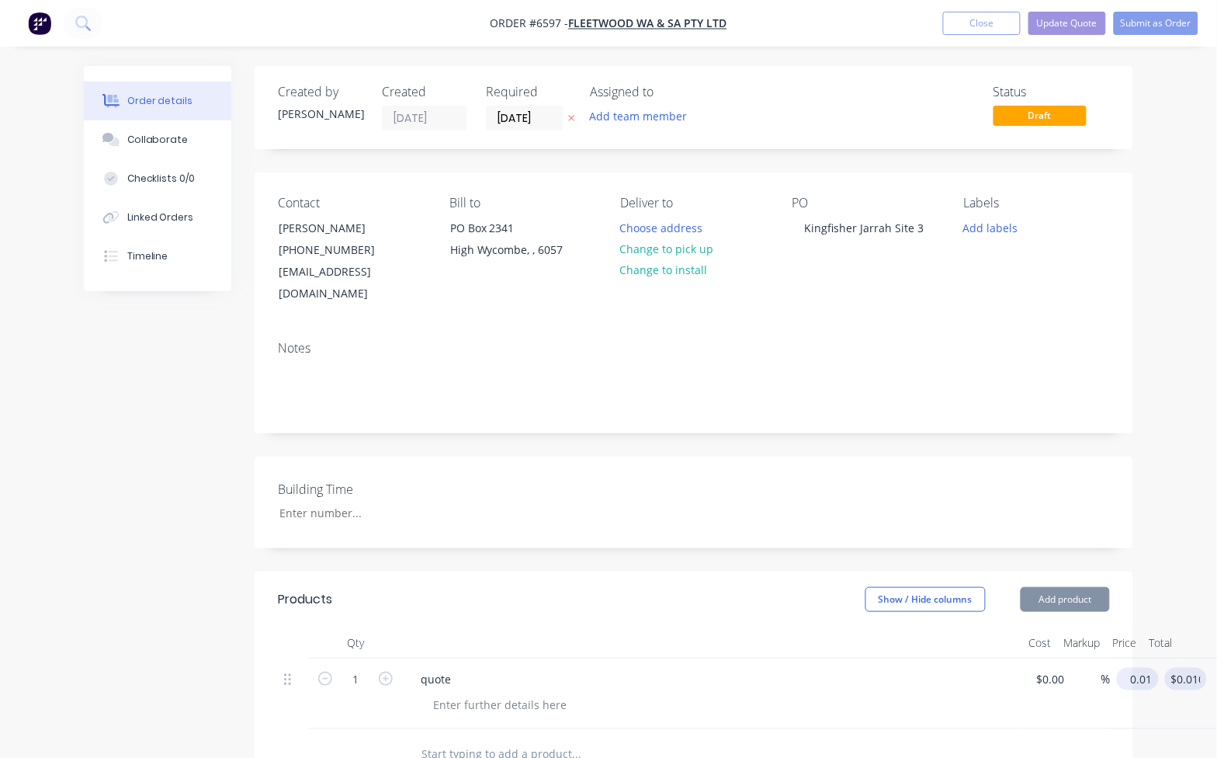
type input "0.010"
type input "0.01"
type input "$0.010"
type input "$0.01"
type input "0.010"
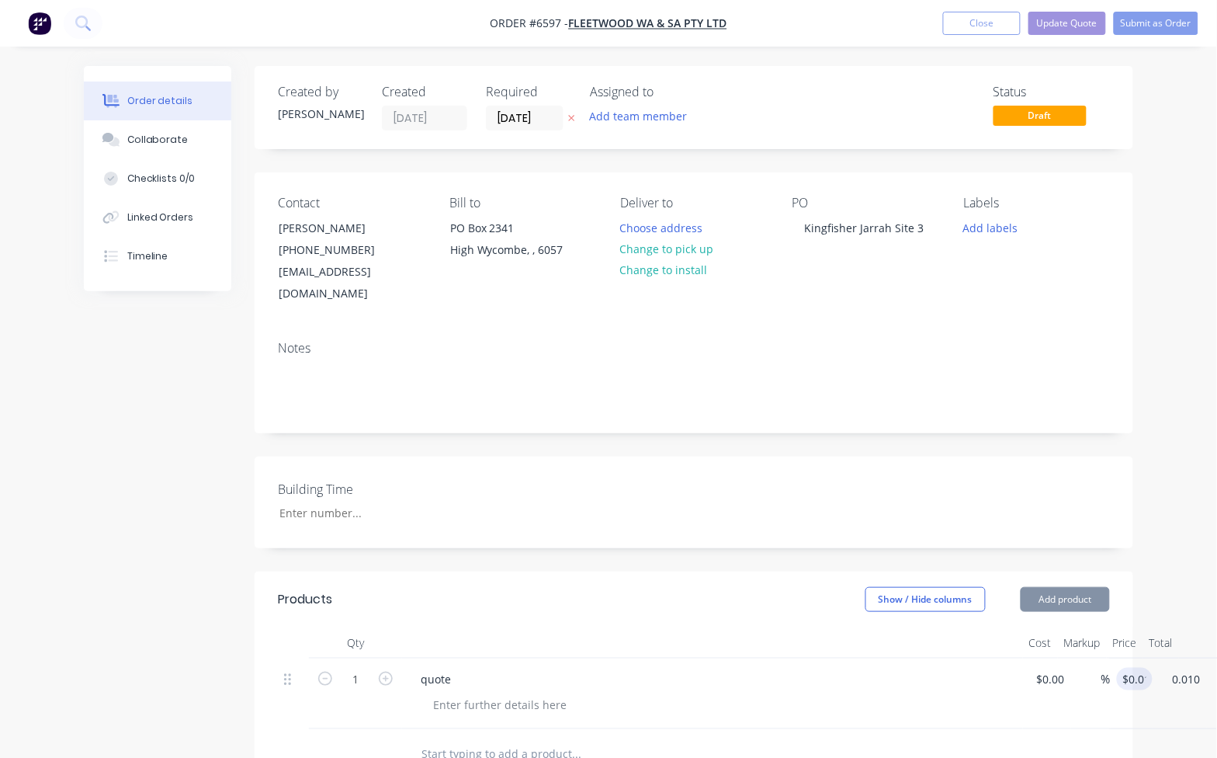
type input "0.01"
type input "$0.010"
type input "$0.01"
type input "0.010"
type input "0.01"
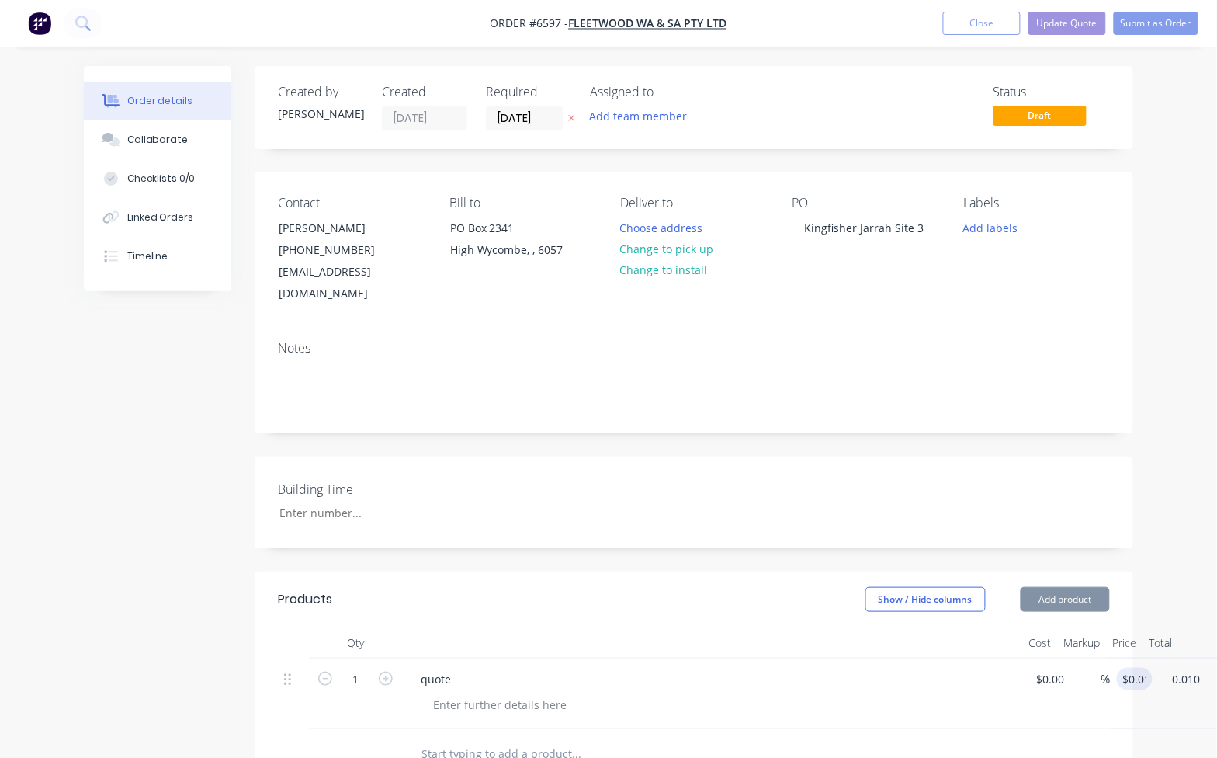
type input "$0.010"
type input "$0.01"
type input "0.010"
type input "0.01"
type input "$0.010"
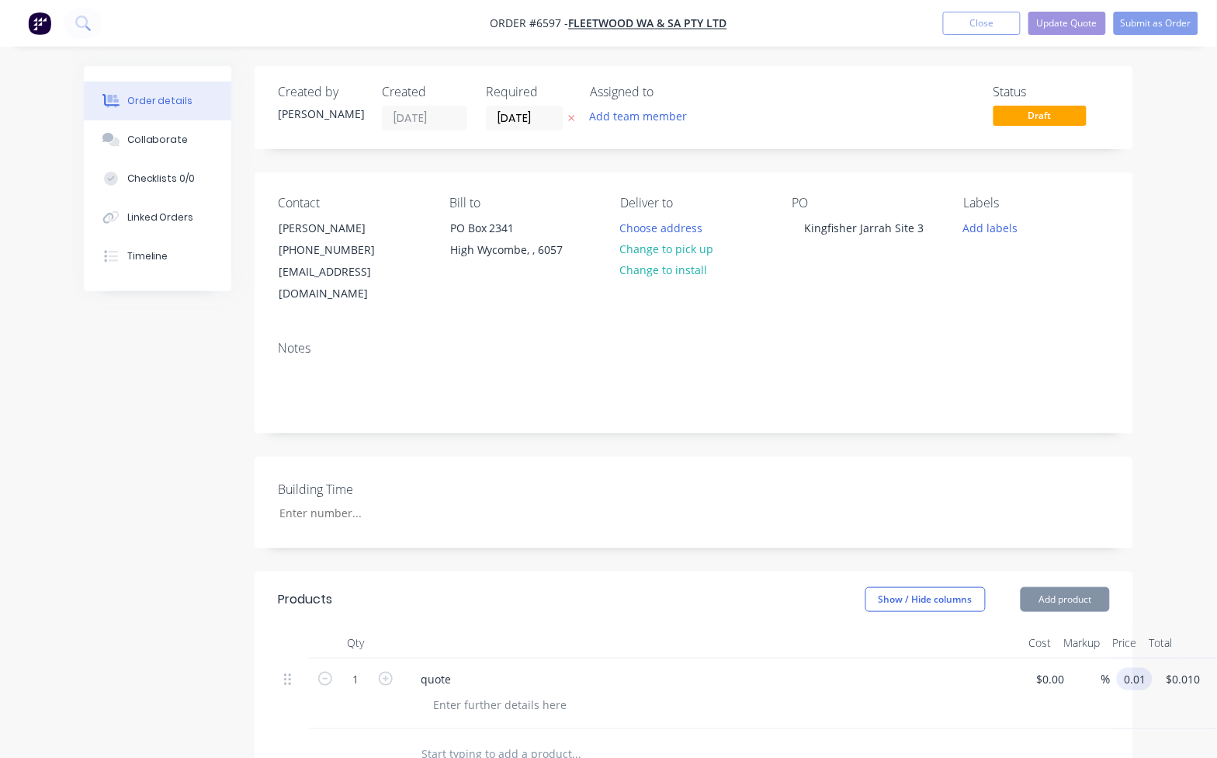
type input "$0.01"
type input "0.010"
type input "0.01"
type input "$0.010"
type input "$0.01"
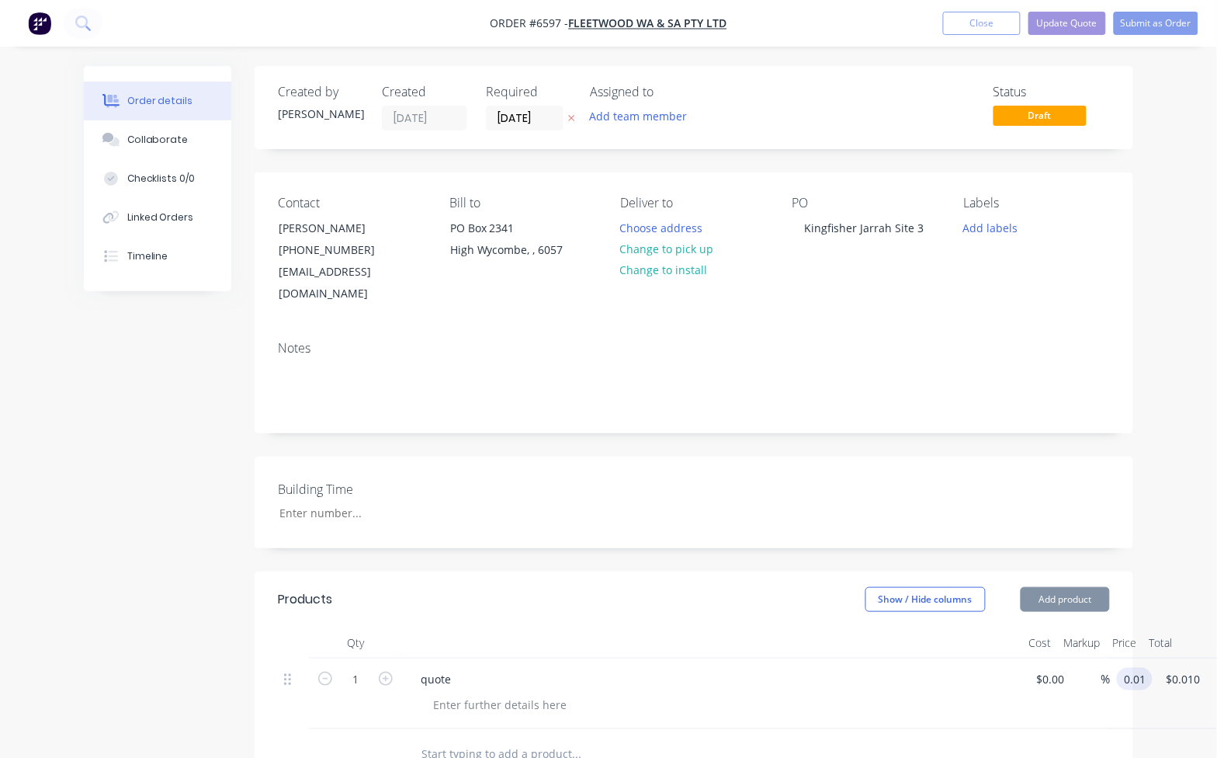
type input "0.010"
type input "0.01"
type input "$0.010"
type input "$0.01"
type input "0.010"
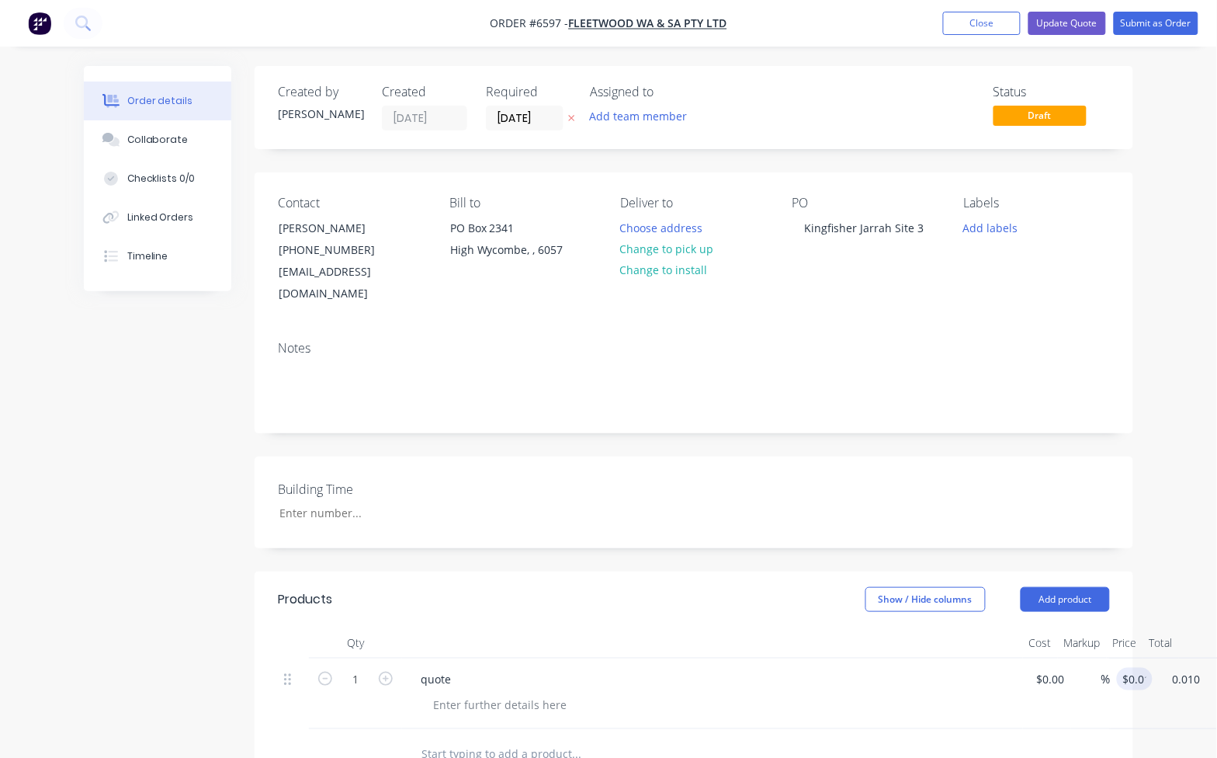
type input "0.01"
type input "$0.010"
type input "$0.01"
type input "0.010"
type input "0.01"
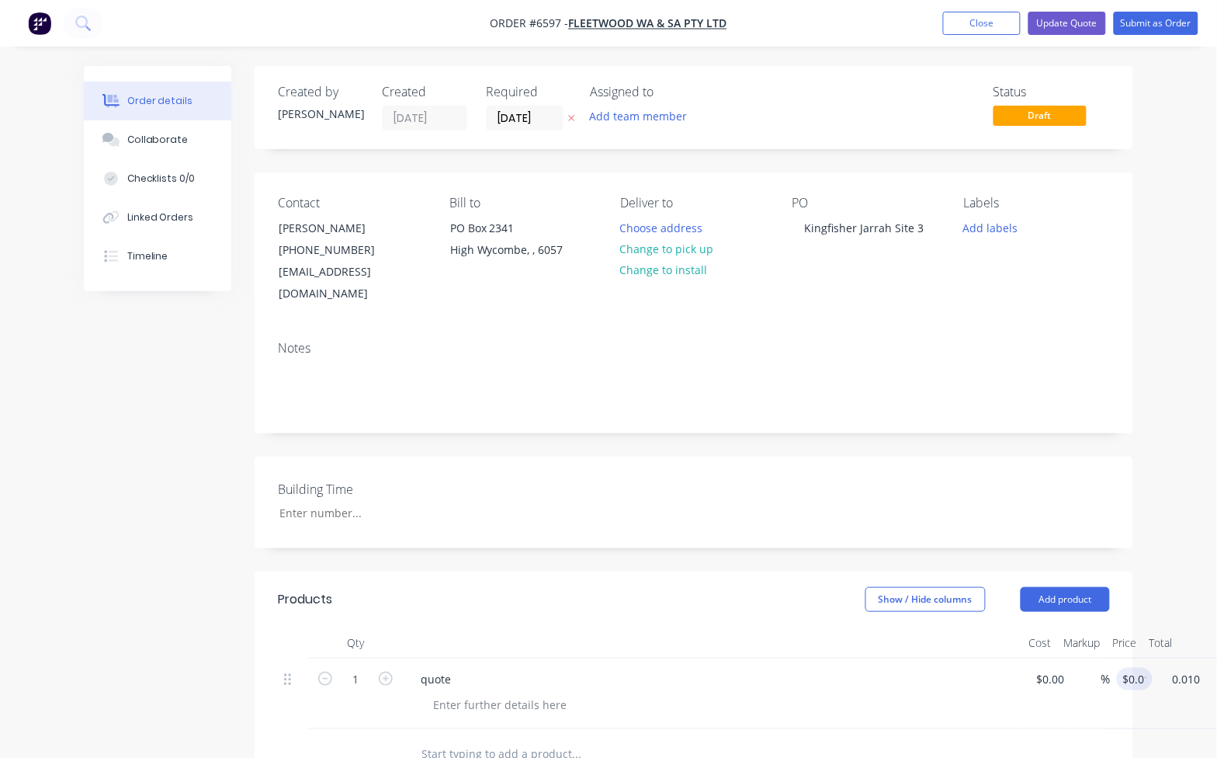
type input "$0.010"
type input "$0.01"
type input "0.010"
type input "0.01"
type input "$0.010"
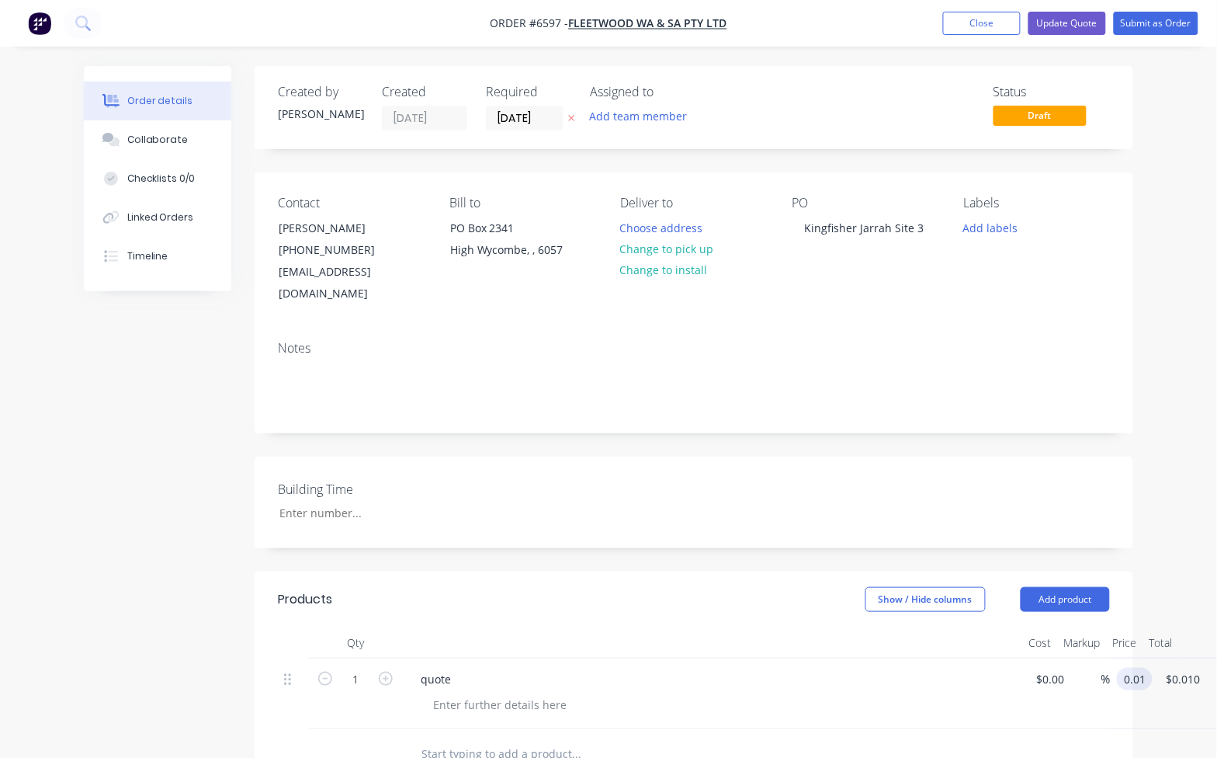
type input "$0.01"
type input "0.010"
type input "0.01"
type input "$0.010"
type input "$0.01"
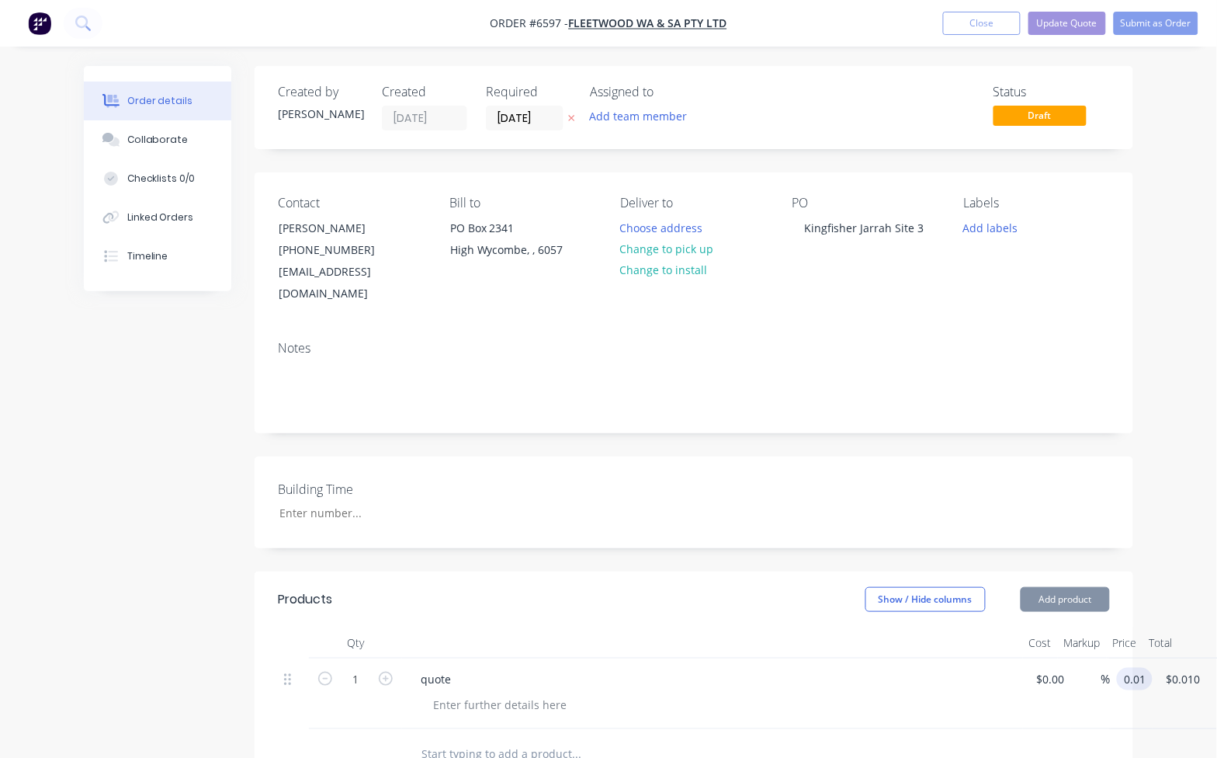
type input "0.010"
type input "0.01"
type input "$0.010"
type input "$0.01"
type input "0.010"
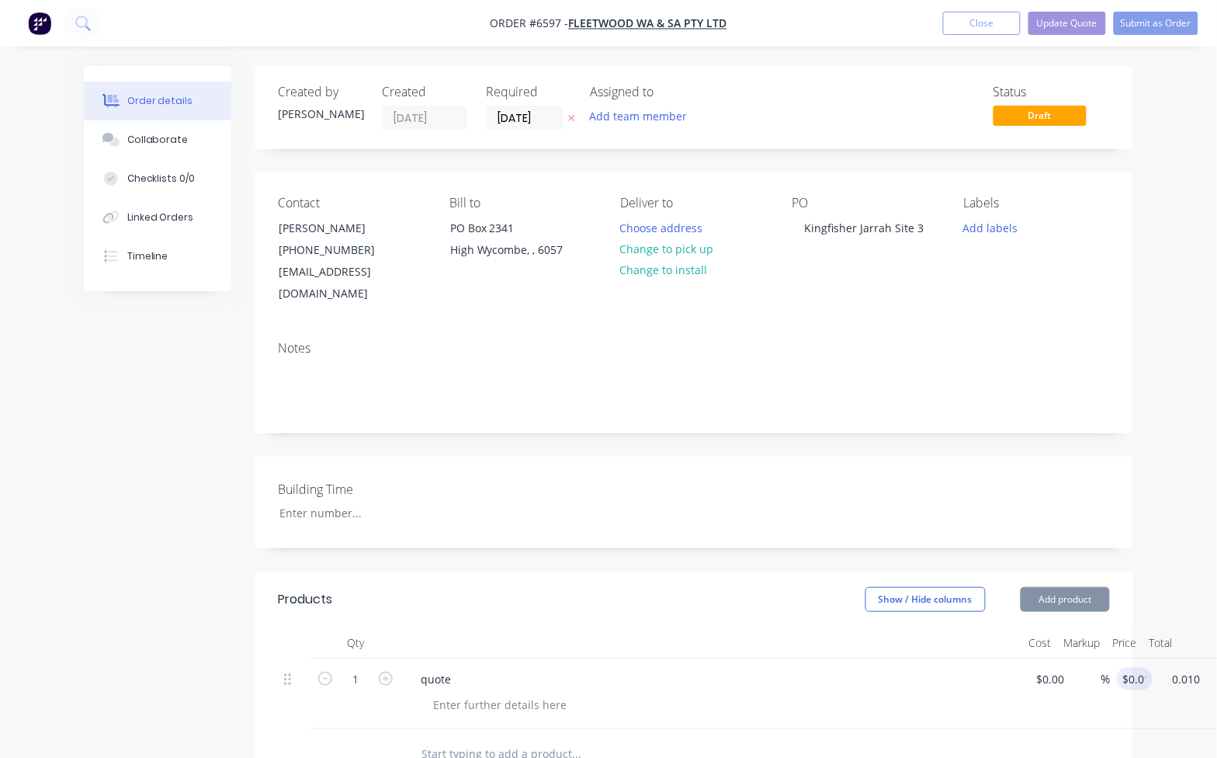
type input "0.01"
type input "$0.010"
type input "$0.01"
type input "0.010"
drag, startPoint x: 1167, startPoint y: 651, endPoint x: 1182, endPoint y: 658, distance: 16.7
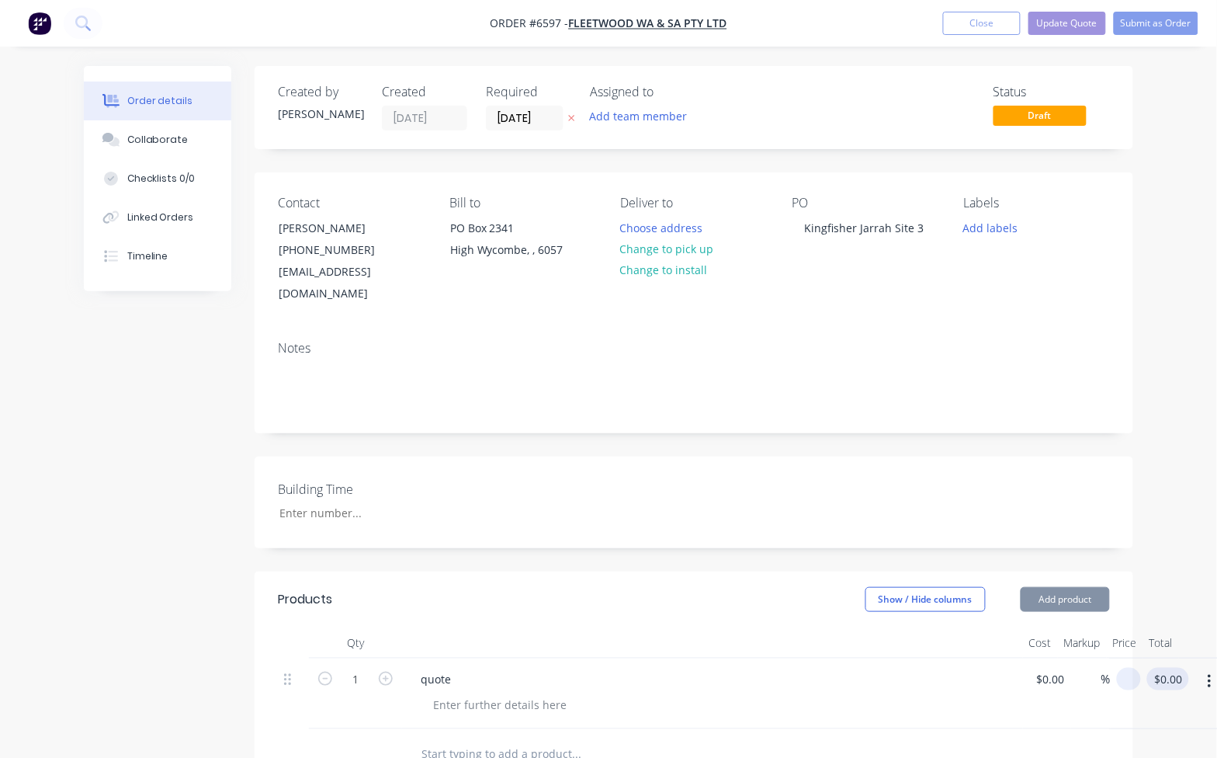
click at [1167, 668] on div "$0.00 $0.00" at bounding box center [1168, 679] width 42 height 23
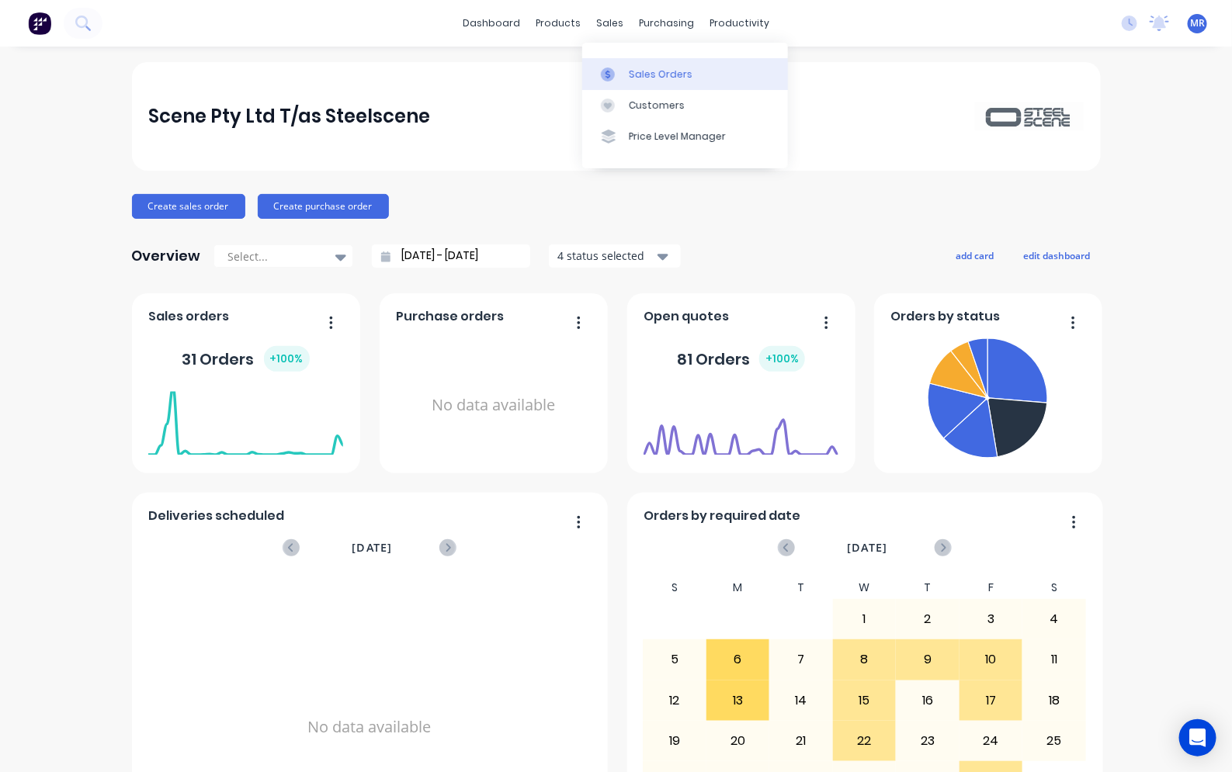
click at [672, 72] on div "Sales Orders" at bounding box center [661, 75] width 64 height 14
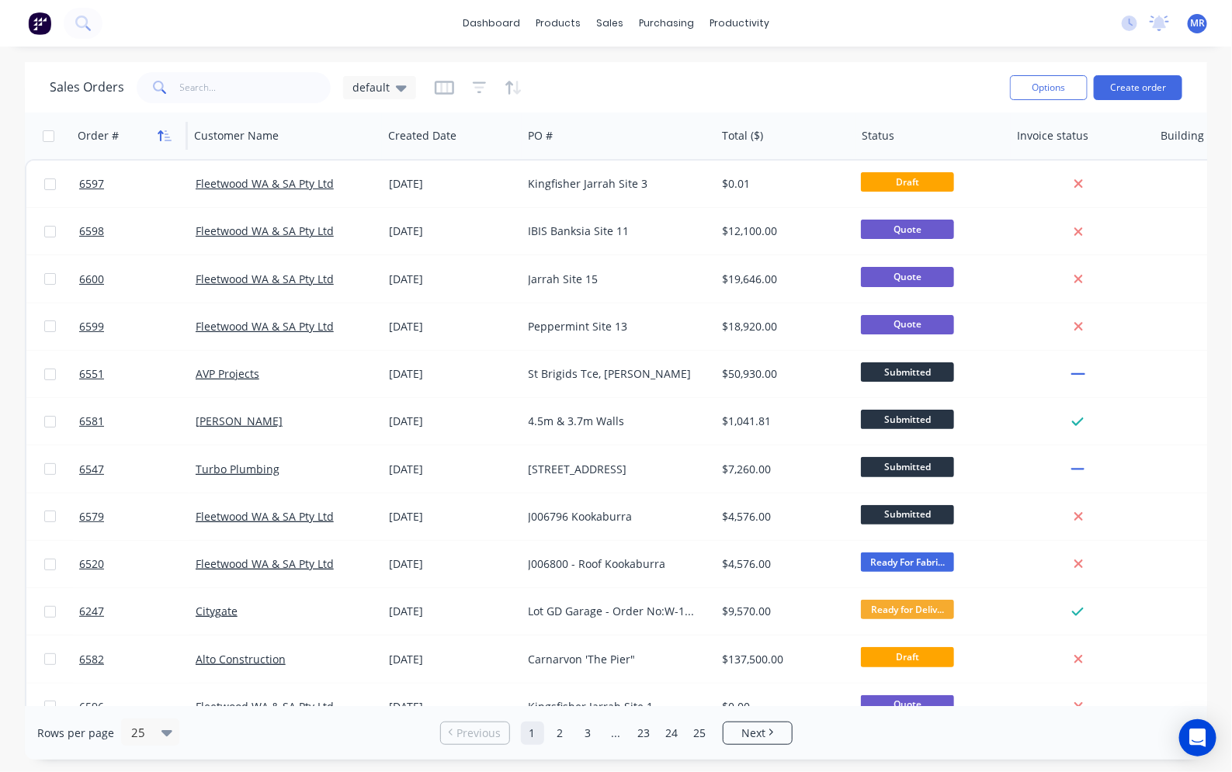
click at [169, 141] on button "button" at bounding box center [164, 135] width 23 height 23
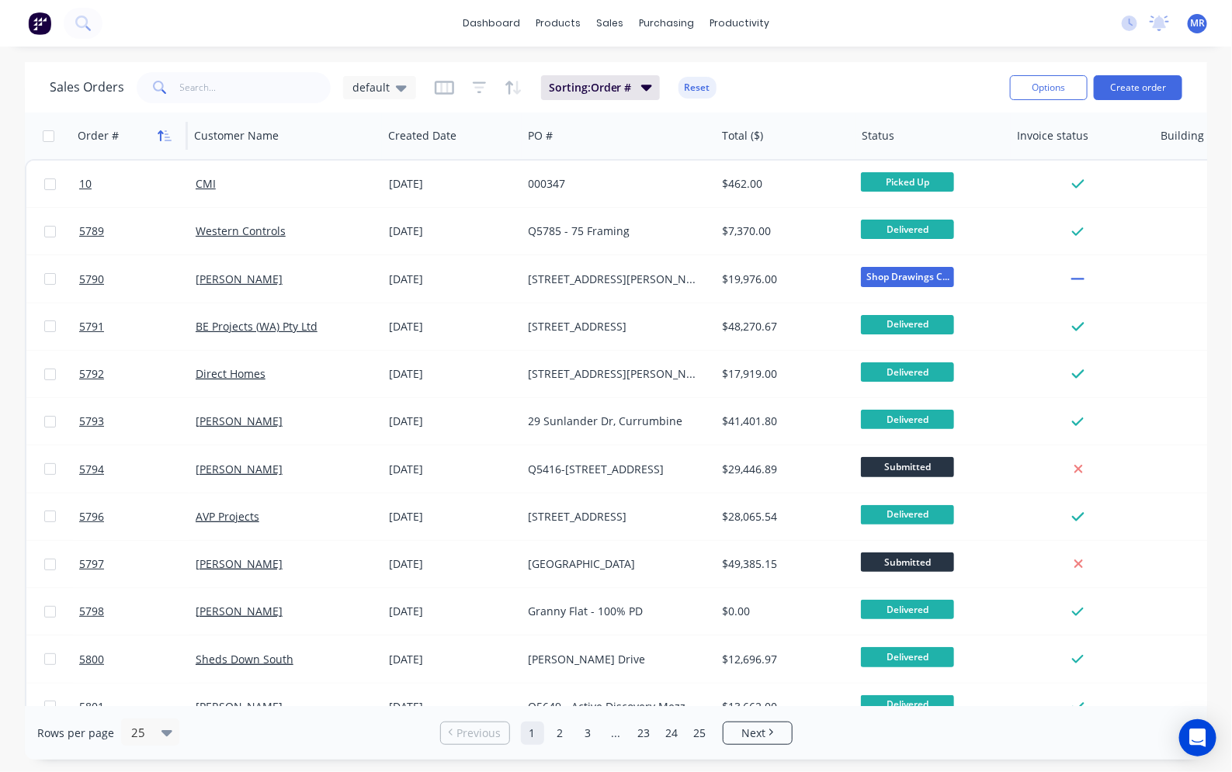
click at [169, 140] on icon "button" at bounding box center [168, 135] width 7 height 11
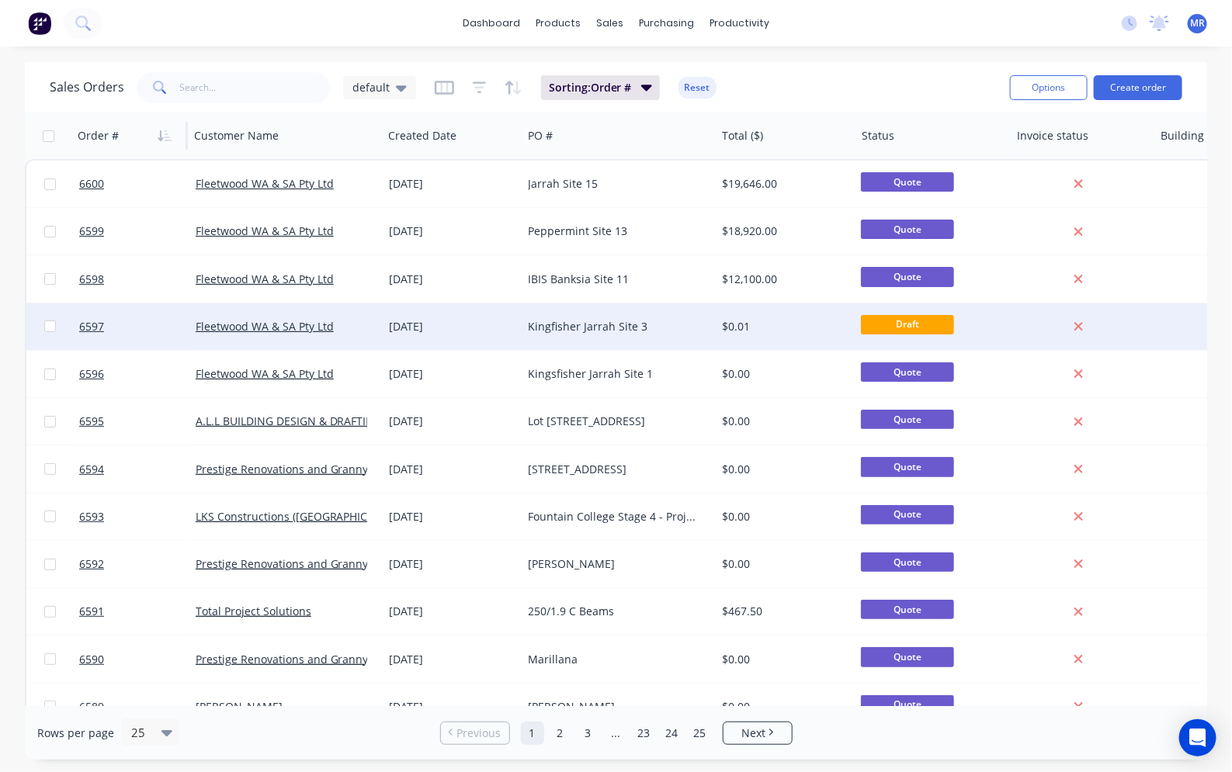
click at [602, 332] on div "Kingfisher Jarrah Site 3" at bounding box center [615, 327] width 172 height 16
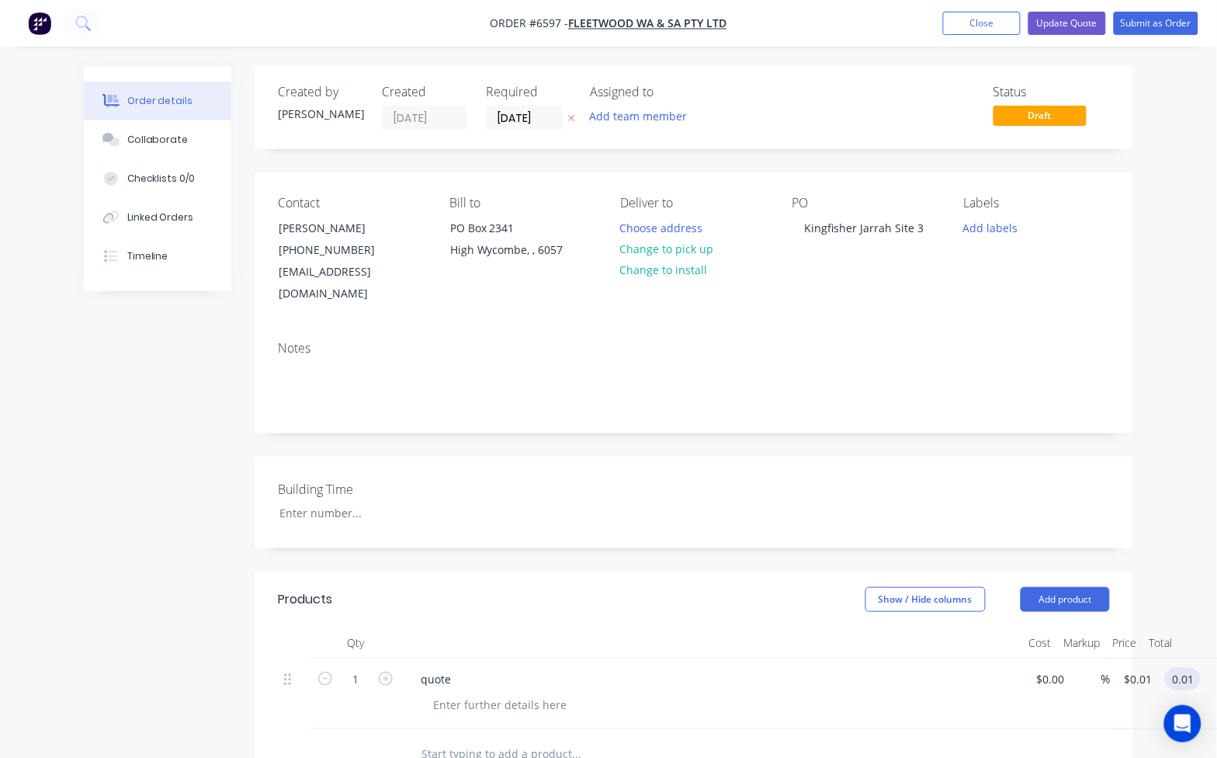
click at [1184, 668] on input "0.01" at bounding box center [1187, 679] width 30 height 23
type input "17860"
type input "$17,860.00"
click at [762, 592] on header "Products Show / Hide columns Add product" at bounding box center [694, 599] width 879 height 56
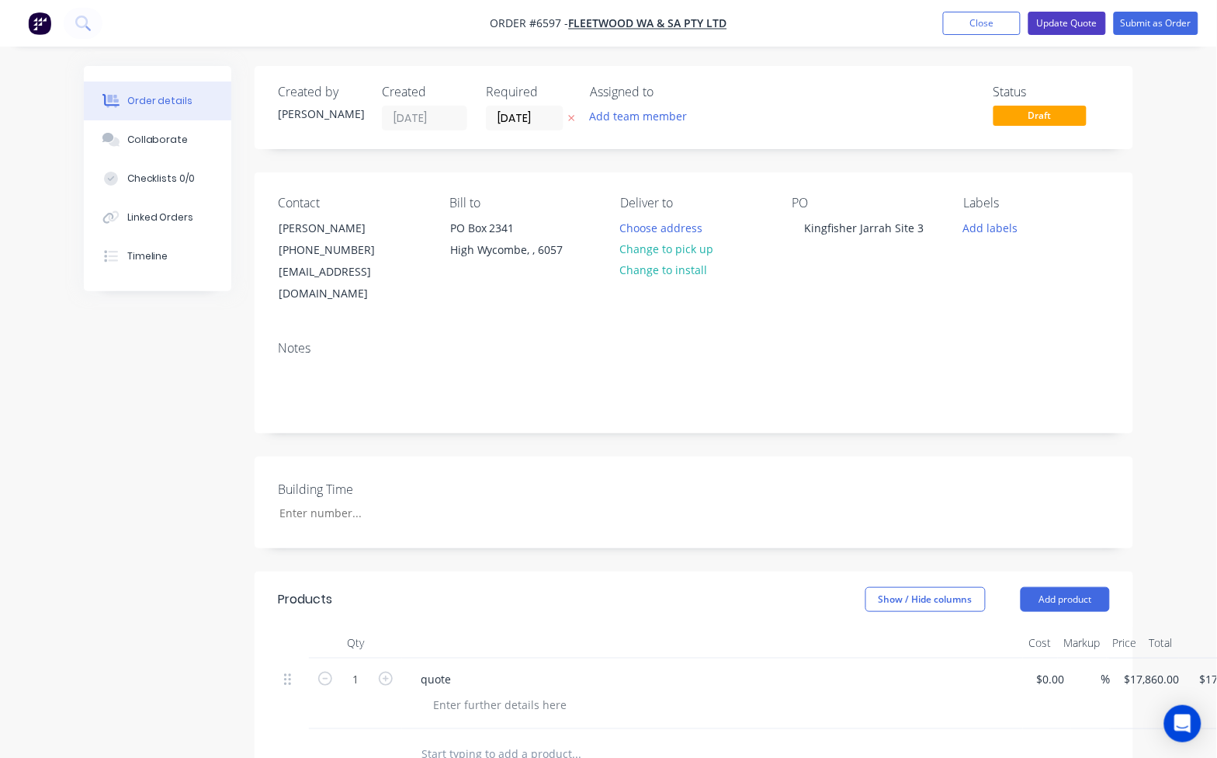
click at [1070, 26] on button "Update Quote" at bounding box center [1068, 23] width 78 height 23
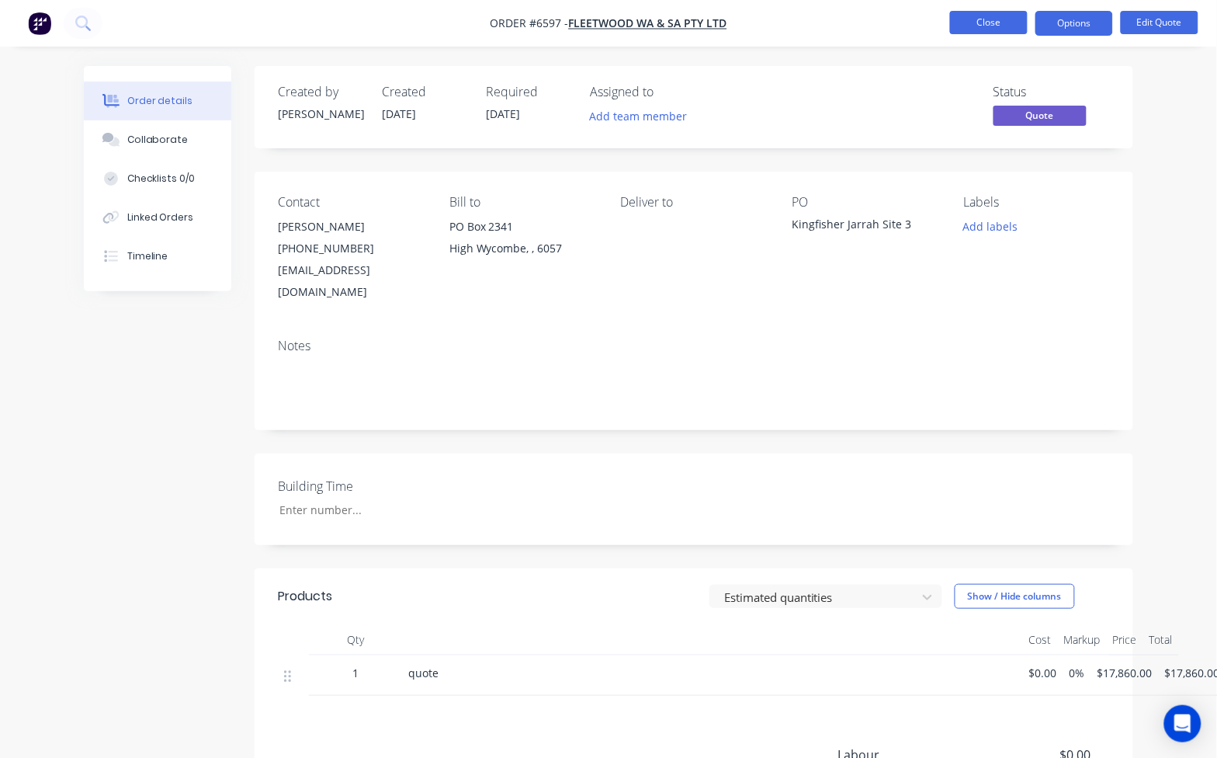
click at [1002, 21] on button "Close" at bounding box center [989, 22] width 78 height 23
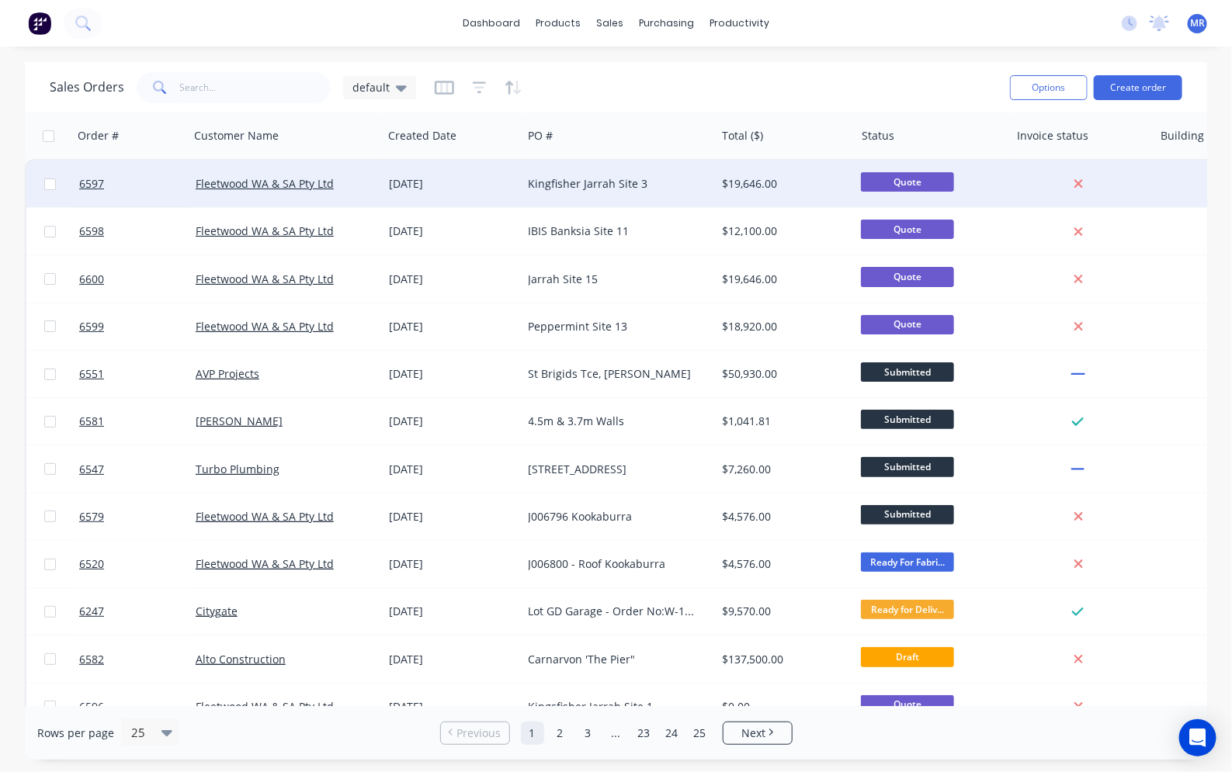
click at [606, 180] on div "Kingfisher Jarrah Site 3" at bounding box center [615, 184] width 172 height 16
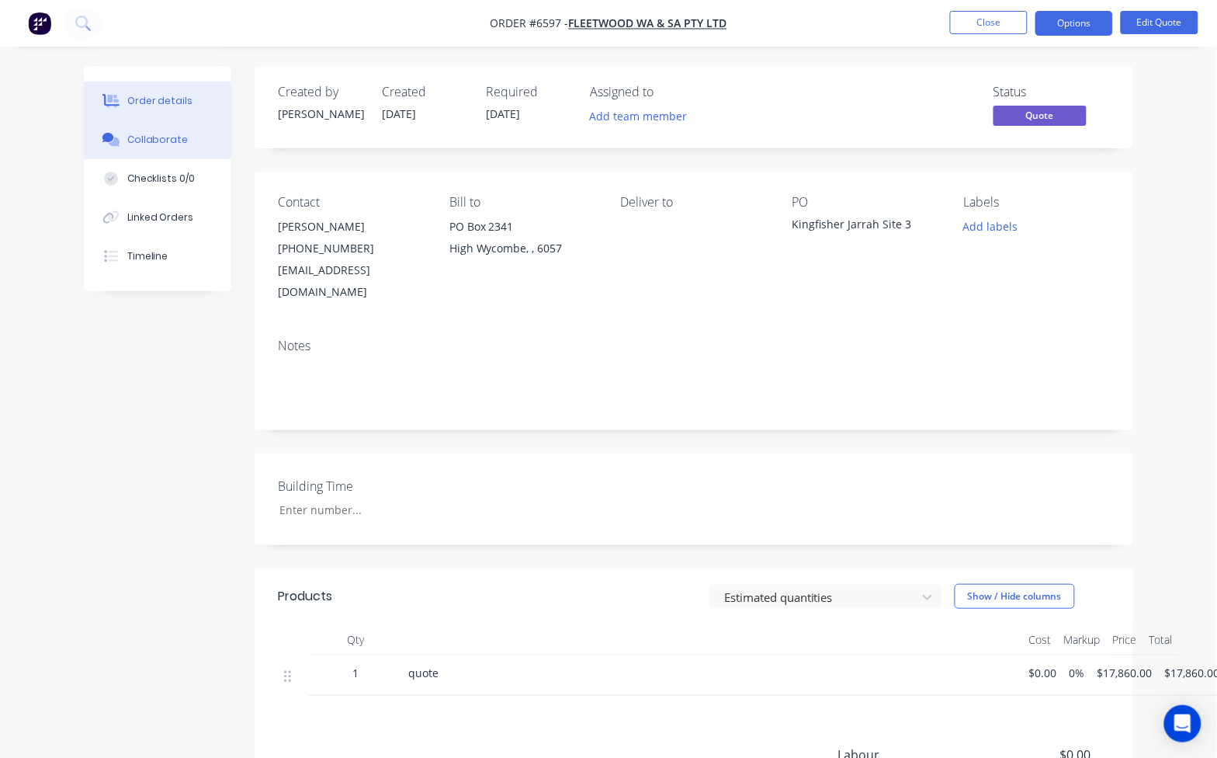
click at [151, 134] on div "Collaborate" at bounding box center [157, 140] width 61 height 14
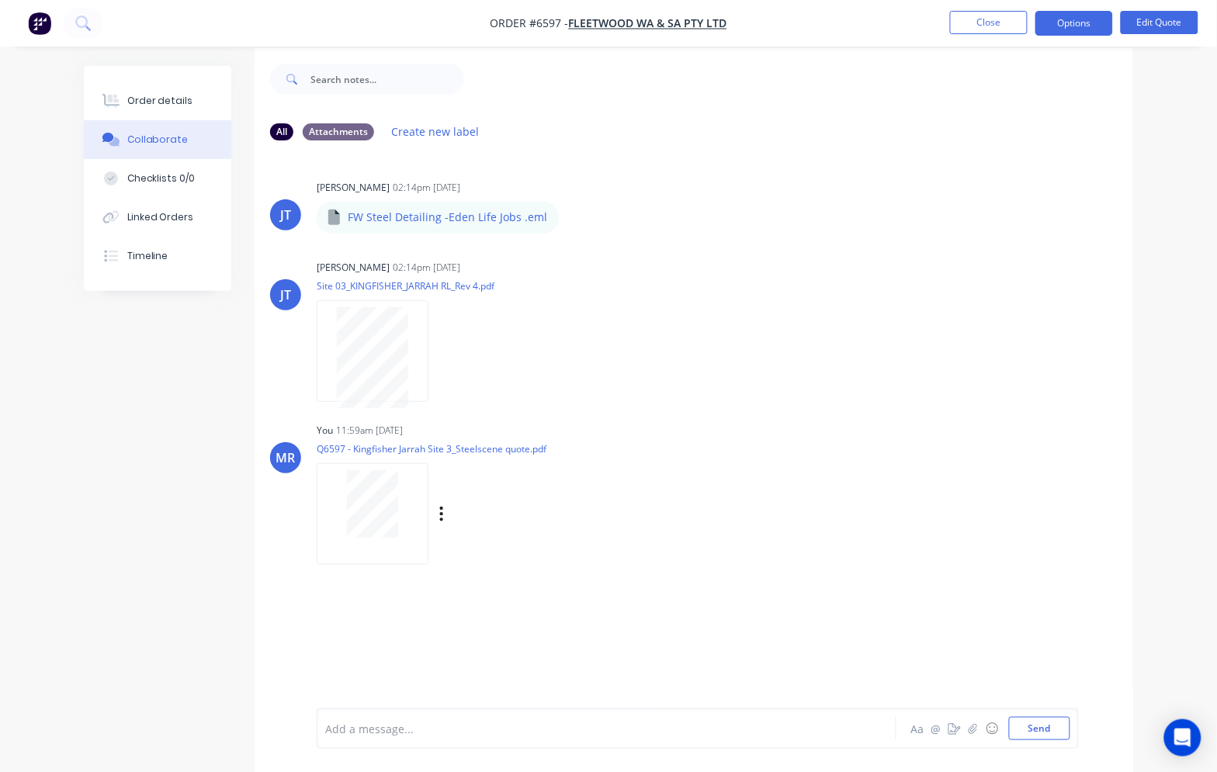
scroll to position [24, 0]
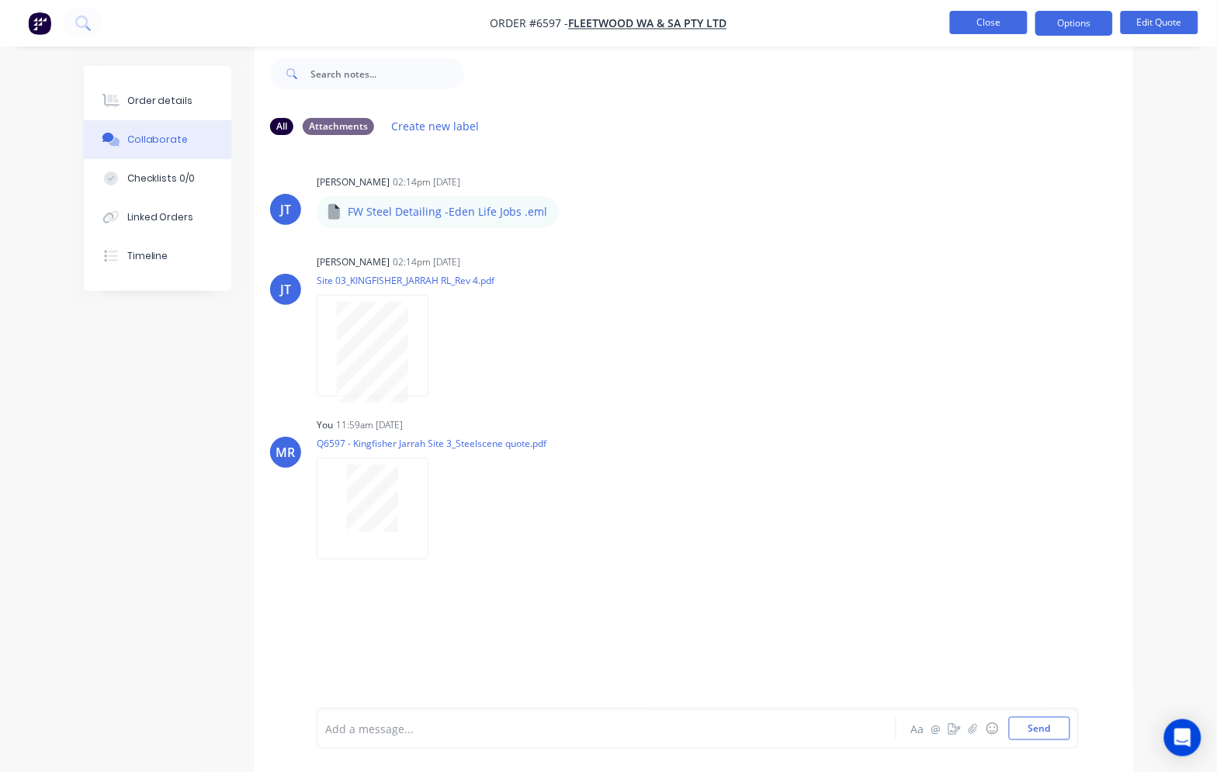
click at [964, 14] on button "Close" at bounding box center [989, 22] width 78 height 23
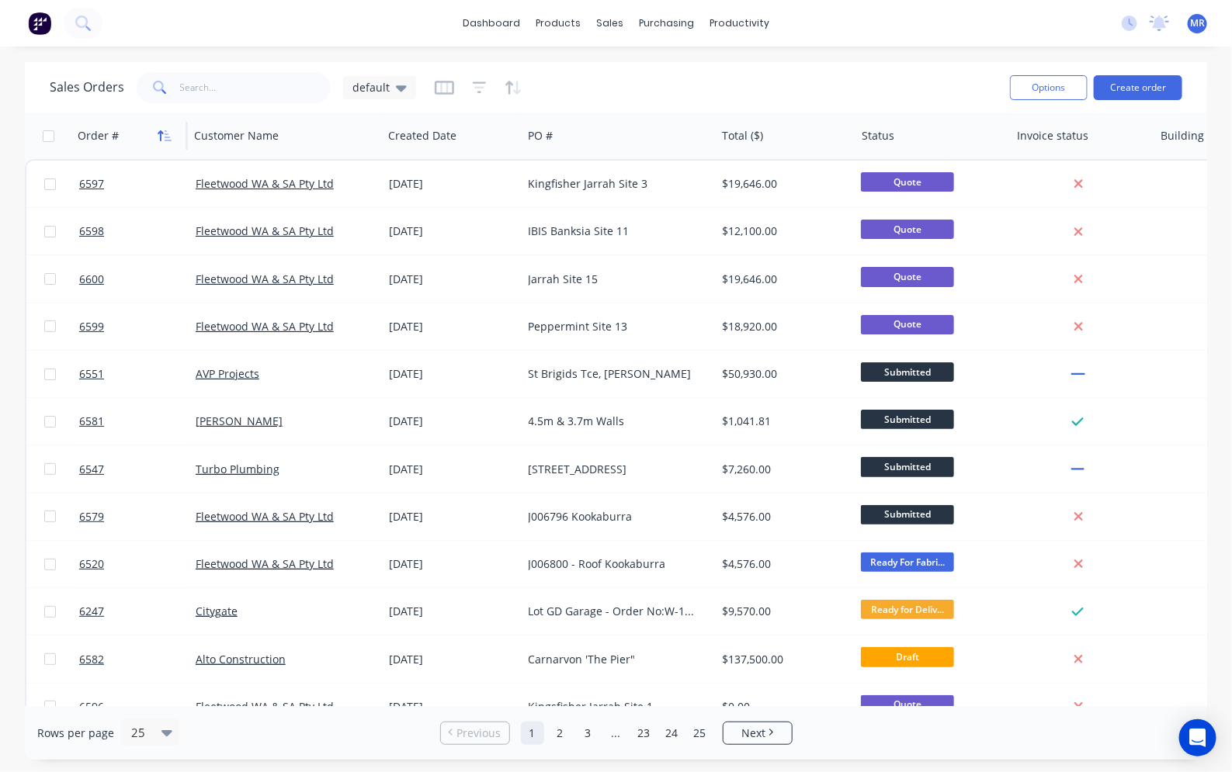
click at [153, 130] on button "button" at bounding box center [164, 135] width 23 height 23
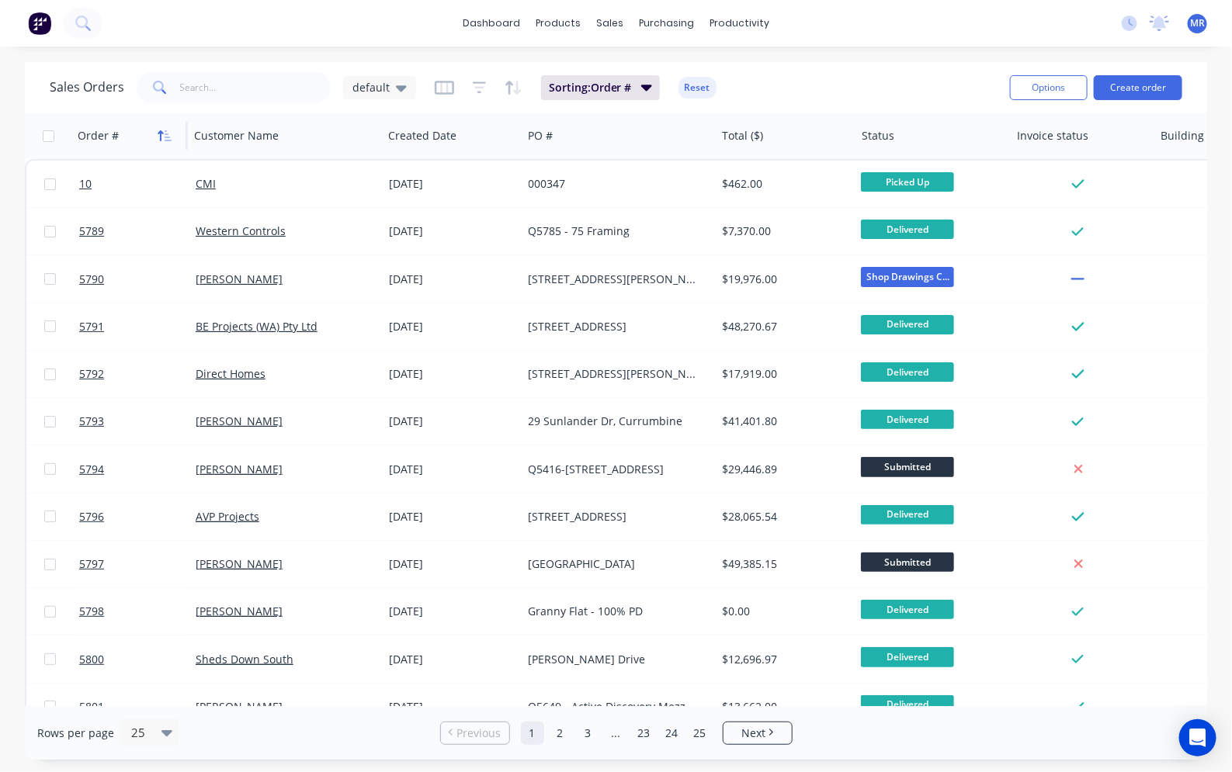
click at [164, 132] on icon "button" at bounding box center [165, 136] width 14 height 12
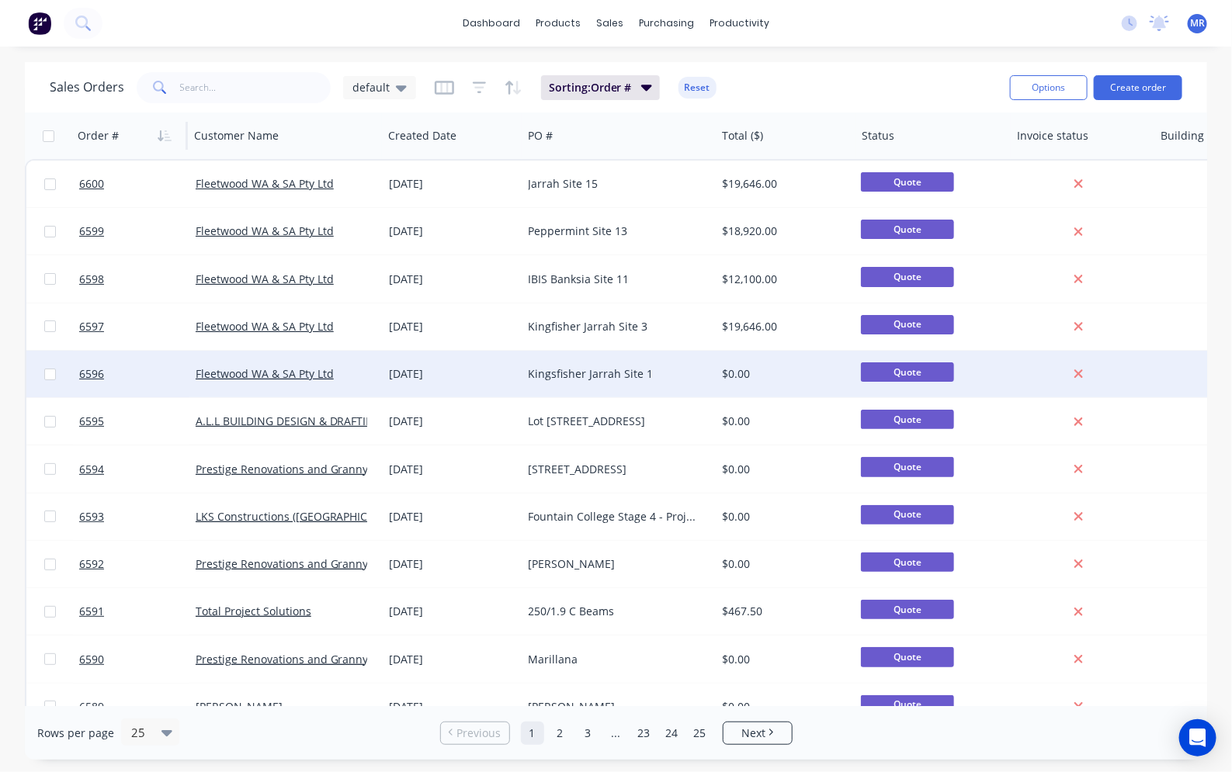
click at [575, 373] on div "Kingsfisher Jarrah Site 1" at bounding box center [615, 374] width 172 height 16
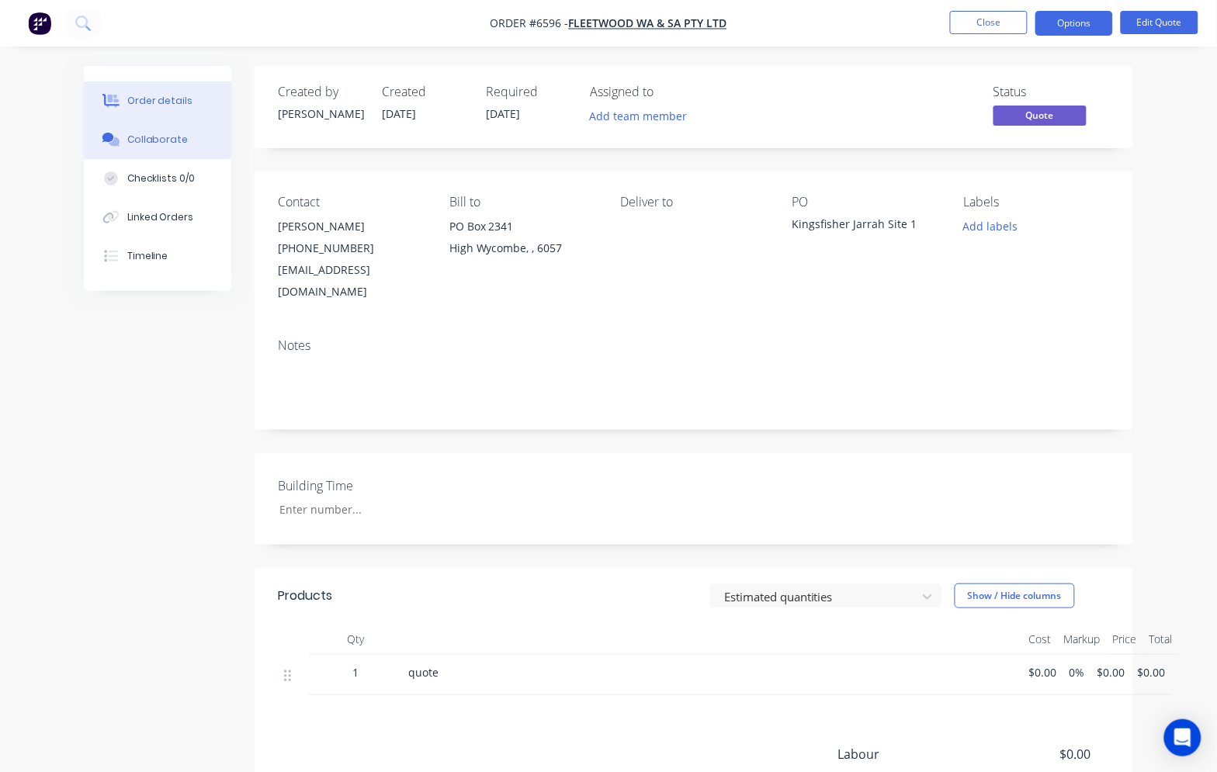
click at [154, 140] on div "Collaborate" at bounding box center [157, 140] width 61 height 14
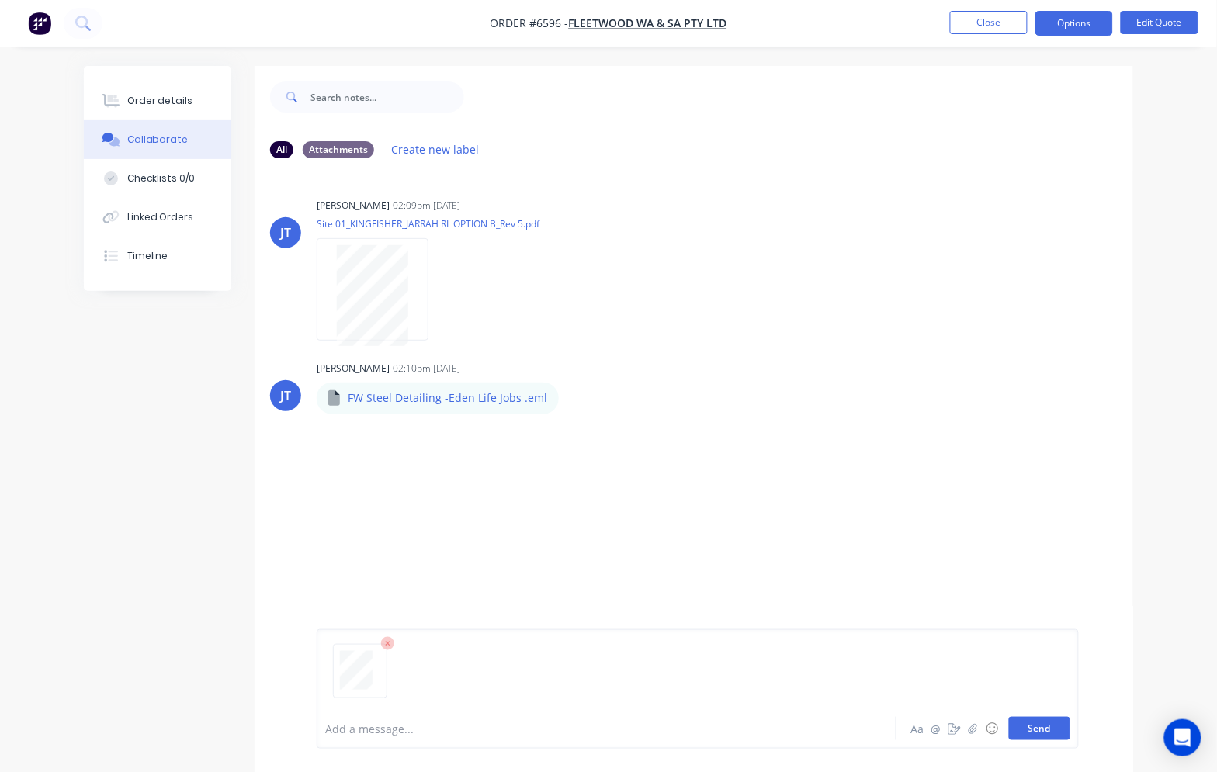
click at [1049, 720] on button "Send" at bounding box center [1039, 728] width 61 height 23
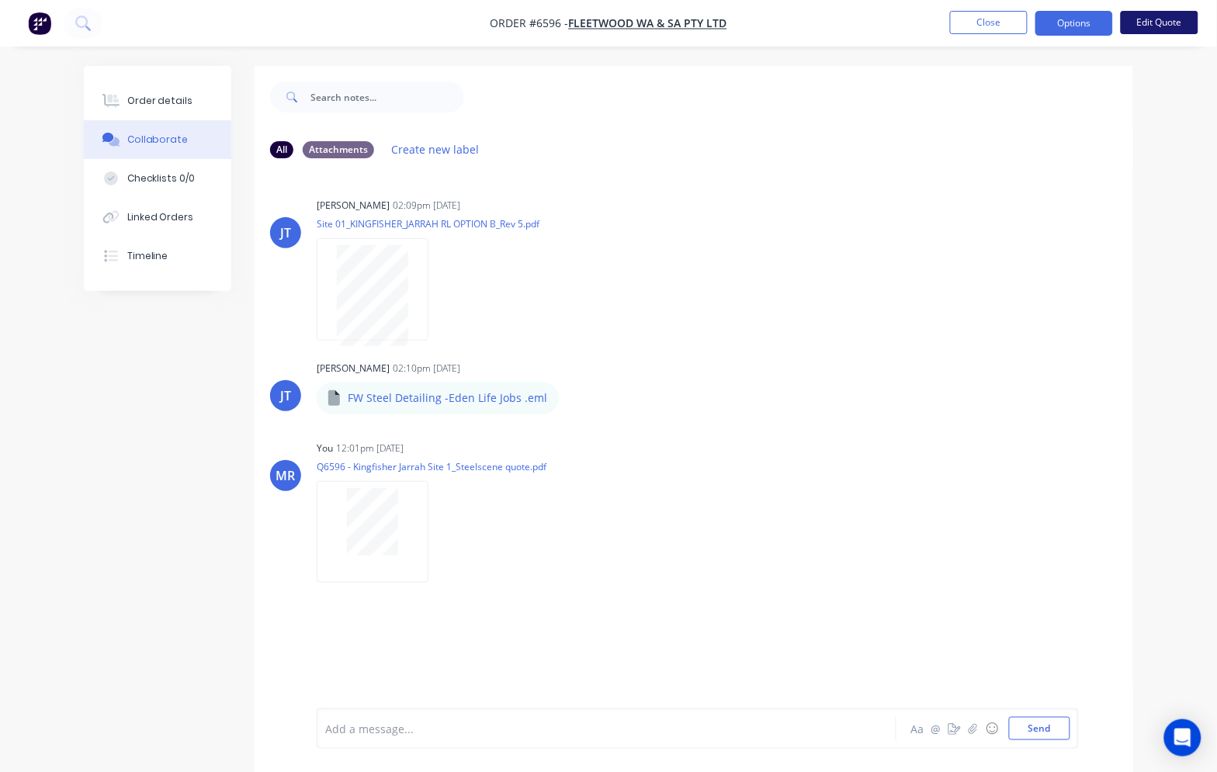
click at [1157, 25] on button "Edit Quote" at bounding box center [1160, 22] width 78 height 23
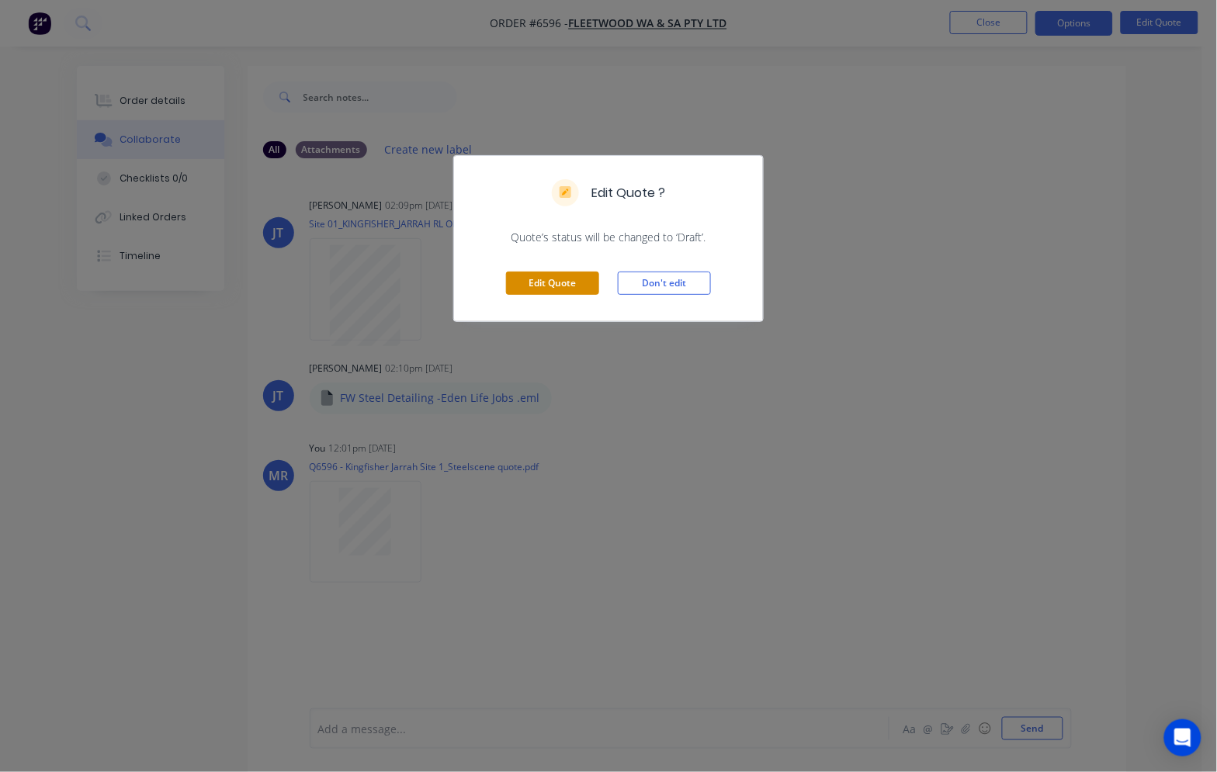
click at [572, 276] on button "Edit Quote" at bounding box center [552, 283] width 93 height 23
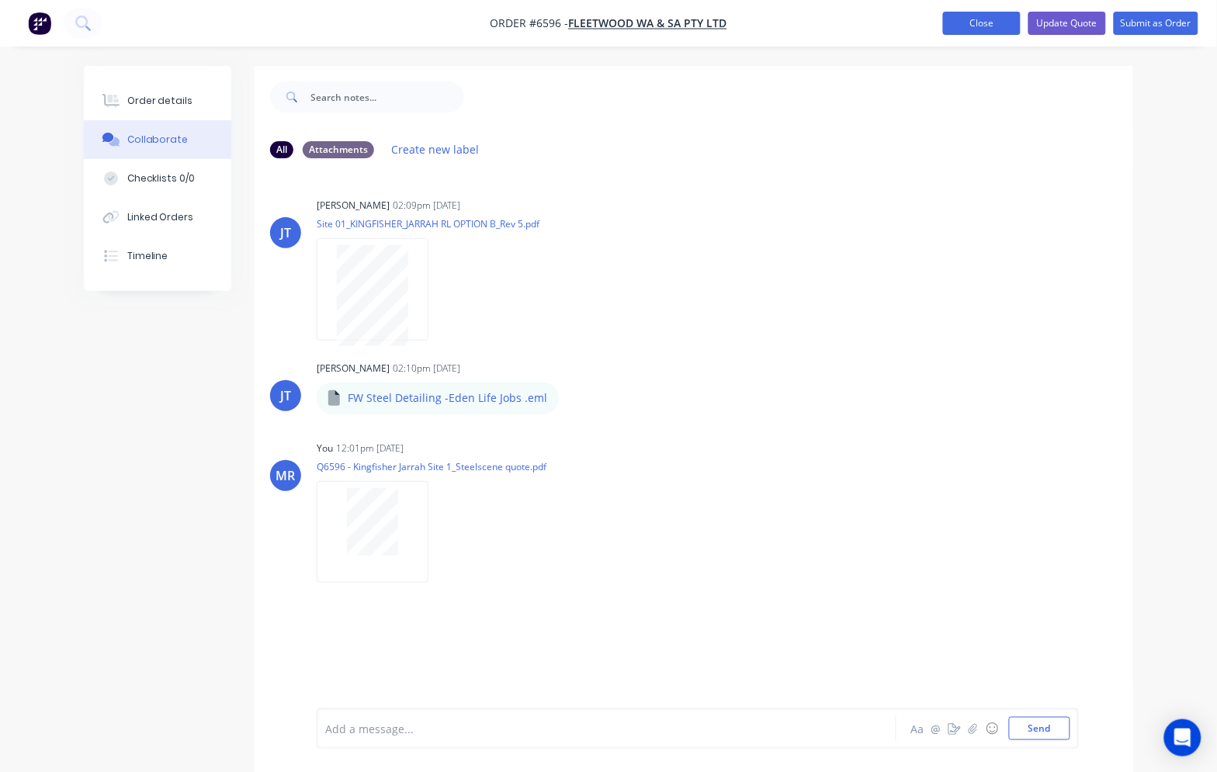
click at [996, 29] on button "Close" at bounding box center [982, 23] width 78 height 23
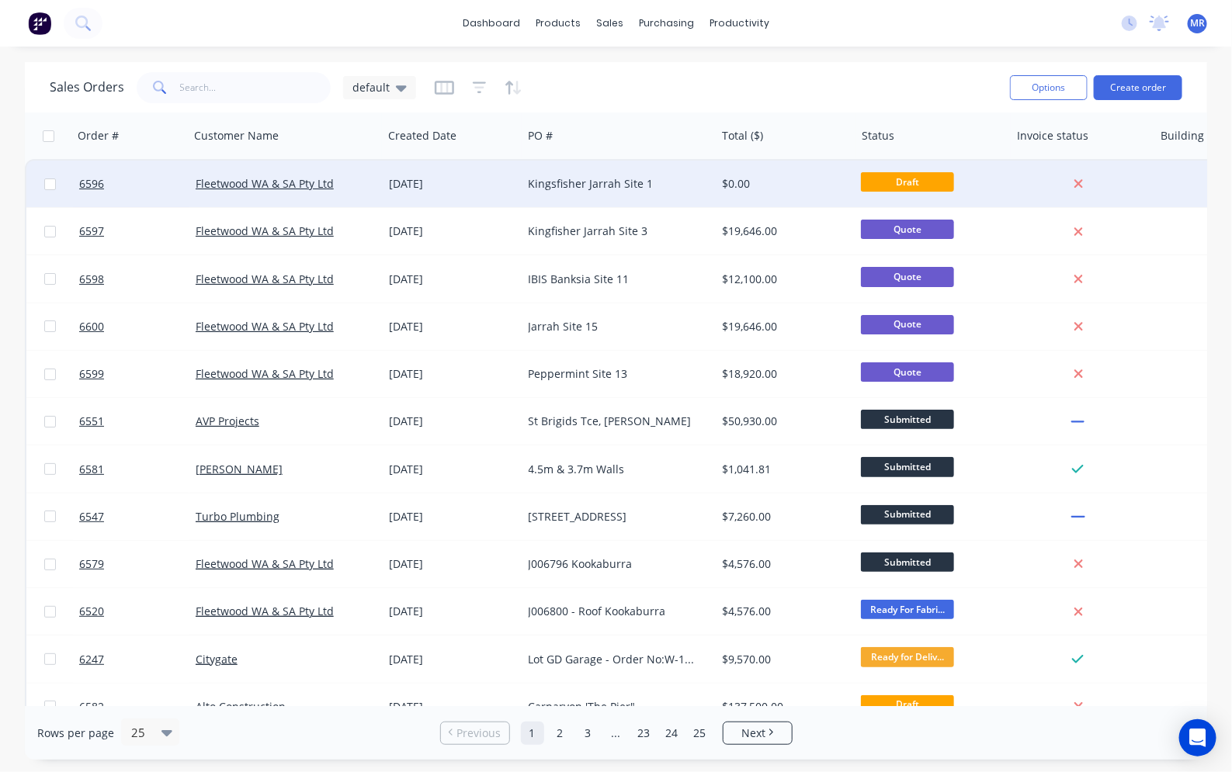
click at [646, 180] on div "Kingsfisher Jarrah Site 1" at bounding box center [615, 184] width 172 height 16
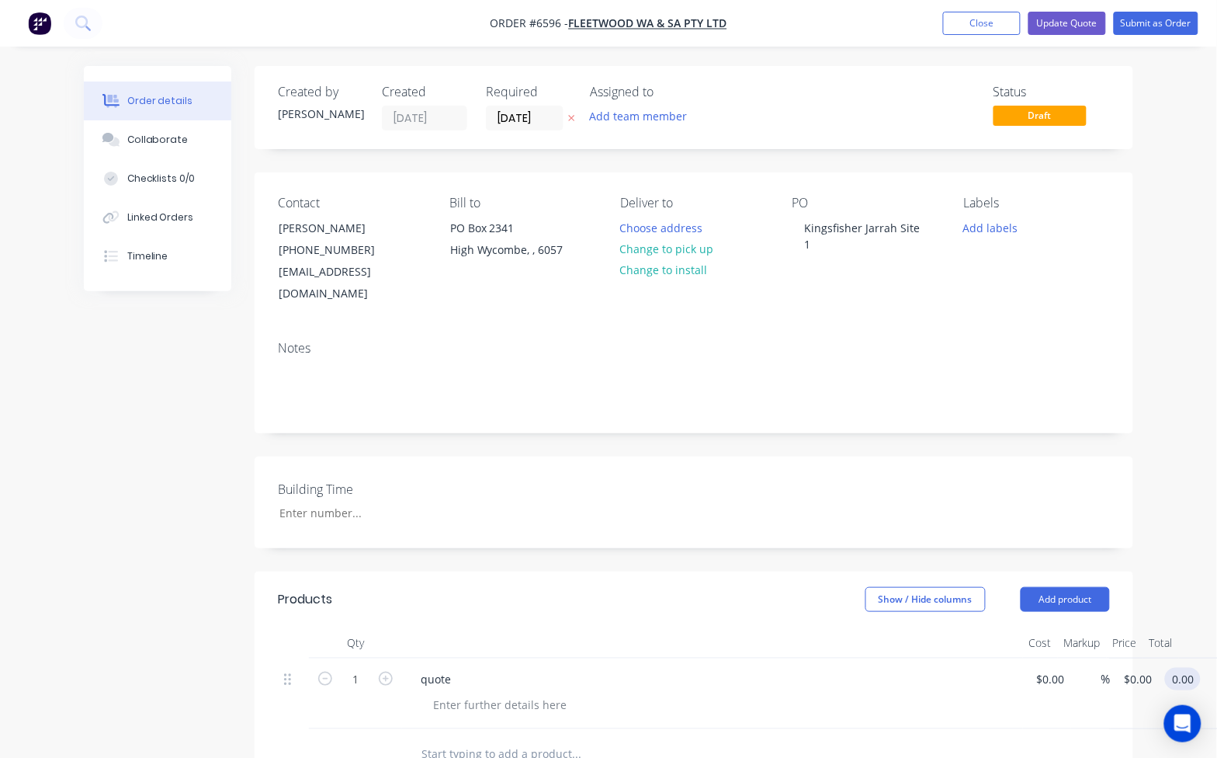
click at [1177, 668] on input "0.00" at bounding box center [1187, 679] width 30 height 23
click at [1190, 668] on input "0.00" at bounding box center [1190, 679] width 36 height 23
type input "17860"
type input "$17,860.00"
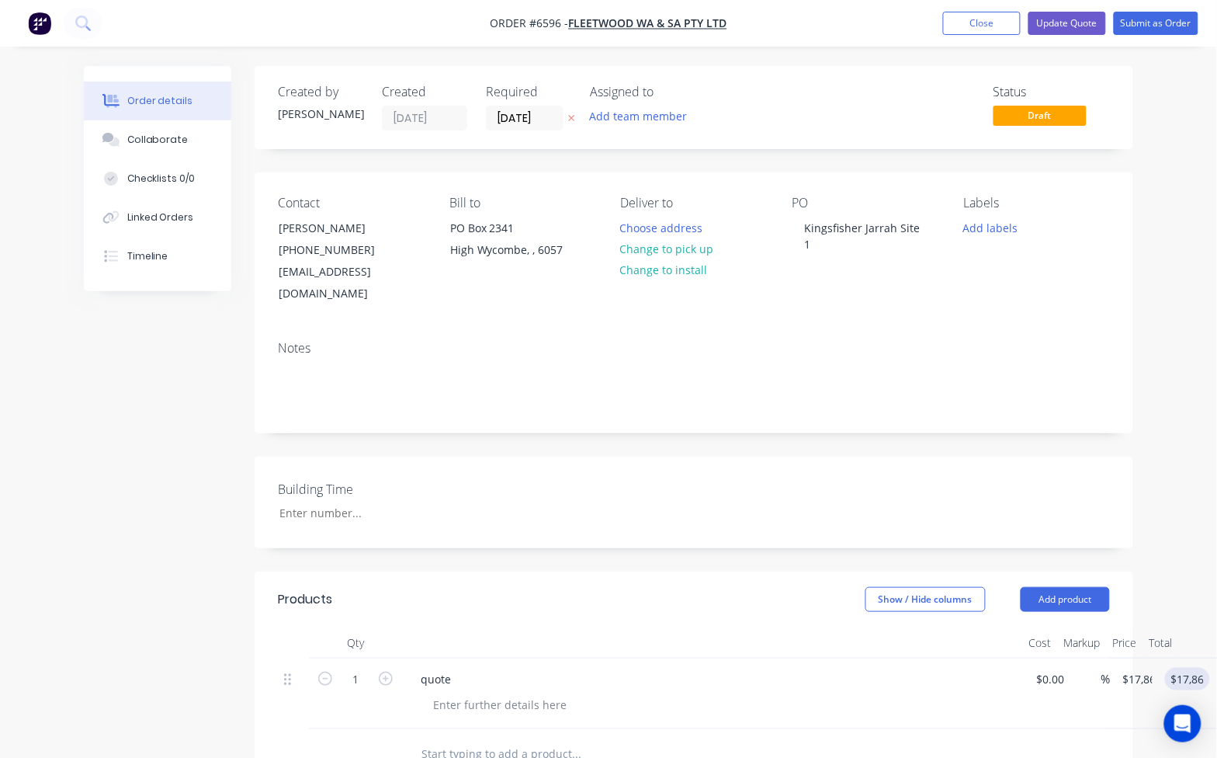
drag, startPoint x: 948, startPoint y: 664, endPoint x: 971, endPoint y: 657, distance: 24.3
click at [949, 668] on div "quote" at bounding box center [712, 679] width 609 height 23
click at [1058, 29] on button "Update Quote" at bounding box center [1068, 23] width 78 height 23
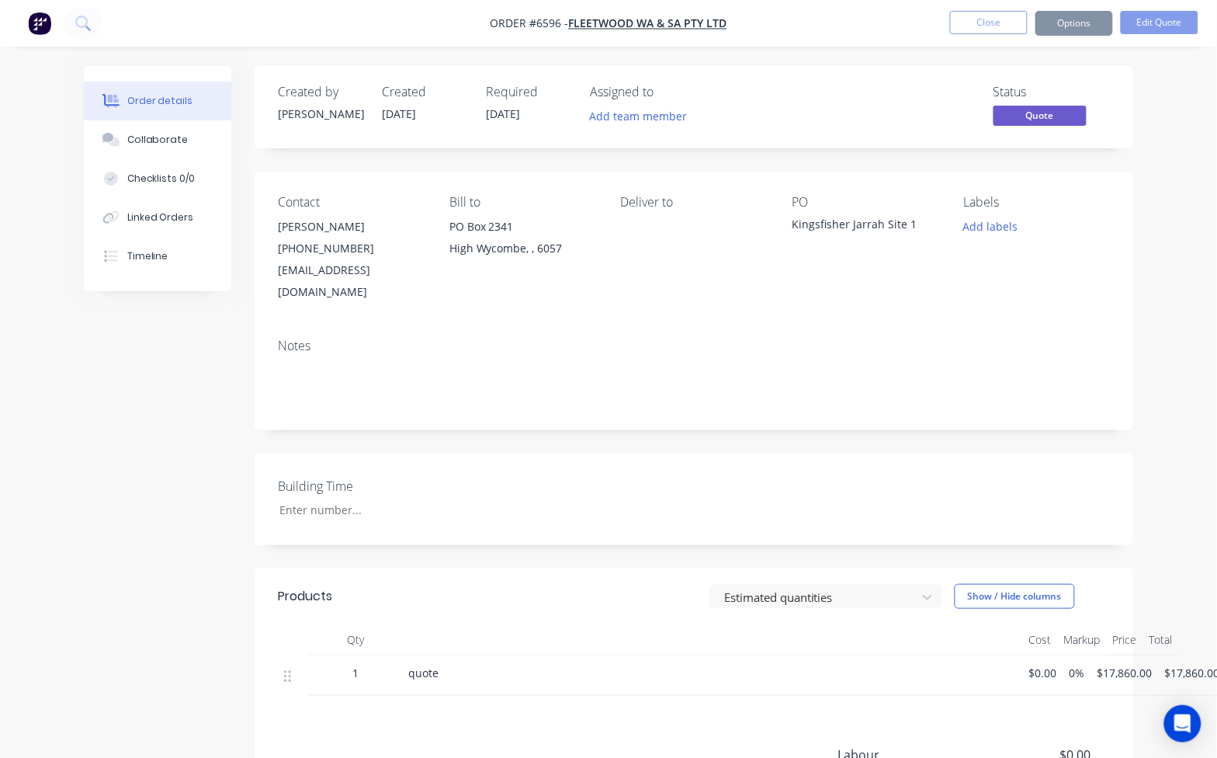
click at [1008, 28] on button "Close" at bounding box center [989, 22] width 78 height 23
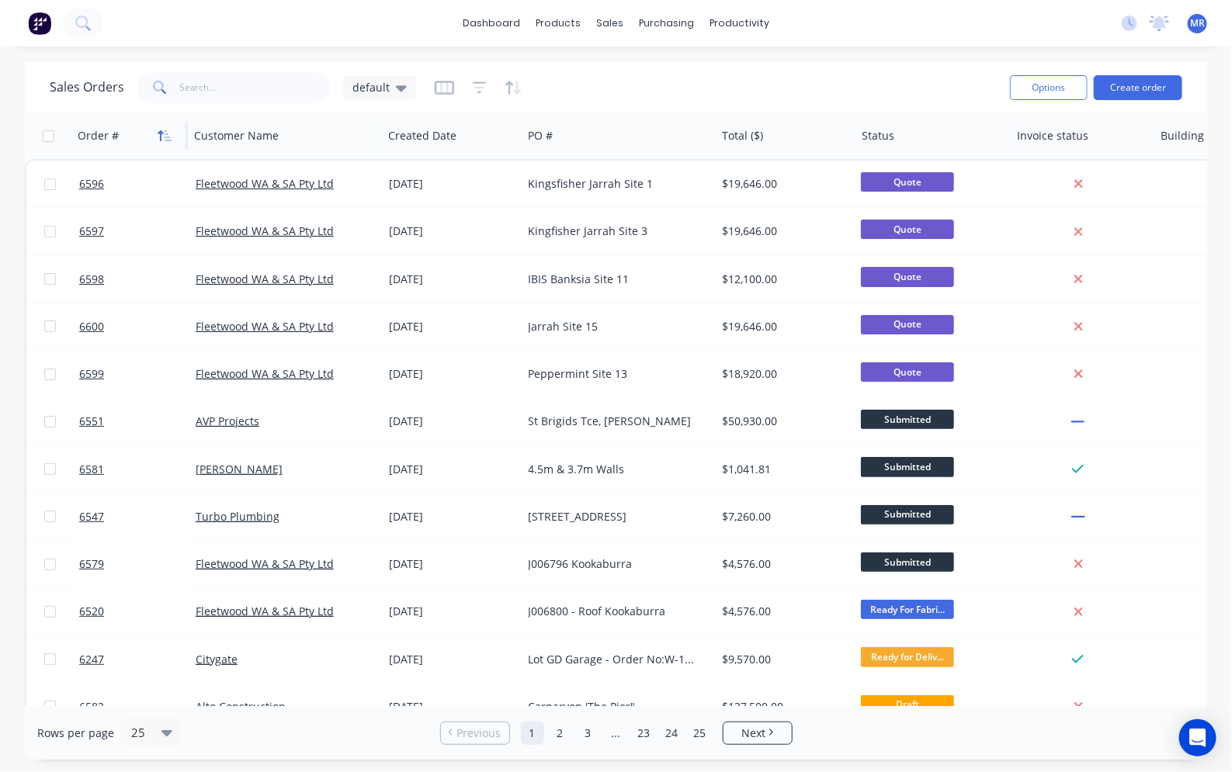
click at [158, 132] on icon "button" at bounding box center [165, 136] width 14 height 12
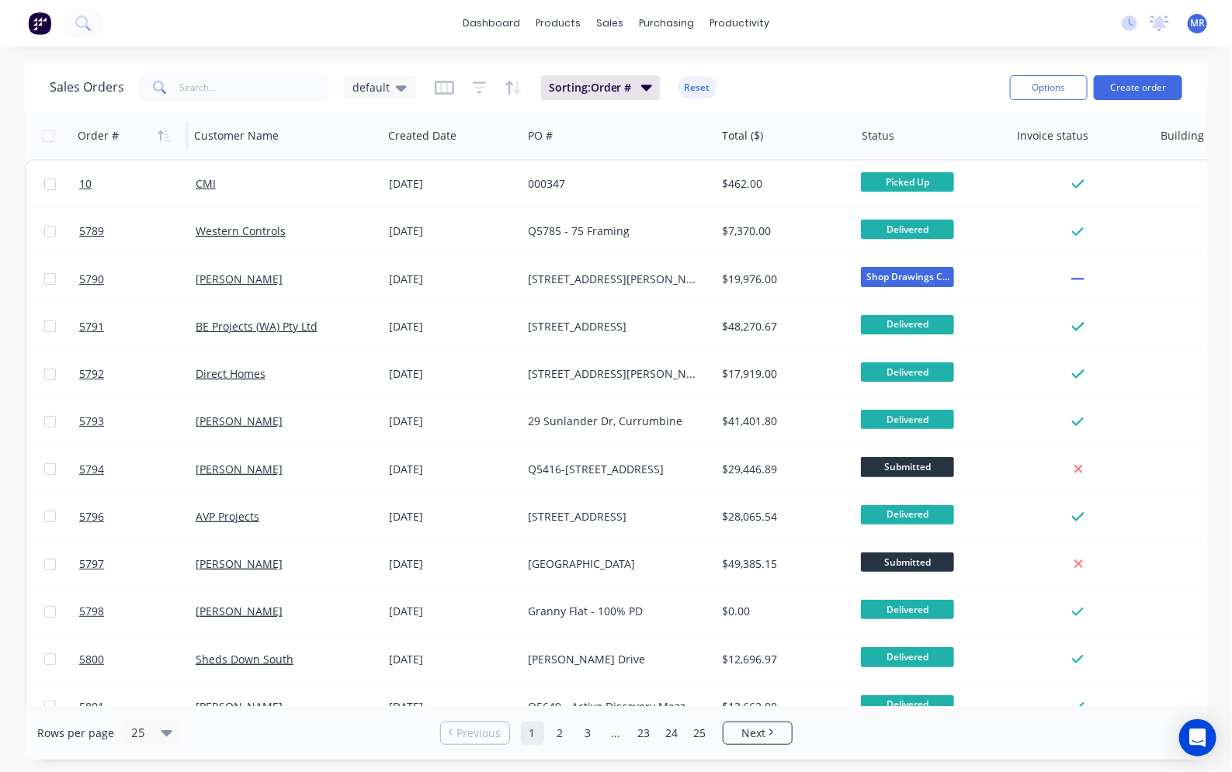
click at [165, 134] on icon "button" at bounding box center [165, 136] width 14 height 12
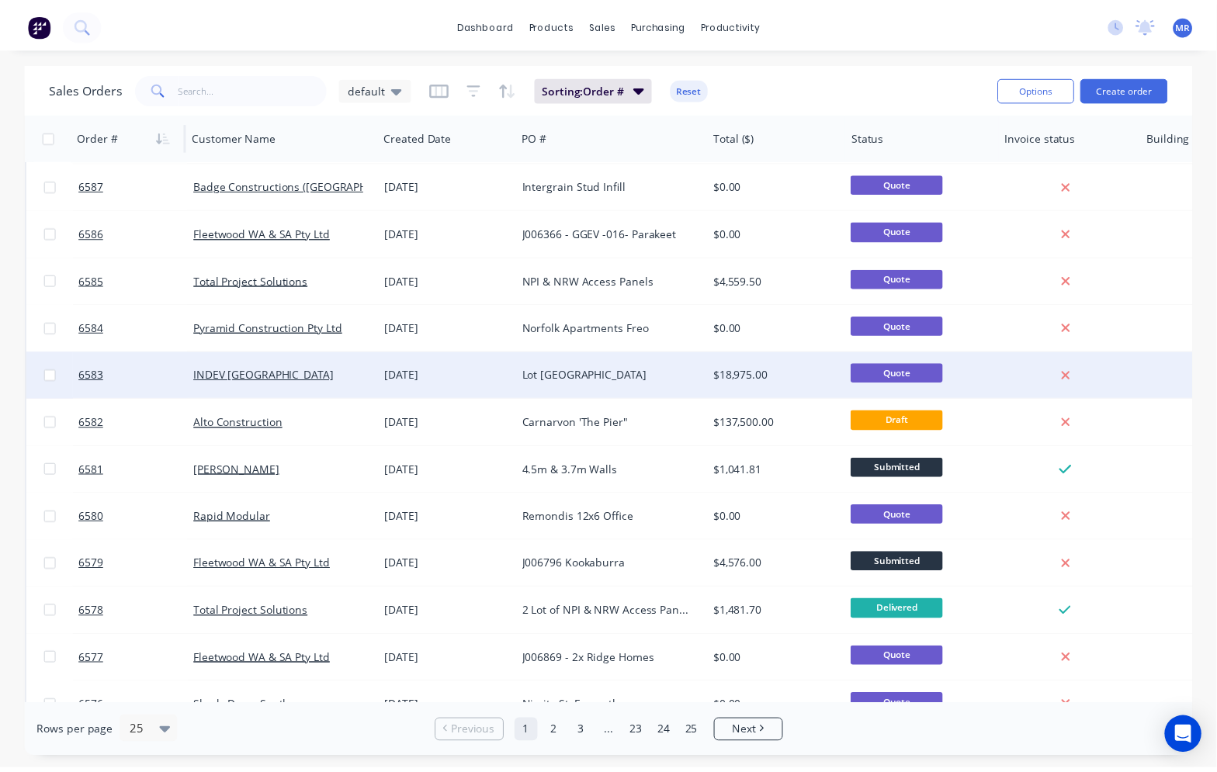
scroll to position [649, 0]
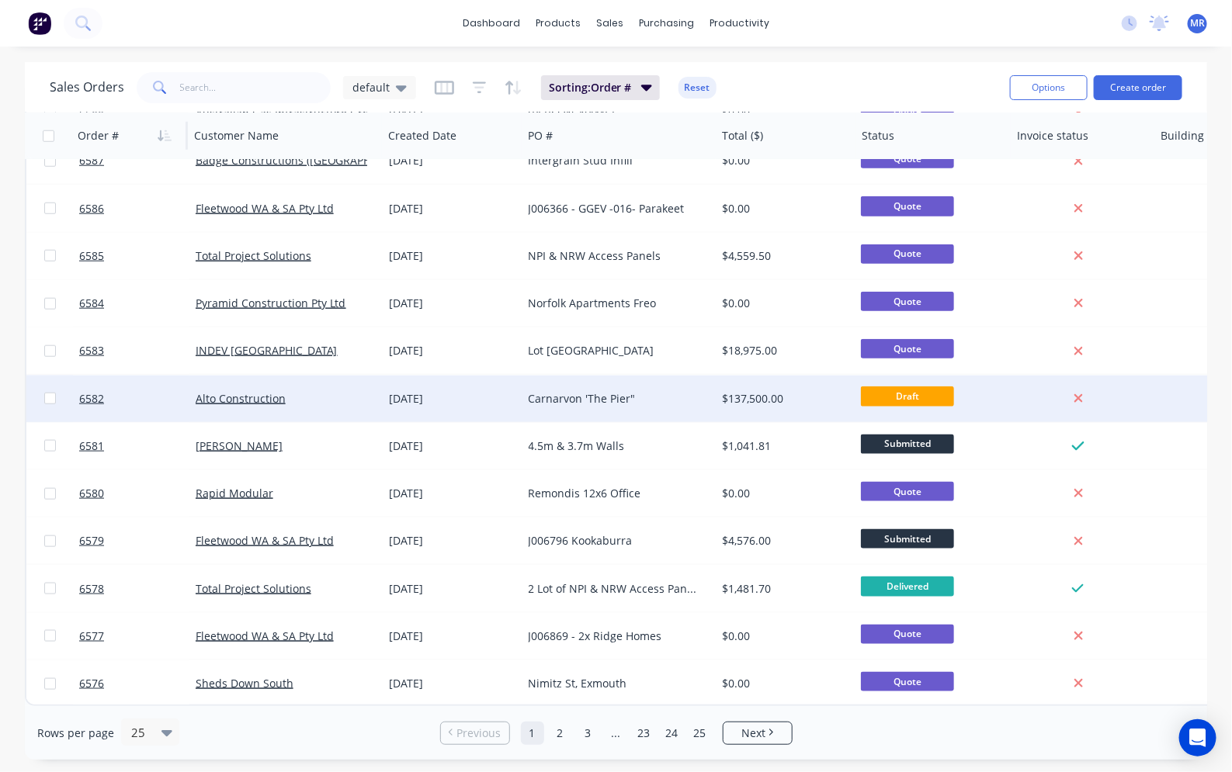
click at [595, 391] on div "Carnarvon 'The Pier"" at bounding box center [615, 399] width 172 height 16
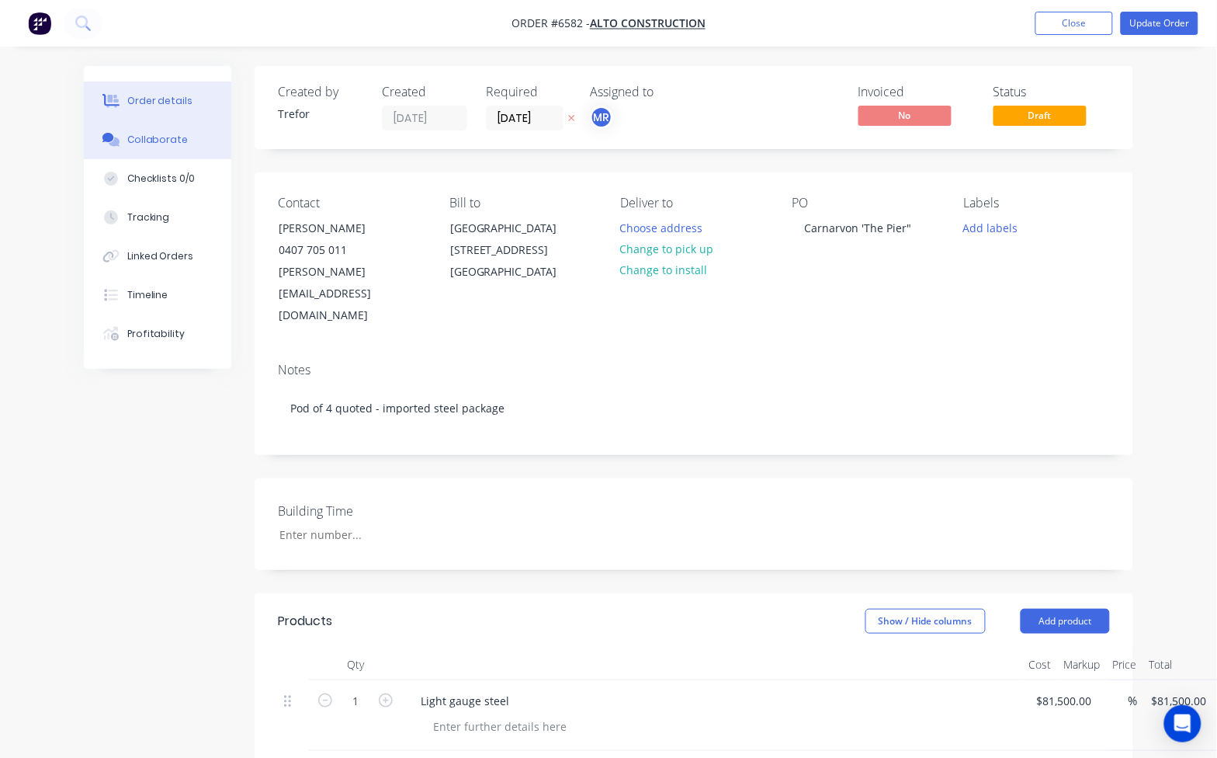
click at [159, 126] on button "Collaborate" at bounding box center [158, 139] width 148 height 39
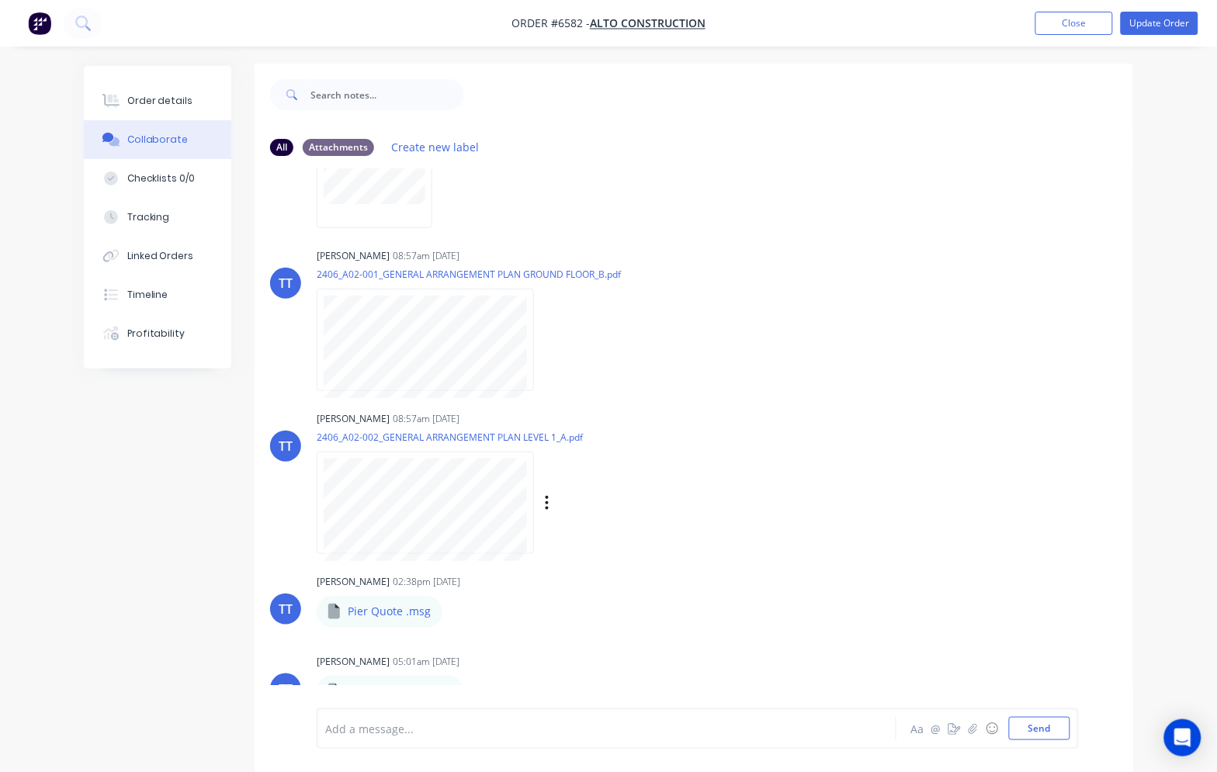
scroll to position [24, 0]
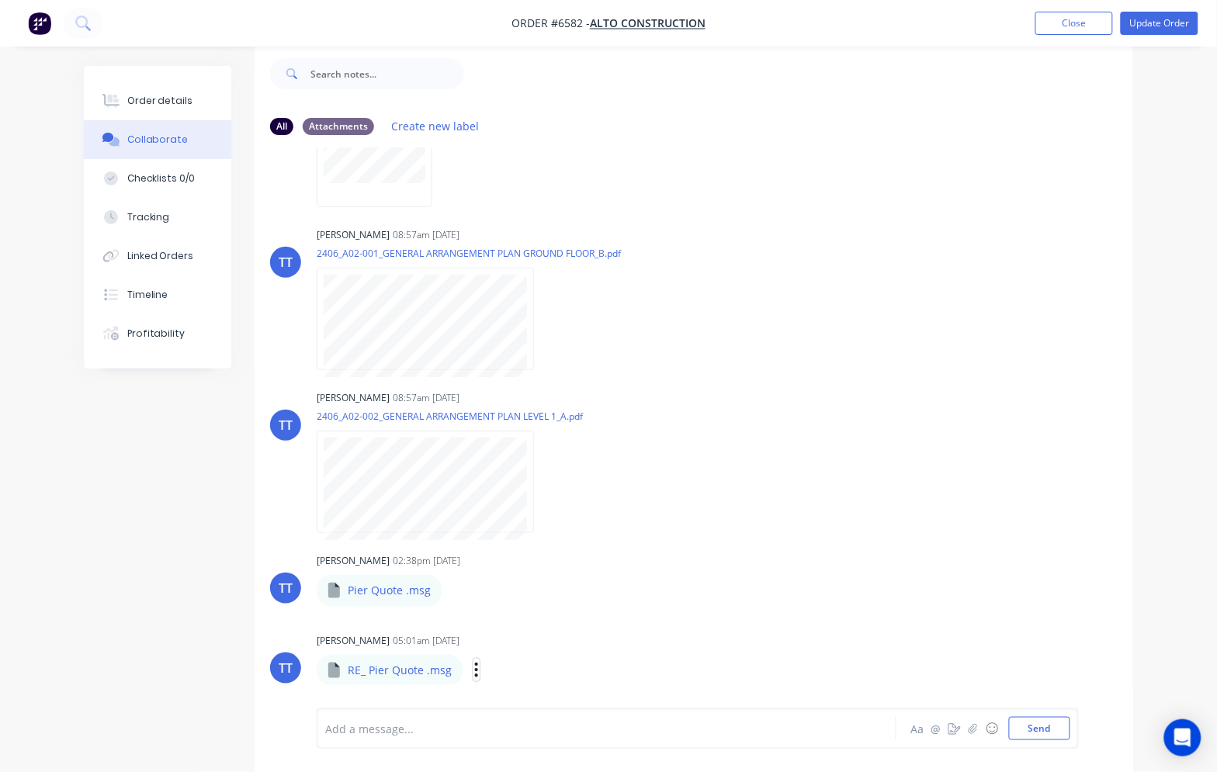
click at [475, 672] on icon "button" at bounding box center [476, 670] width 5 height 18
click at [554, 580] on div "Labels Download" at bounding box center [536, 591] width 175 height 23
click at [477, 668] on button "button" at bounding box center [477, 670] width 6 height 23
click at [542, 669] on button "Download" at bounding box center [579, 665] width 175 height 35
drag, startPoint x: 454, startPoint y: 587, endPoint x: 468, endPoint y: 591, distance: 14.5
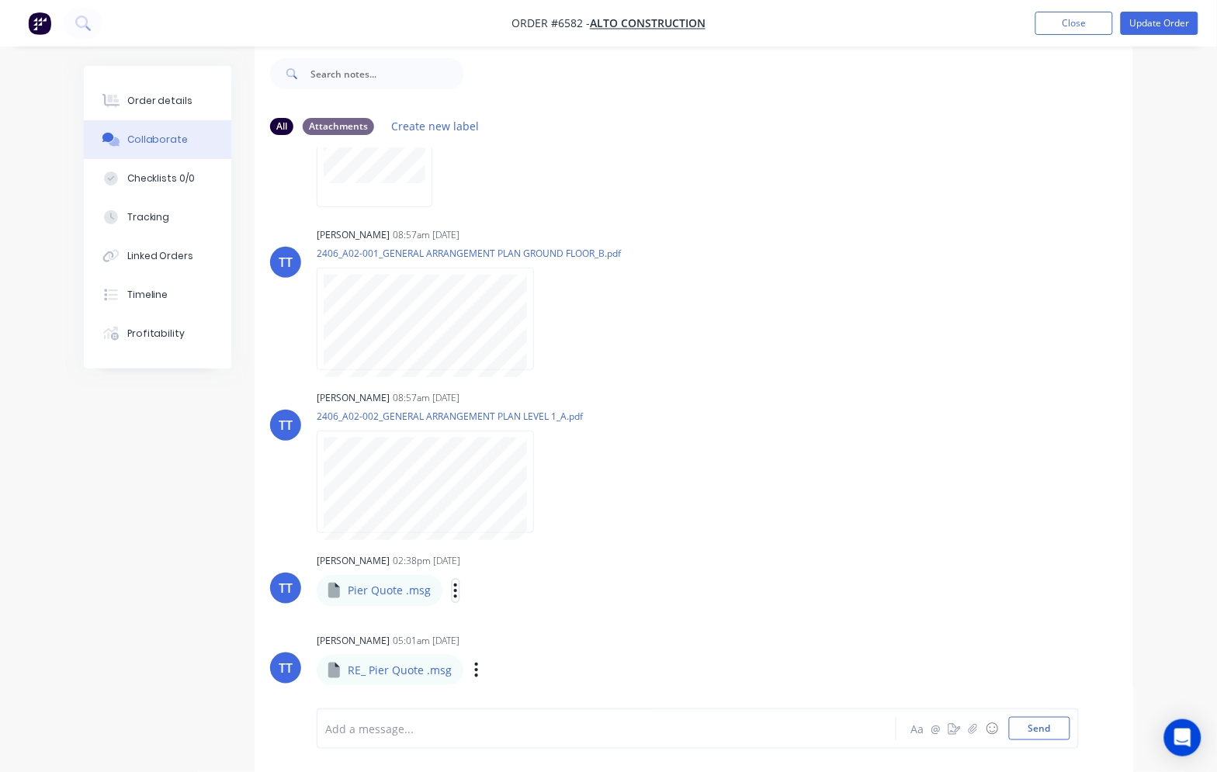
click at [454, 588] on icon "button" at bounding box center [455, 591] width 5 height 18
click at [506, 617] on button "Download" at bounding box center [558, 632] width 175 height 35
